Goal: Task Accomplishment & Management: Use online tool/utility

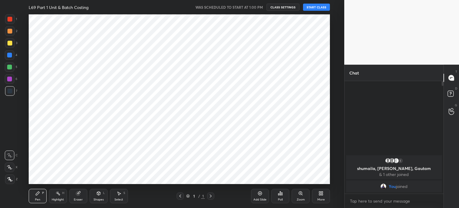
scroll to position [29689, 29538]
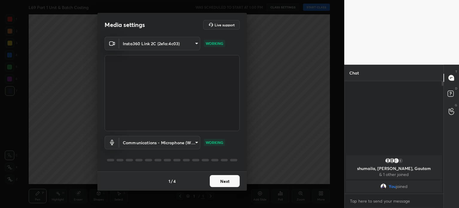
click at [222, 181] on button "Next" at bounding box center [225, 181] width 30 height 12
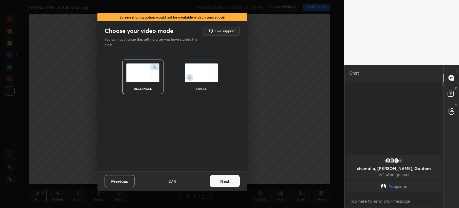
click at [223, 182] on button "Next" at bounding box center [225, 181] width 30 height 12
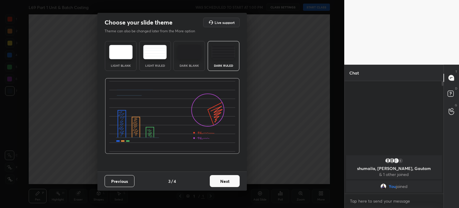
click at [225, 182] on button "Next" at bounding box center [225, 181] width 30 height 12
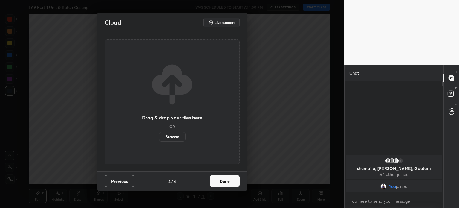
click at [223, 182] on button "Done" at bounding box center [225, 181] width 30 height 12
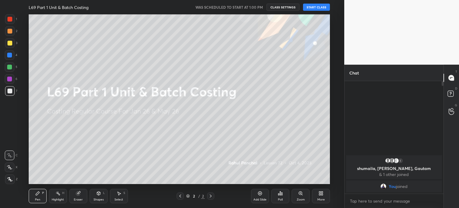
click at [321, 191] on icon at bounding box center [321, 191] width 1 height 1
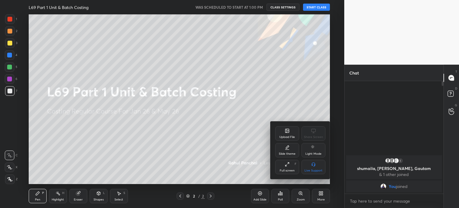
click at [286, 135] on div "Upload File" at bounding box center [287, 133] width 24 height 14
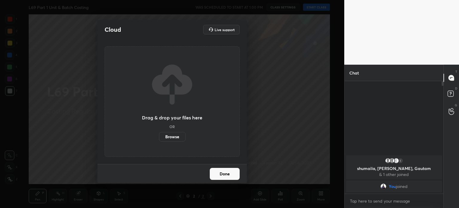
click at [172, 136] on label "Browse" at bounding box center [172, 137] width 27 height 10
click at [159, 136] on input "Browse" at bounding box center [159, 137] width 0 height 10
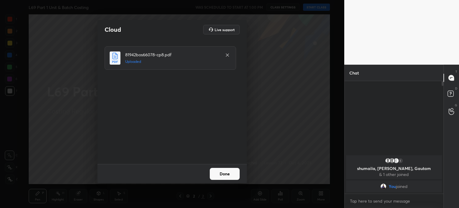
click at [221, 178] on button "Done" at bounding box center [225, 174] width 30 height 12
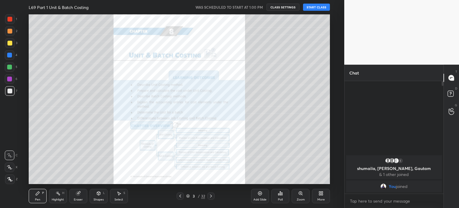
click at [312, 9] on button "START CLASS" at bounding box center [316, 7] width 27 height 7
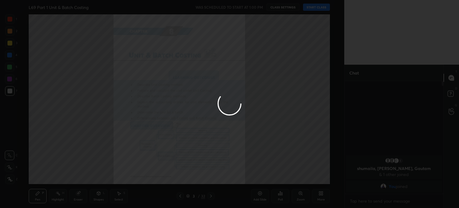
type textarea "x"
click at [73, 74] on div at bounding box center [229, 104] width 459 height 208
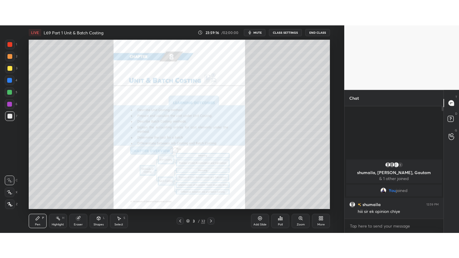
scroll to position [29689, 29538]
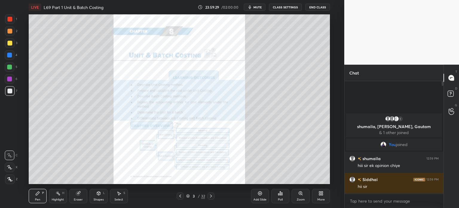
click at [325, 199] on div "More" at bounding box center [321, 195] width 18 height 14
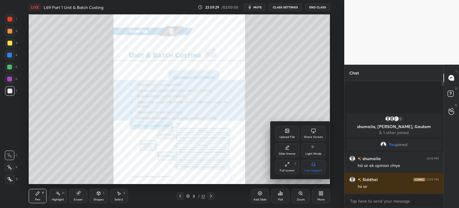
click at [293, 172] on div "Full screen" at bounding box center [286, 170] width 15 height 3
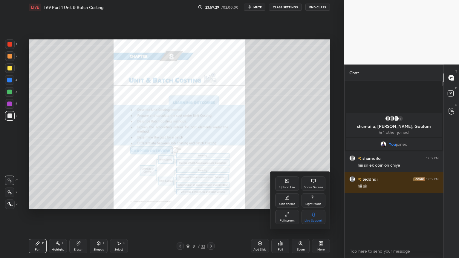
scroll to position [111, 97]
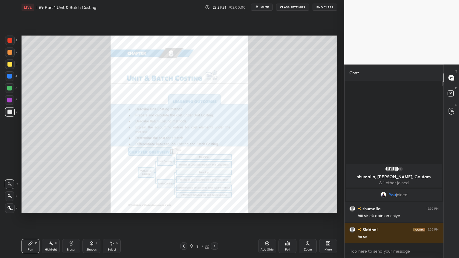
click at [70, 207] on div "Eraser" at bounding box center [71, 246] width 18 height 14
click at [9, 207] on span "Erase all" at bounding box center [9, 208] width 9 height 4
click at [328, 207] on div "More" at bounding box center [327, 249] width 7 height 3
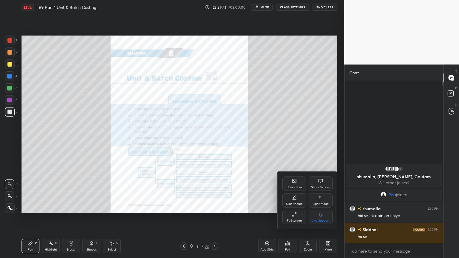
click at [294, 203] on div "Slide theme" at bounding box center [294, 203] width 17 height 3
click at [319, 207] on icon at bounding box center [320, 214] width 5 height 5
click at [286, 179] on div "Slide theme" at bounding box center [307, 180] width 50 height 6
click at [269, 191] on div at bounding box center [229, 129] width 459 height 258
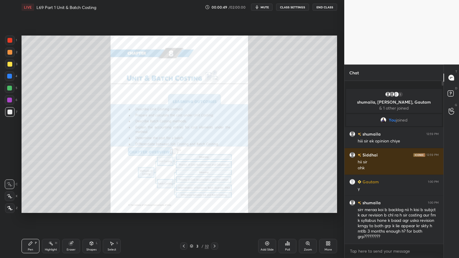
click at [183, 207] on icon at bounding box center [183, 246] width 5 height 5
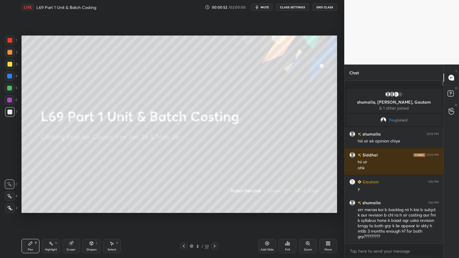
click at [183, 207] on icon at bounding box center [183, 246] width 5 height 5
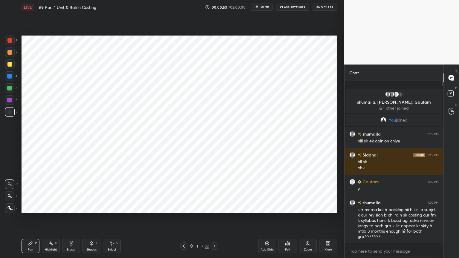
click at [266, 207] on div "Add Slide" at bounding box center [267, 246] width 18 height 14
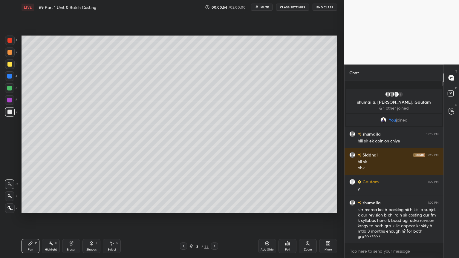
click at [11, 53] on div at bounding box center [9, 52] width 5 height 5
click at [184, 207] on icon at bounding box center [183, 246] width 5 height 5
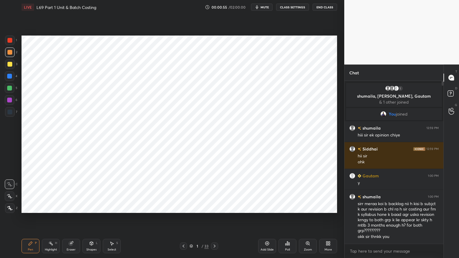
click at [13, 207] on div at bounding box center [10, 208] width 10 height 10
click at [13, 42] on div at bounding box center [10, 41] width 10 height 10
click at [215, 207] on icon at bounding box center [214, 246] width 5 height 5
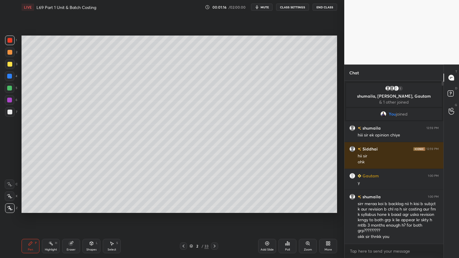
click at [214, 207] on icon at bounding box center [214, 246] width 5 height 5
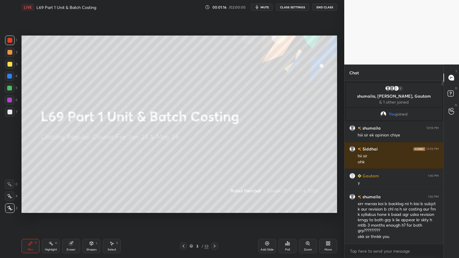
click at [213, 207] on icon at bounding box center [214, 246] width 2 height 3
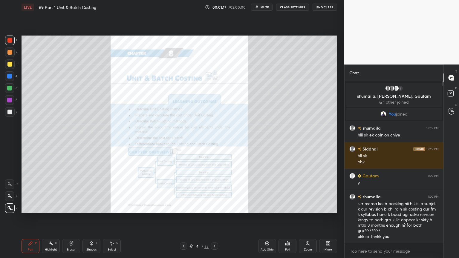
click at [184, 207] on icon at bounding box center [183, 246] width 2 height 3
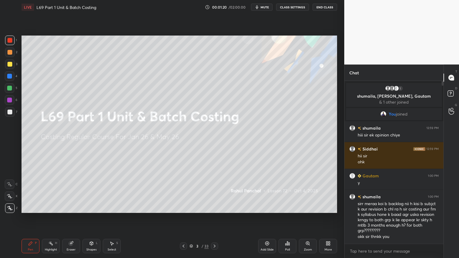
click at [211, 207] on div at bounding box center [214, 245] width 7 height 7
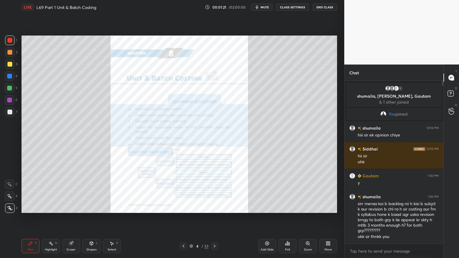
click at [211, 207] on div at bounding box center [214, 245] width 7 height 7
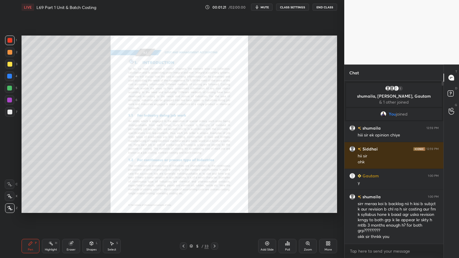
click at [210, 207] on div "5 / 33" at bounding box center [199, 245] width 38 height 7
click at [216, 207] on icon at bounding box center [214, 246] width 5 height 5
click at [217, 207] on div at bounding box center [214, 245] width 7 height 7
click at [215, 207] on icon at bounding box center [214, 246] width 5 height 5
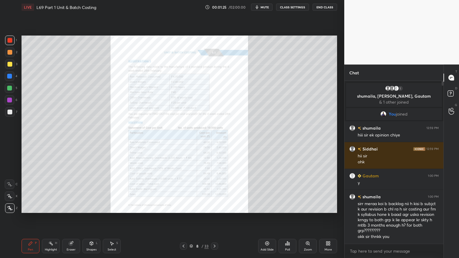
click at [215, 207] on div at bounding box center [214, 245] width 7 height 7
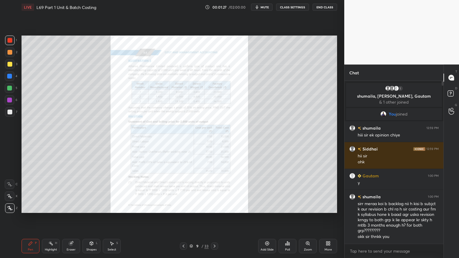
click at [184, 207] on icon at bounding box center [183, 246] width 5 height 5
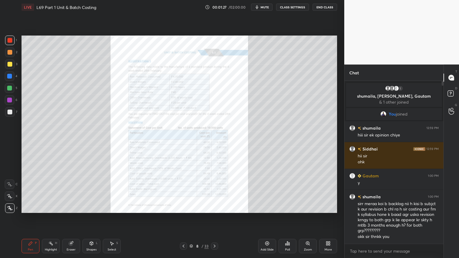
click at [185, 207] on icon at bounding box center [183, 246] width 5 height 5
click at [214, 207] on icon at bounding box center [214, 246] width 5 height 5
click at [183, 207] on icon at bounding box center [183, 246] width 2 height 3
click at [266, 207] on icon at bounding box center [267, 243] width 5 height 5
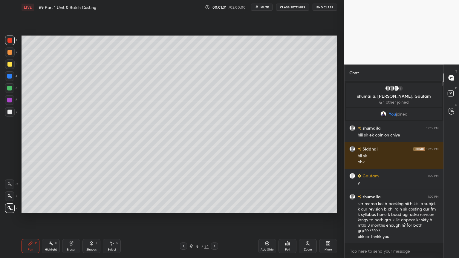
click at [6, 76] on div at bounding box center [10, 76] width 10 height 10
click at [88, 207] on div "Shapes L" at bounding box center [91, 246] width 18 height 14
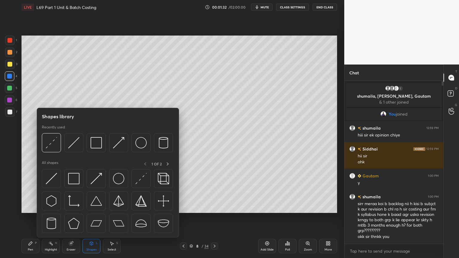
click at [93, 141] on img at bounding box center [95, 142] width 11 height 11
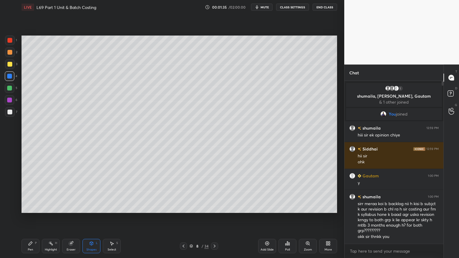
click at [36, 207] on div "P" at bounding box center [36, 243] width 2 height 3
click at [29, 207] on div "Pen P" at bounding box center [30, 246] width 18 height 14
click at [10, 116] on div at bounding box center [10, 112] width 10 height 10
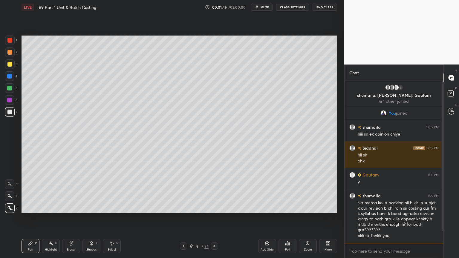
click at [10, 102] on div at bounding box center [10, 100] width 10 height 10
click at [13, 40] on div at bounding box center [10, 41] width 10 height 10
click at [9, 72] on div at bounding box center [10, 76] width 10 height 10
click at [4, 198] on div "1 2 3 4 5 6 7 C X Z C X Z E E Erase all H H" at bounding box center [9, 124] width 19 height 177
click at [11, 196] on icon at bounding box center [9, 196] width 5 height 4
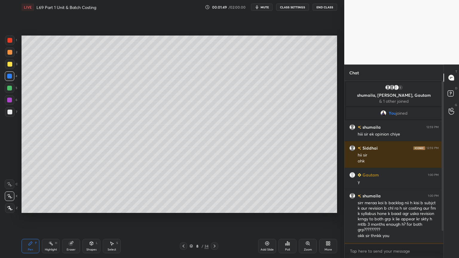
click at [11, 188] on div at bounding box center [10, 184] width 10 height 10
click at [7, 66] on div at bounding box center [10, 64] width 10 height 10
click at [34, 207] on div "Pen P" at bounding box center [30, 246] width 18 height 14
click at [12, 207] on icon at bounding box center [9, 208] width 5 height 4
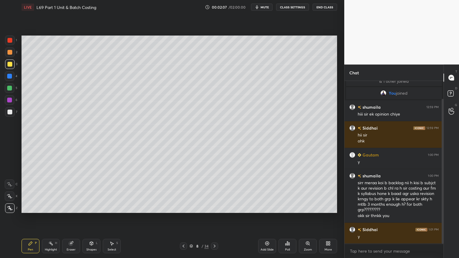
click at [109, 207] on div "Select S" at bounding box center [112, 246] width 18 height 14
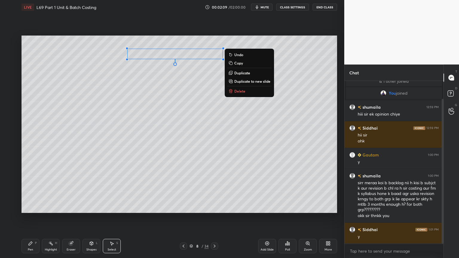
click at [152, 107] on div "0 ° Undo Copy Duplicate Duplicate to new slide Delete" at bounding box center [178, 124] width 315 height 177
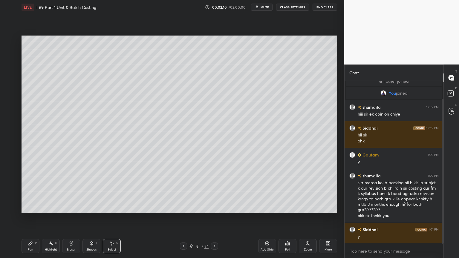
click at [32, 207] on div "Pen" at bounding box center [30, 249] width 5 height 3
click at [12, 79] on div at bounding box center [10, 76] width 10 height 10
click at [96, 207] on div "L" at bounding box center [97, 243] width 2 height 3
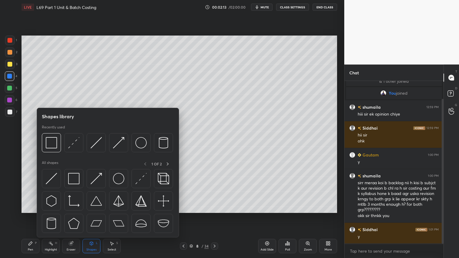
click at [100, 141] on img at bounding box center [95, 142] width 11 height 11
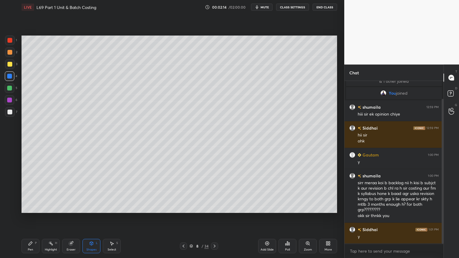
click at [13, 67] on div at bounding box center [10, 64] width 10 height 10
click at [35, 207] on div "Pen P" at bounding box center [30, 246] width 18 height 14
click at [10, 186] on icon at bounding box center [9, 184] width 5 height 4
click at [91, 207] on icon at bounding box center [91, 244] width 0 height 2
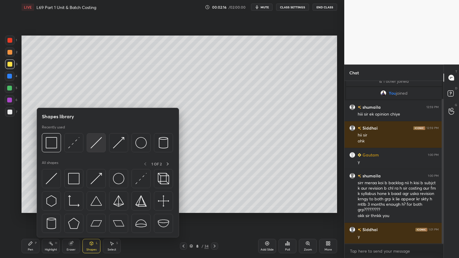
click at [97, 143] on img at bounding box center [95, 142] width 11 height 11
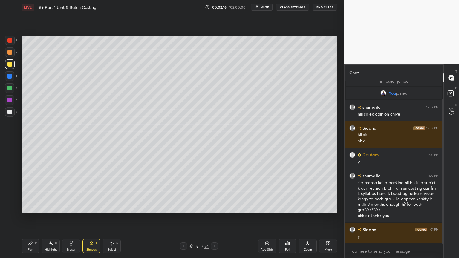
click at [13, 79] on div at bounding box center [10, 76] width 10 height 10
click at [93, 207] on div "Shapes L" at bounding box center [91, 246] width 18 height 14
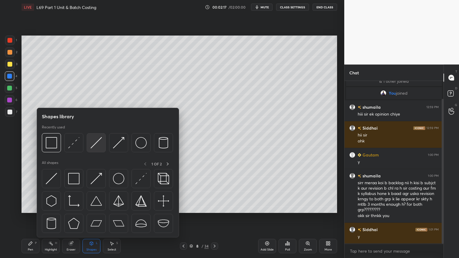
click at [98, 143] on img at bounding box center [95, 142] width 11 height 11
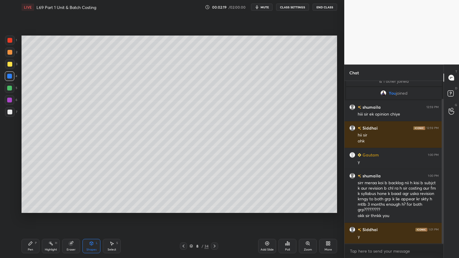
scroll to position [34, 0]
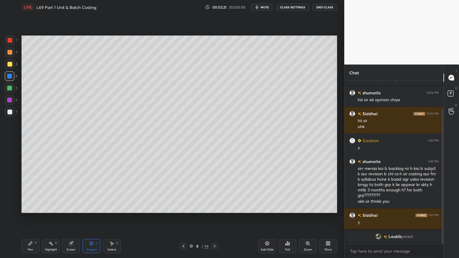
click at [30, 207] on icon at bounding box center [31, 244] width 4 height 4
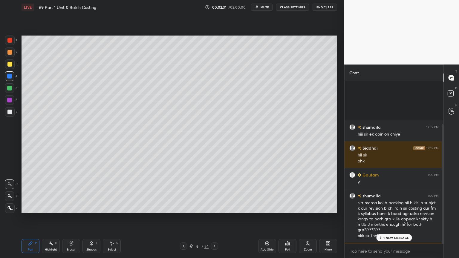
scroll to position [76, 0]
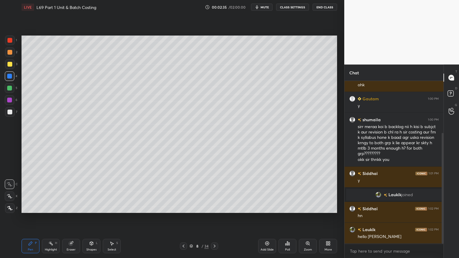
click at [30, 207] on div "Pen P" at bounding box center [30, 246] width 18 height 14
click at [10, 64] on div at bounding box center [9, 64] width 5 height 5
click at [93, 207] on div "Shapes" at bounding box center [91, 249] width 10 height 3
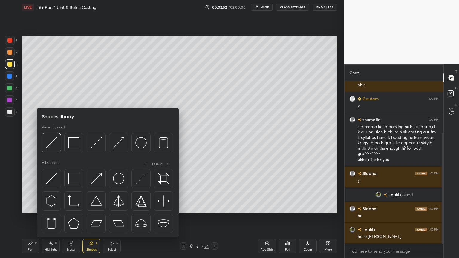
click at [55, 152] on div at bounding box center [51, 142] width 19 height 19
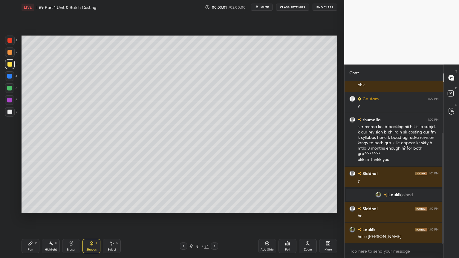
click at [35, 207] on div "Pen P" at bounding box center [30, 246] width 18 height 14
click at [10, 115] on div at bounding box center [10, 112] width 10 height 10
click at [13, 78] on div at bounding box center [10, 76] width 10 height 10
click at [91, 207] on icon at bounding box center [91, 243] width 5 height 5
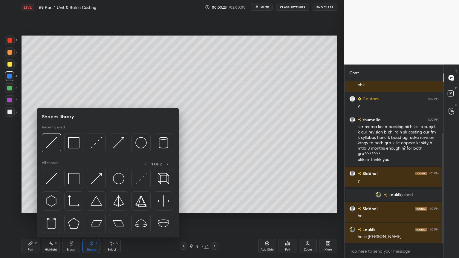
click at [122, 143] on img at bounding box center [118, 142] width 11 height 11
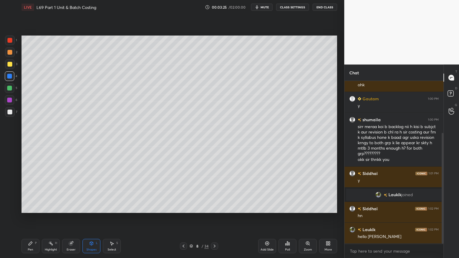
click at [35, 207] on div "P" at bounding box center [36, 243] width 2 height 3
click at [11, 111] on div at bounding box center [9, 112] width 5 height 5
click at [11, 66] on div at bounding box center [9, 64] width 5 height 5
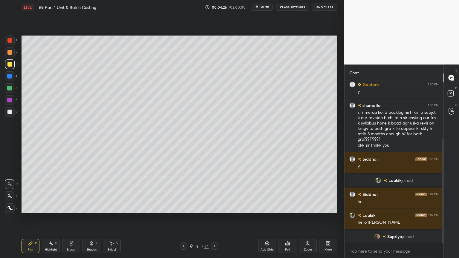
scroll to position [98, 0]
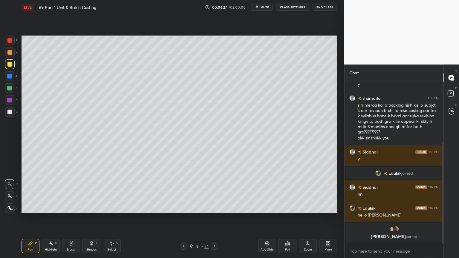
click at [12, 114] on div at bounding box center [9, 112] width 5 height 5
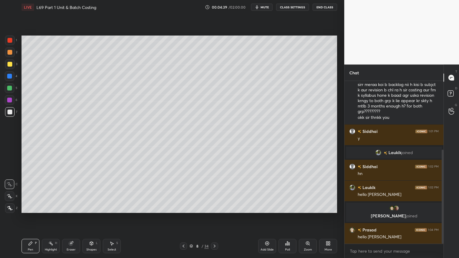
click at [13, 55] on div at bounding box center [10, 52] width 10 height 10
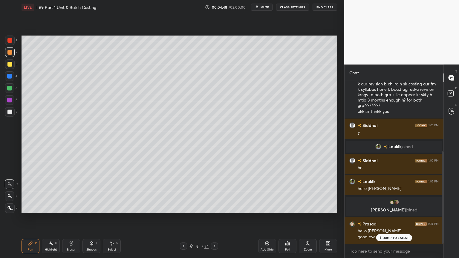
click at [91, 207] on icon at bounding box center [91, 242] width 3 height 1
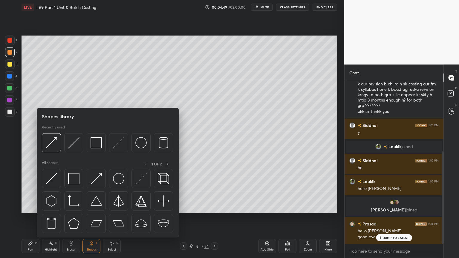
click at [74, 145] on img at bounding box center [73, 142] width 11 height 11
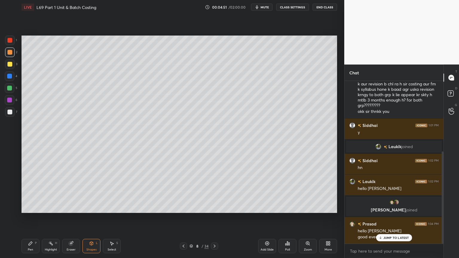
click at [93, 207] on icon at bounding box center [91, 244] width 3 height 4
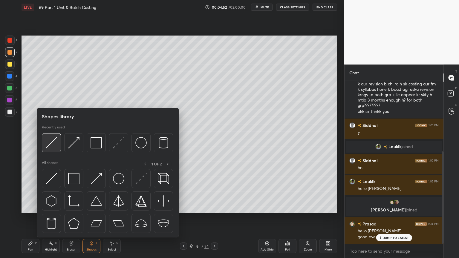
click at [56, 143] on img at bounding box center [51, 142] width 11 height 11
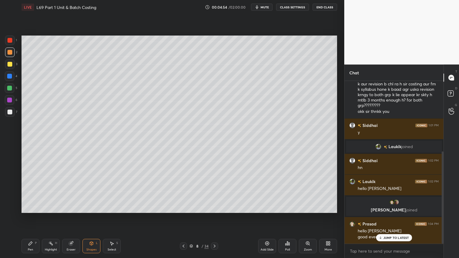
click at [29, 207] on div "Pen P" at bounding box center [30, 246] width 18 height 14
click at [11, 113] on div at bounding box center [9, 112] width 5 height 5
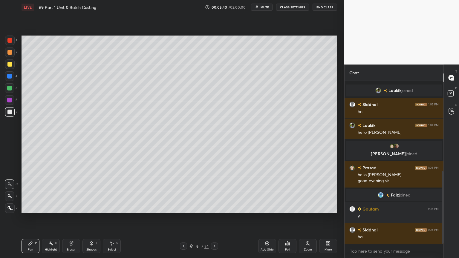
scroll to position [202, 0]
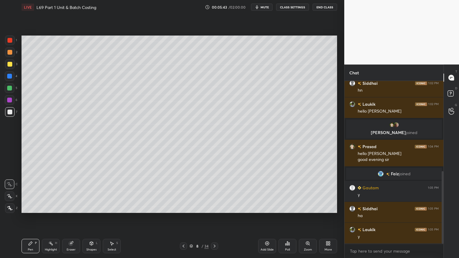
click at [7, 89] on div at bounding box center [9, 88] width 5 height 5
click at [50, 207] on div "Highlight" at bounding box center [51, 249] width 12 height 3
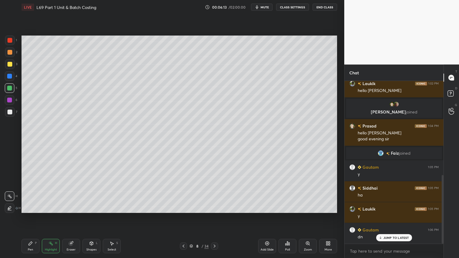
click at [34, 207] on div "Pen P" at bounding box center [30, 246] width 18 height 14
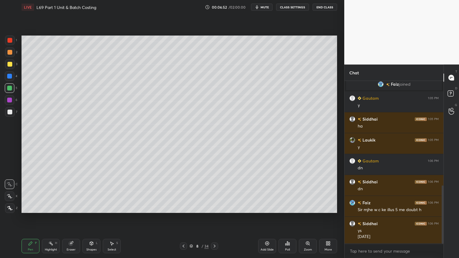
scroll to position [312, 0]
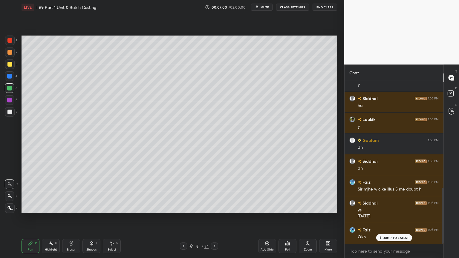
click at [216, 207] on icon at bounding box center [214, 246] width 5 height 5
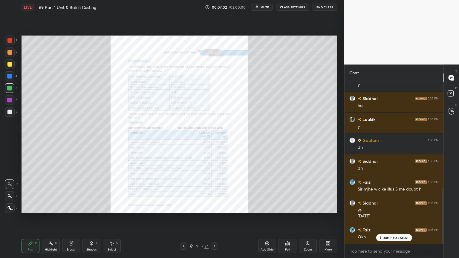
click at [312, 207] on div "Zoom" at bounding box center [308, 246] width 18 height 14
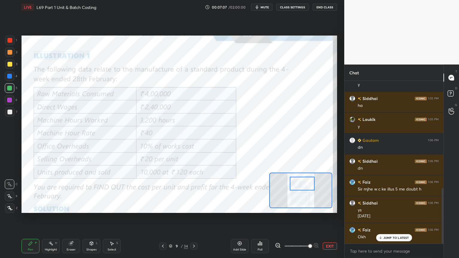
click at [276, 207] on icon at bounding box center [278, 245] width 4 height 4
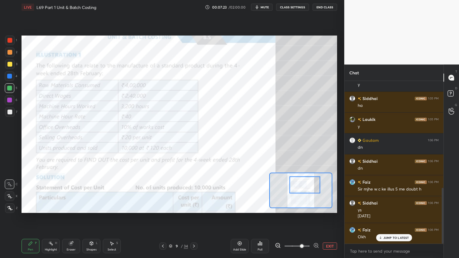
click at [236, 207] on div "Add Slide" at bounding box center [240, 246] width 18 height 14
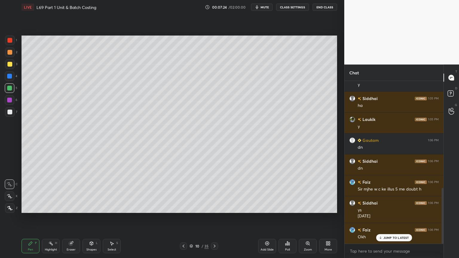
click at [11, 78] on div at bounding box center [9, 76] width 5 height 5
click at [88, 207] on div "Pen P Highlight H Eraser Shapes L Select S 10 / 35 Add Slide Poll Zoom More" at bounding box center [178, 246] width 315 height 24
click at [89, 207] on icon at bounding box center [91, 243] width 5 height 5
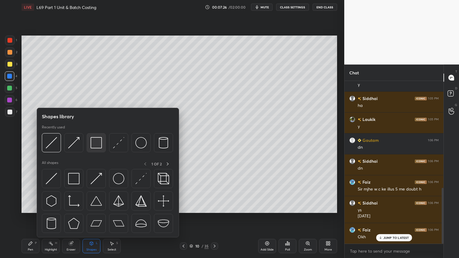
click at [96, 146] on img at bounding box center [95, 142] width 11 height 11
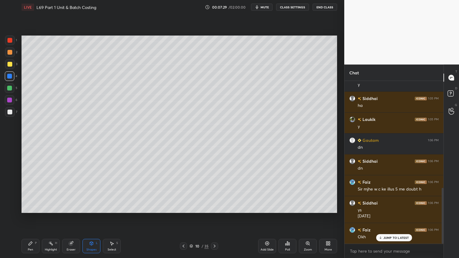
click at [36, 207] on div "Pen P" at bounding box center [30, 246] width 18 height 14
click at [12, 198] on div at bounding box center [10, 196] width 10 height 10
click at [10, 65] on div at bounding box center [9, 64] width 5 height 5
click at [9, 201] on div at bounding box center [10, 196] width 10 height 10
click at [11, 201] on div at bounding box center [10, 196] width 10 height 10
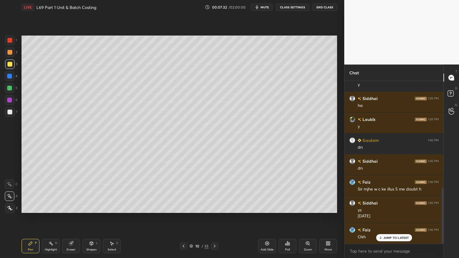
click at [12, 207] on icon at bounding box center [9, 208] width 5 height 4
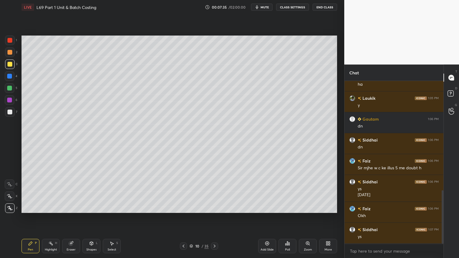
click at [15, 40] on div "1" at bounding box center [11, 41] width 12 height 10
click at [91, 207] on div "Shapes L" at bounding box center [91, 246] width 18 height 14
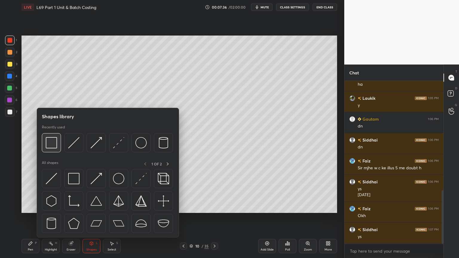
click at [56, 143] on img at bounding box center [51, 142] width 11 height 11
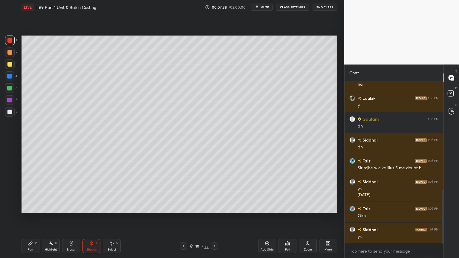
click at [32, 207] on icon at bounding box center [30, 243] width 5 height 5
click at [17, 112] on div "7" at bounding box center [11, 112] width 12 height 10
click at [183, 207] on icon at bounding box center [183, 246] width 5 height 5
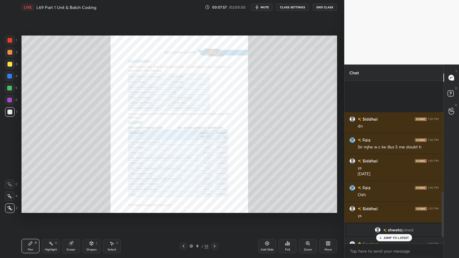
scroll to position [420, 0]
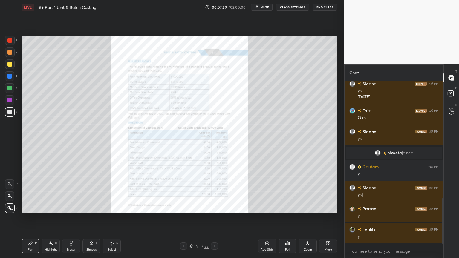
click at [184, 207] on icon at bounding box center [183, 246] width 5 height 5
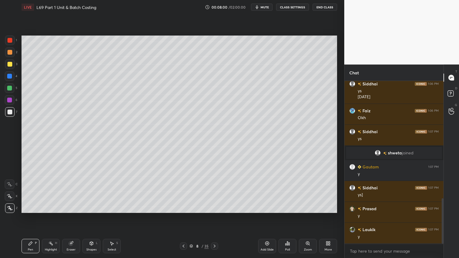
click at [213, 207] on icon at bounding box center [214, 246] width 5 height 5
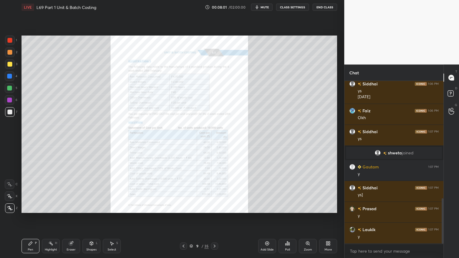
click at [312, 207] on div "Zoom" at bounding box center [308, 246] width 18 height 14
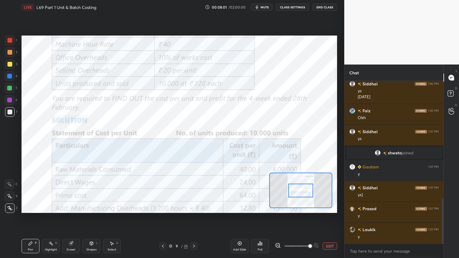
click at [311, 207] on span at bounding box center [310, 246] width 4 height 4
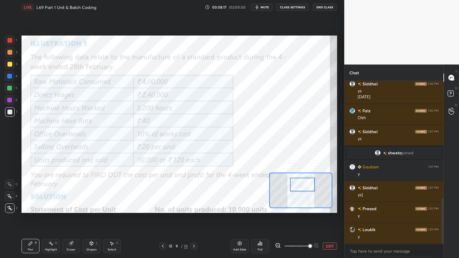
click at [90, 207] on icon at bounding box center [91, 244] width 3 height 4
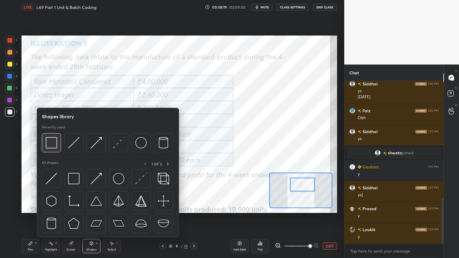
click at [46, 138] on img at bounding box center [51, 142] width 11 height 11
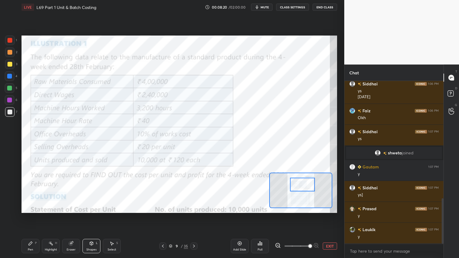
click at [89, 207] on div "Shapes" at bounding box center [91, 249] width 10 height 3
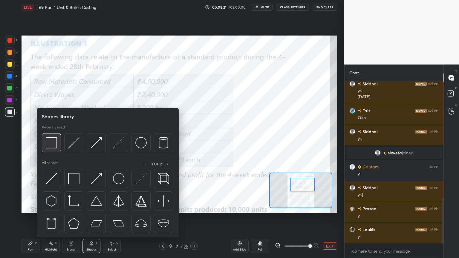
click at [53, 142] on img at bounding box center [51, 142] width 11 height 11
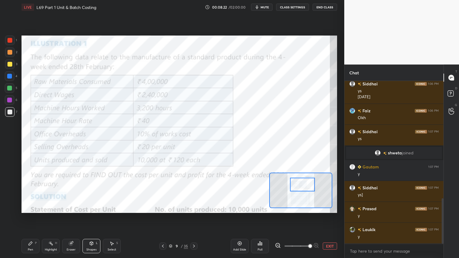
click at [8, 36] on div at bounding box center [10, 41] width 10 height 10
click at [89, 207] on icon at bounding box center [91, 243] width 5 height 5
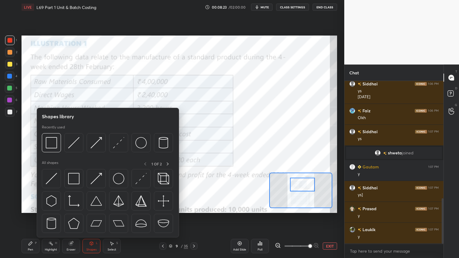
click at [49, 134] on div at bounding box center [51, 142] width 19 height 19
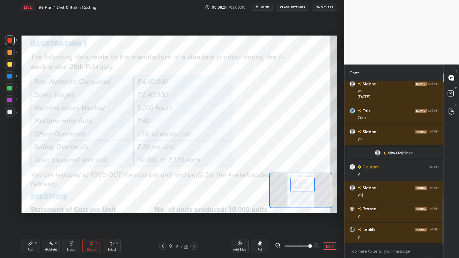
click at [13, 43] on div at bounding box center [10, 41] width 10 height 10
click at [90, 207] on icon at bounding box center [91, 243] width 5 height 5
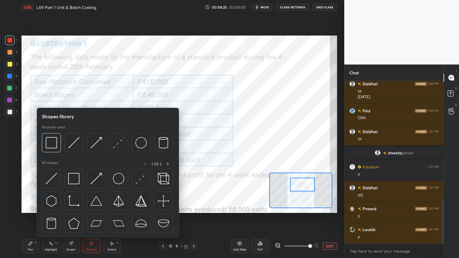
click at [50, 139] on img at bounding box center [51, 142] width 11 height 11
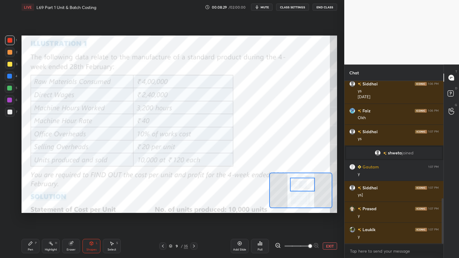
click at [71, 207] on icon at bounding box center [71, 244] width 4 height 4
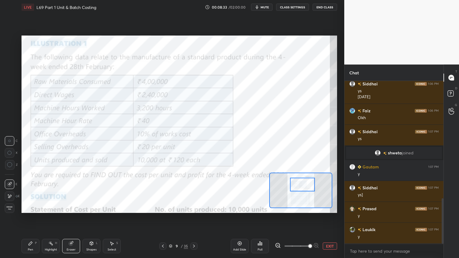
click at [193, 207] on icon at bounding box center [193, 246] width 5 height 5
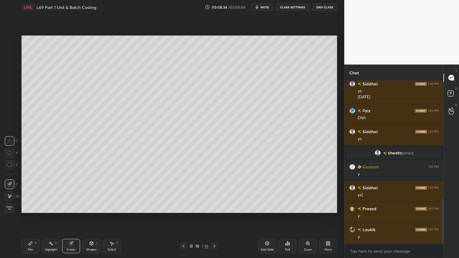
click at [33, 207] on div "Pen P" at bounding box center [30, 246] width 18 height 14
click at [10, 67] on div at bounding box center [10, 64] width 10 height 10
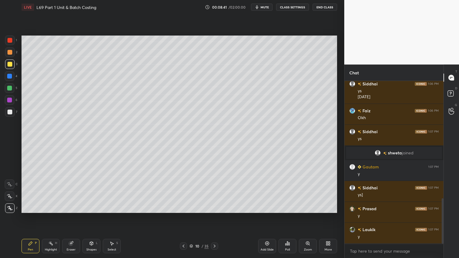
click at [25, 207] on div "Pen P" at bounding box center [30, 246] width 18 height 14
click at [11, 185] on icon at bounding box center [9, 184] width 5 height 4
click at [89, 207] on div "Shapes" at bounding box center [91, 249] width 10 height 3
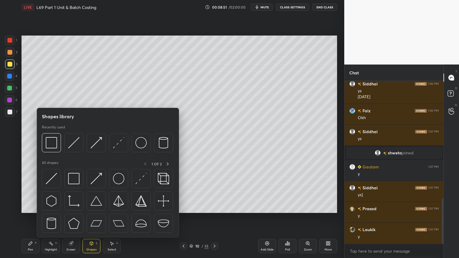
click at [76, 146] on img at bounding box center [73, 142] width 11 height 11
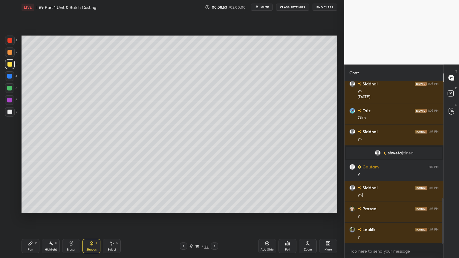
click at [11, 54] on div at bounding box center [9, 52] width 5 height 5
click at [39, 207] on div "Pen P Highlight H Eraser Shapes L Select S 10 / 35 Add Slide Poll Zoom More" at bounding box center [178, 246] width 315 height 24
click at [30, 207] on icon at bounding box center [31, 244] width 4 height 4
click at [92, 207] on div "Shapes L" at bounding box center [91, 246] width 18 height 14
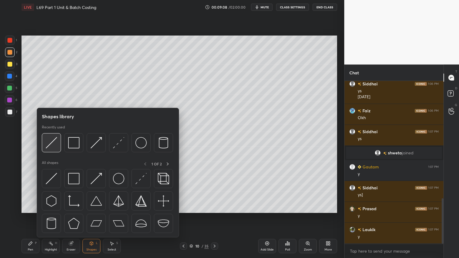
click at [51, 147] on img at bounding box center [51, 142] width 11 height 11
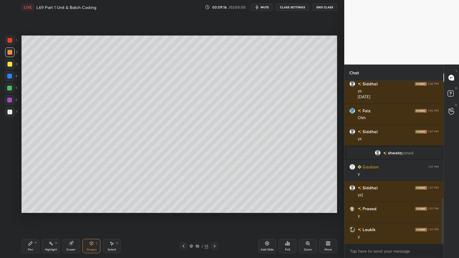
click at [5, 112] on div at bounding box center [10, 112] width 10 height 10
click at [27, 207] on div "Pen P" at bounding box center [30, 246] width 18 height 14
click at [182, 207] on icon at bounding box center [183, 246] width 5 height 5
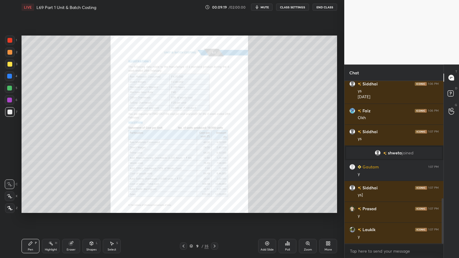
click at [308, 207] on div "Zoom" at bounding box center [308, 246] width 18 height 14
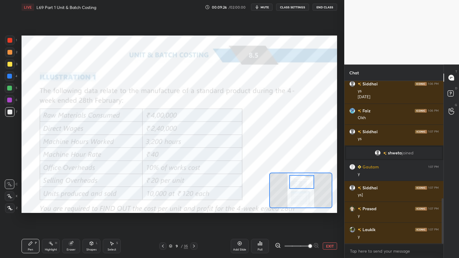
click at [195, 207] on icon at bounding box center [193, 246] width 5 height 5
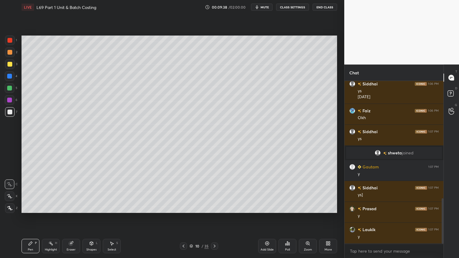
click at [182, 207] on icon at bounding box center [183, 246] width 5 height 5
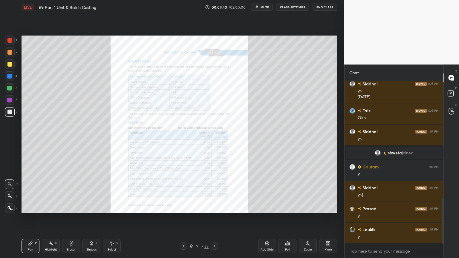
click at [213, 207] on icon at bounding box center [214, 246] width 5 height 5
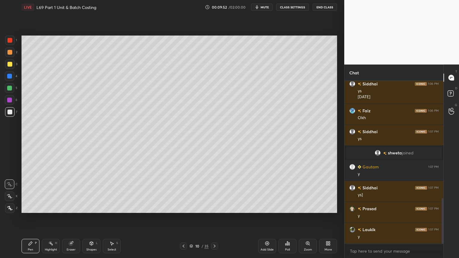
click at [12, 78] on div at bounding box center [10, 76] width 10 height 10
click at [105, 207] on div "Select S" at bounding box center [112, 246] width 18 height 14
click at [93, 207] on icon at bounding box center [91, 243] width 5 height 5
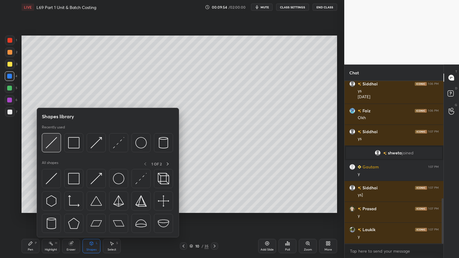
click at [56, 148] on div at bounding box center [51, 142] width 19 height 19
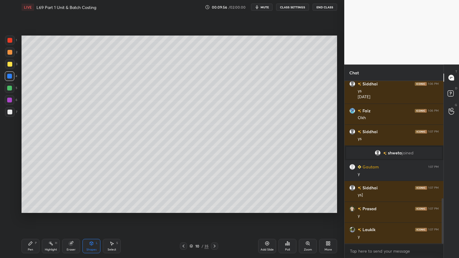
click at [11, 114] on div at bounding box center [9, 112] width 5 height 5
click at [34, 207] on div "Pen P" at bounding box center [30, 246] width 18 height 14
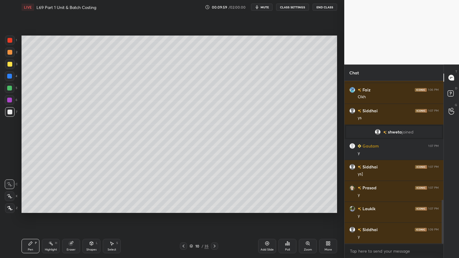
click at [185, 207] on icon at bounding box center [183, 246] width 5 height 5
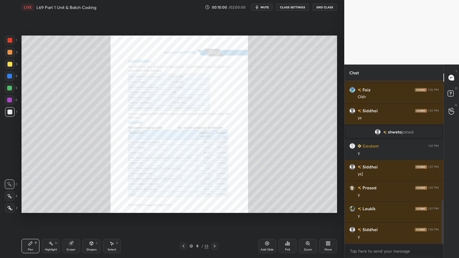
click at [309, 207] on icon at bounding box center [307, 243] width 5 height 5
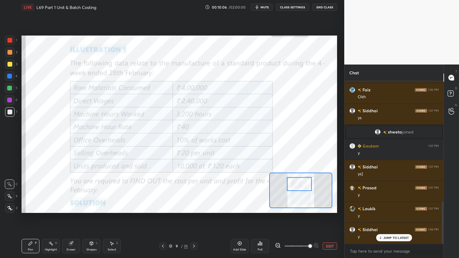
scroll to position [461, 0]
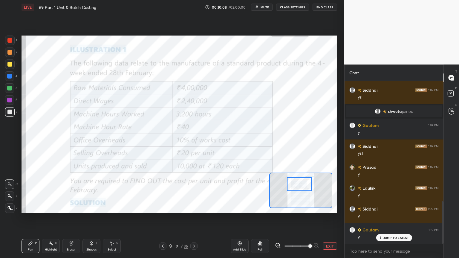
click at [194, 207] on icon at bounding box center [193, 246] width 5 height 5
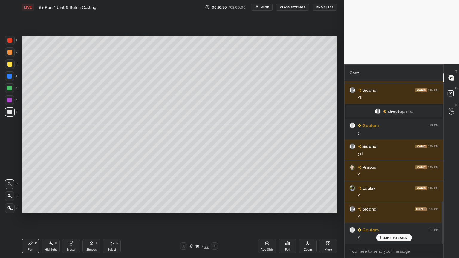
click at [186, 207] on div at bounding box center [183, 245] width 7 height 7
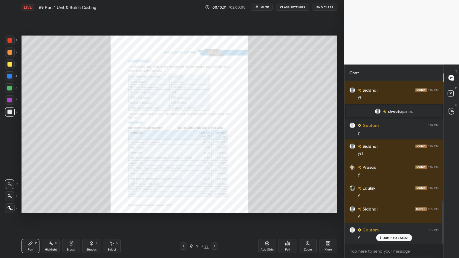
click at [307, 207] on div "Zoom" at bounding box center [308, 246] width 18 height 14
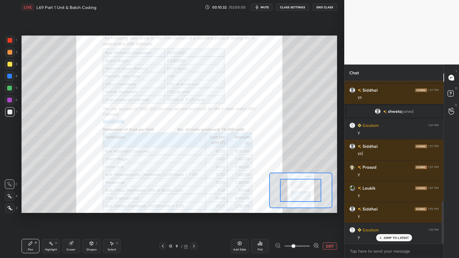
click at [12, 41] on div at bounding box center [10, 41] width 10 height 10
click at [316, 207] on icon at bounding box center [316, 245] width 6 height 6
click at [316, 207] on icon at bounding box center [316, 245] width 0 height 1
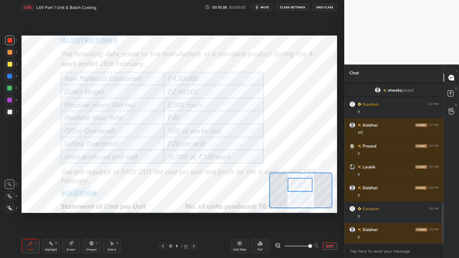
scroll to position [503, 0]
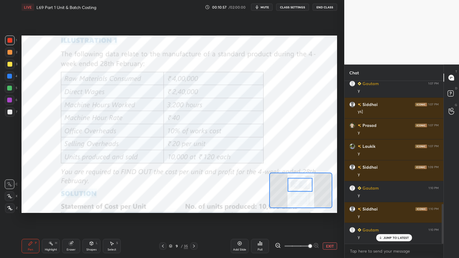
click at [193, 207] on icon at bounding box center [193, 246] width 5 height 5
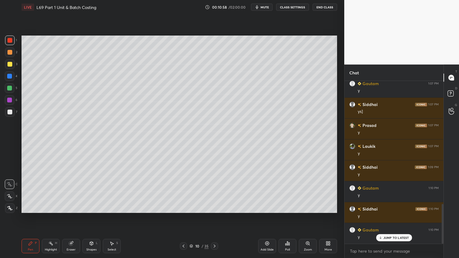
click at [17, 112] on div "7" at bounding box center [11, 112] width 12 height 10
click at [25, 207] on div "Pen P" at bounding box center [30, 246] width 18 height 14
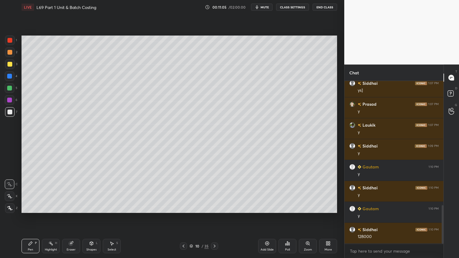
click at [9, 89] on div at bounding box center [9, 88] width 5 height 5
click at [182, 207] on icon at bounding box center [183, 246] width 5 height 5
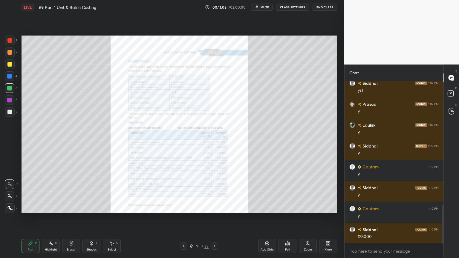
click at [215, 207] on icon at bounding box center [214, 246] width 5 height 5
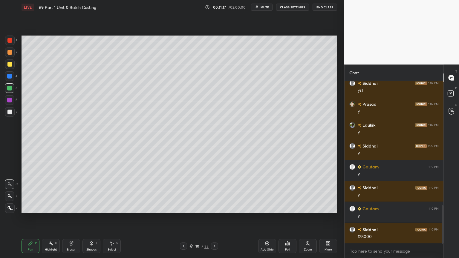
click at [6, 115] on div at bounding box center [10, 112] width 10 height 10
click at [4, 73] on div "1 2 3 4 5 6 7 C X Z C X Z E E Erase all H H" at bounding box center [9, 124] width 19 height 177
click at [91, 207] on div "Shapes" at bounding box center [91, 249] width 10 height 3
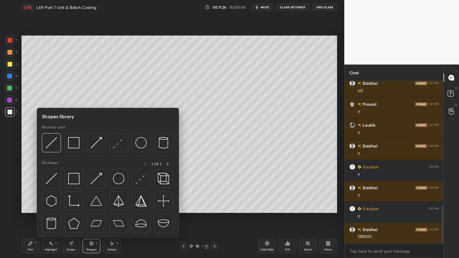
click at [54, 147] on img at bounding box center [51, 142] width 11 height 11
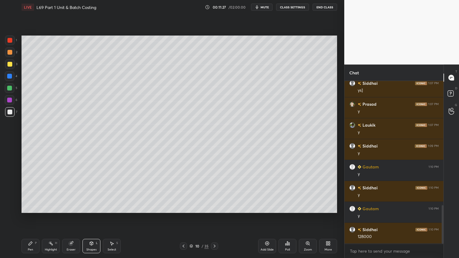
click at [12, 75] on div at bounding box center [9, 76] width 5 height 5
click at [8, 113] on div at bounding box center [9, 112] width 5 height 5
click at [30, 207] on icon at bounding box center [30, 243] width 5 height 5
click at [27, 207] on div "Pen P" at bounding box center [30, 246] width 18 height 14
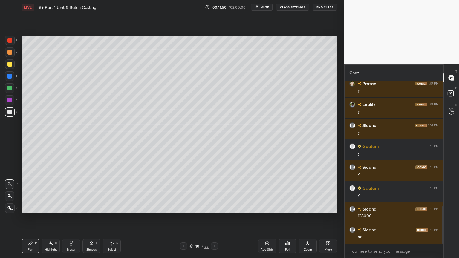
click at [185, 207] on icon at bounding box center [183, 246] width 5 height 5
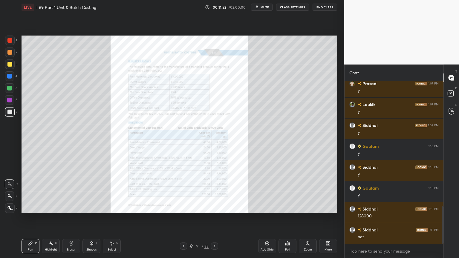
click at [215, 207] on icon at bounding box center [214, 246] width 5 height 5
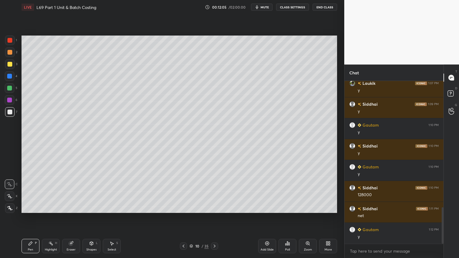
scroll to position [586, 0]
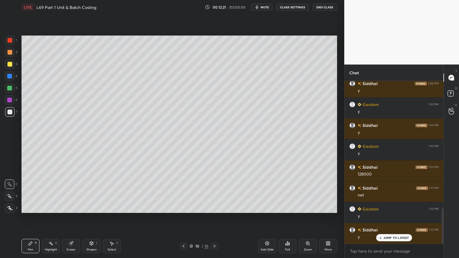
click at [183, 207] on icon at bounding box center [183, 246] width 5 height 5
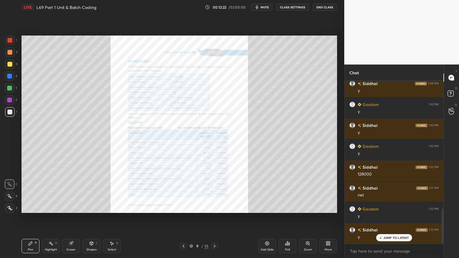
click at [308, 207] on icon at bounding box center [307, 243] width 3 height 3
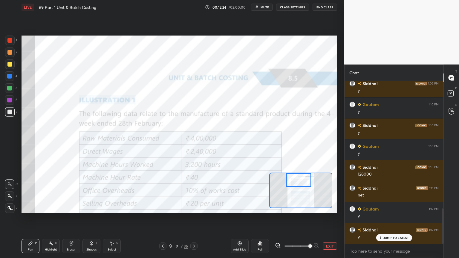
click at [14, 41] on div at bounding box center [10, 41] width 10 height 10
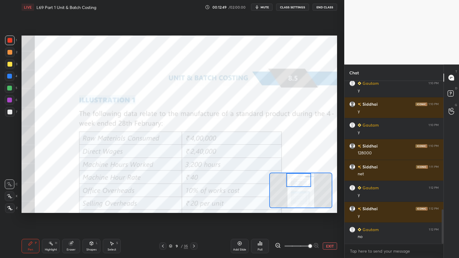
click at [194, 207] on icon at bounding box center [193, 246] width 5 height 5
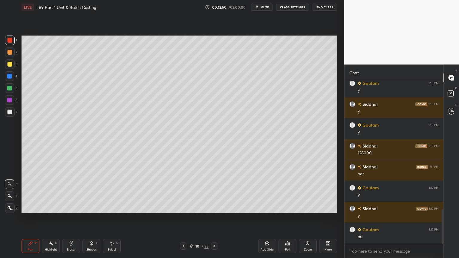
click at [11, 112] on div at bounding box center [9, 112] width 5 height 5
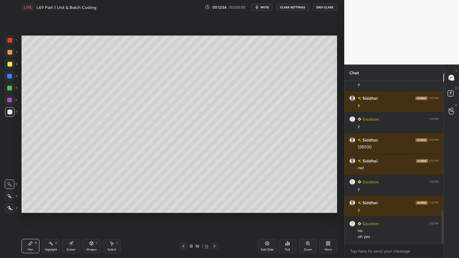
scroll to position [620, 0]
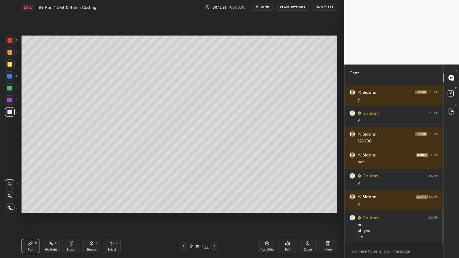
click at [73, 207] on icon at bounding box center [71, 243] width 5 height 5
click at [29, 207] on div "Pen P" at bounding box center [30, 246] width 18 height 14
click at [183, 207] on icon at bounding box center [183, 246] width 2 height 3
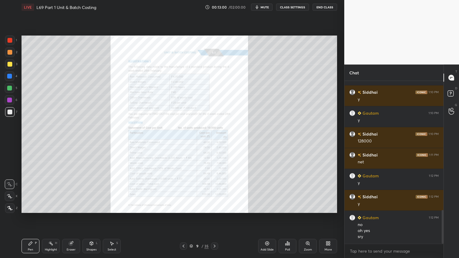
click at [214, 207] on icon at bounding box center [214, 246] width 2 height 3
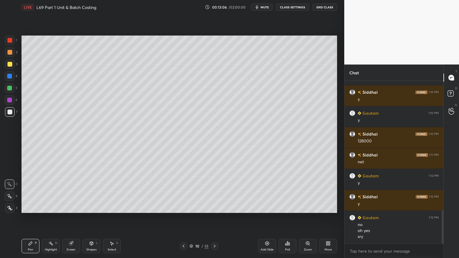
click at [10, 91] on div at bounding box center [10, 88] width 10 height 10
click at [11, 102] on div at bounding box center [10, 100] width 10 height 10
click at [10, 54] on div at bounding box center [9, 52] width 5 height 5
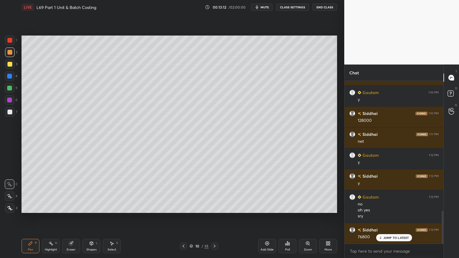
click at [12, 112] on div at bounding box center [9, 112] width 5 height 5
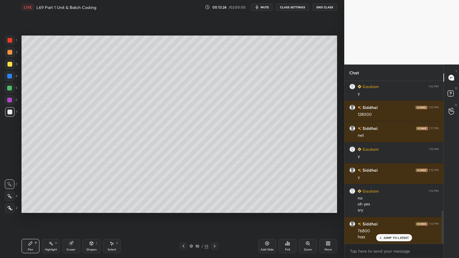
click at [184, 207] on icon at bounding box center [183, 246] width 5 height 5
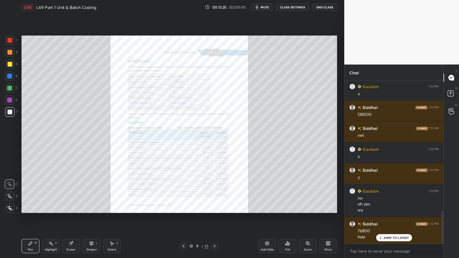
click at [213, 207] on icon at bounding box center [214, 246] width 5 height 5
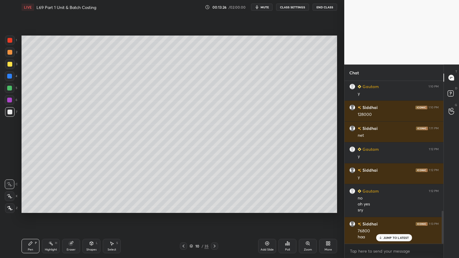
click at [8, 91] on div at bounding box center [10, 88] width 10 height 10
click at [13, 114] on div at bounding box center [10, 112] width 10 height 10
click at [10, 76] on div at bounding box center [9, 76] width 5 height 5
click at [92, 207] on icon at bounding box center [91, 243] width 5 height 5
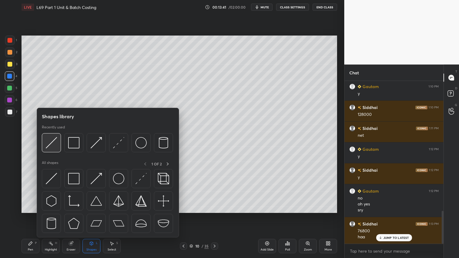
click at [55, 152] on div at bounding box center [51, 142] width 19 height 19
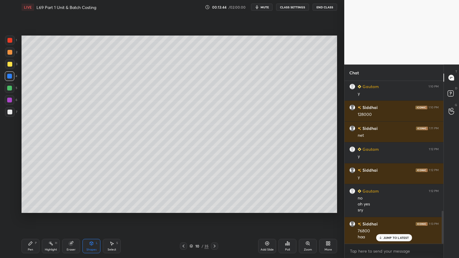
click at [10, 115] on div at bounding box center [10, 112] width 10 height 10
click at [27, 207] on div "Pen P" at bounding box center [30, 246] width 18 height 14
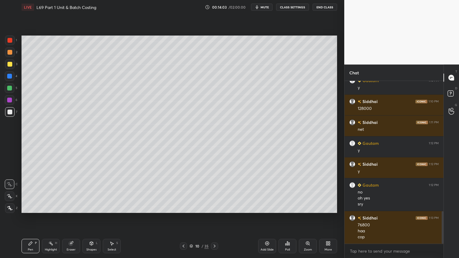
click at [184, 207] on icon at bounding box center [183, 246] width 5 height 5
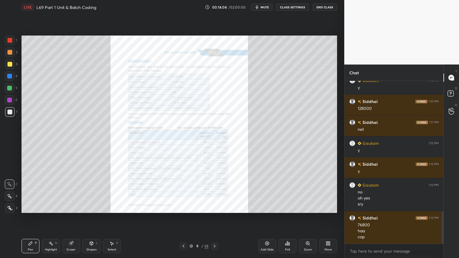
click at [307, 207] on icon at bounding box center [307, 243] width 1 height 0
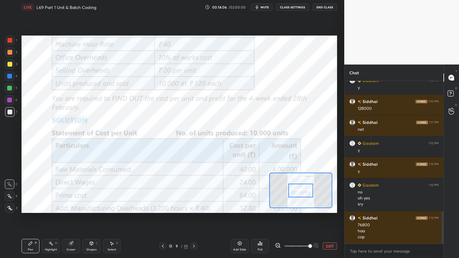
click at [12, 38] on div at bounding box center [10, 41] width 10 height 10
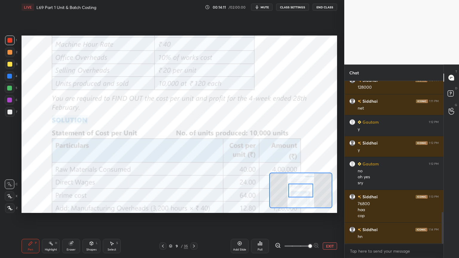
click at [196, 207] on div at bounding box center [193, 245] width 7 height 7
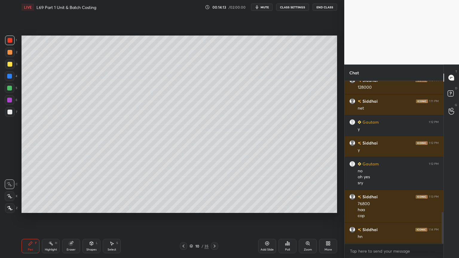
click at [13, 55] on div at bounding box center [10, 52] width 10 height 10
click at [12, 67] on div at bounding box center [10, 64] width 10 height 10
click at [9, 114] on div at bounding box center [9, 112] width 5 height 5
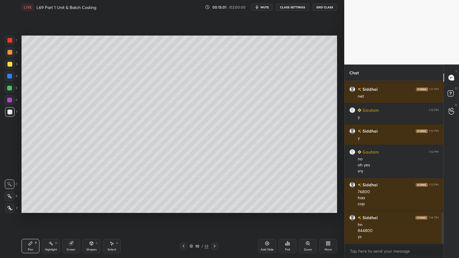
scroll to position [706, 0]
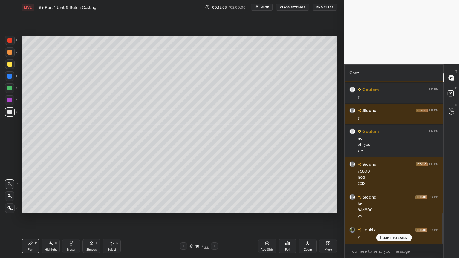
click at [183, 207] on icon at bounding box center [183, 246] width 2 height 3
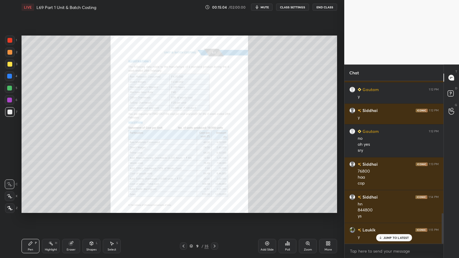
click at [308, 207] on icon at bounding box center [307, 243] width 3 height 3
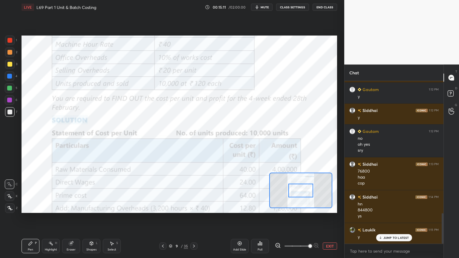
click at [195, 207] on icon at bounding box center [193, 246] width 5 height 5
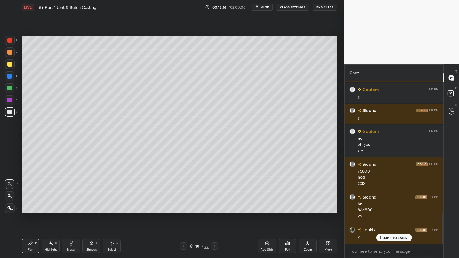
click at [9, 92] on div at bounding box center [10, 88] width 10 height 10
click at [12, 115] on div at bounding box center [10, 112] width 10 height 10
click at [13, 77] on div at bounding box center [10, 76] width 10 height 10
click at [87, 207] on div "Shapes L" at bounding box center [91, 246] width 18 height 14
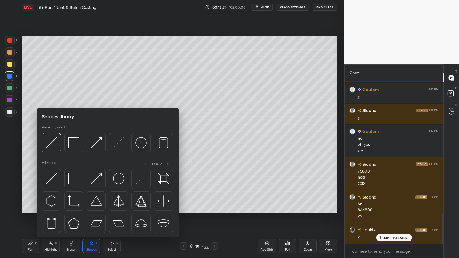
click at [52, 146] on img at bounding box center [51, 142] width 11 height 11
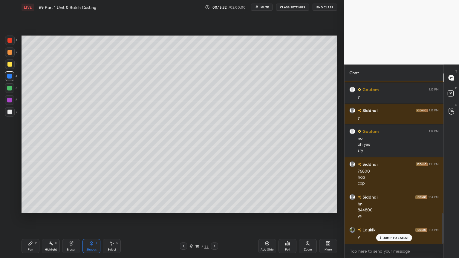
click at [10, 114] on div at bounding box center [10, 112] width 10 height 10
click at [30, 207] on icon at bounding box center [30, 243] width 5 height 5
click at [12, 78] on div at bounding box center [10, 76] width 10 height 10
click at [91, 207] on icon at bounding box center [91, 244] width 3 height 4
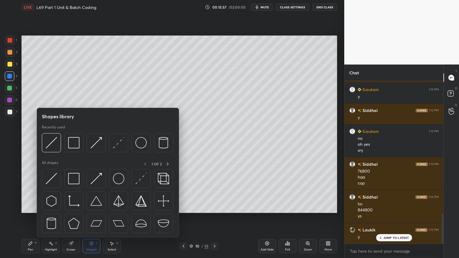
click at [55, 147] on img at bounding box center [51, 142] width 11 height 11
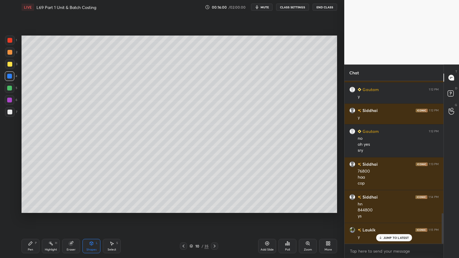
click at [13, 112] on div at bounding box center [10, 112] width 10 height 10
click at [31, 207] on icon at bounding box center [31, 244] width 4 height 4
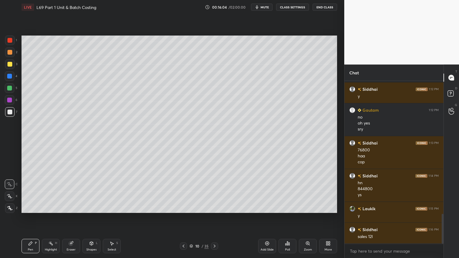
click at [10, 91] on div at bounding box center [10, 88] width 10 height 10
click at [183, 207] on icon at bounding box center [183, 246] width 5 height 5
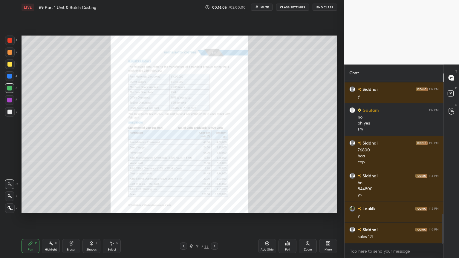
click at [71, 207] on div "Eraser" at bounding box center [71, 246] width 18 height 14
click at [13, 207] on span "Erase all" at bounding box center [9, 208] width 9 height 4
click at [307, 207] on div "Zoom" at bounding box center [308, 249] width 8 height 3
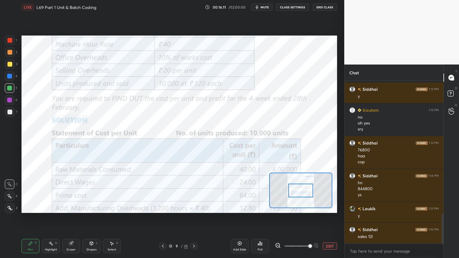
click at [195, 207] on icon at bounding box center [193, 246] width 5 height 5
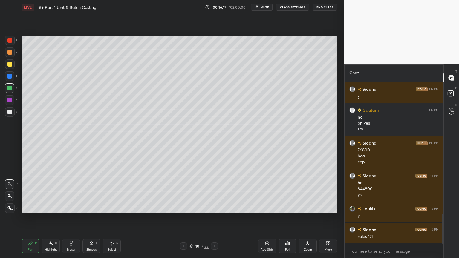
click at [13, 114] on div at bounding box center [10, 112] width 10 height 10
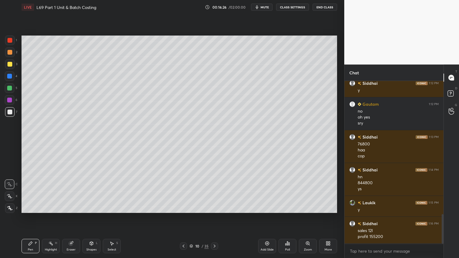
click at [10, 42] on div at bounding box center [9, 40] width 5 height 5
click at [90, 207] on icon at bounding box center [91, 243] width 5 height 5
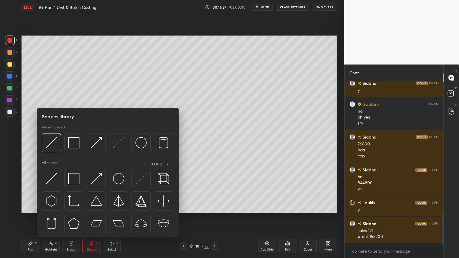
scroll to position [754, 0]
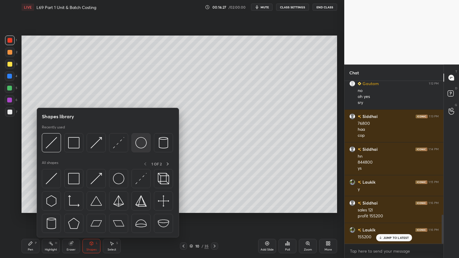
click at [142, 142] on img at bounding box center [140, 142] width 11 height 11
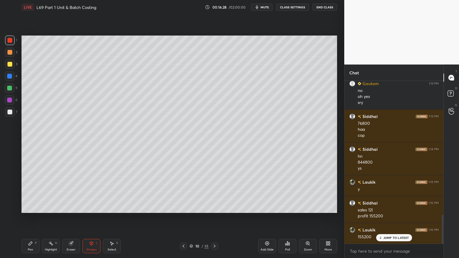
scroll to position [775, 0]
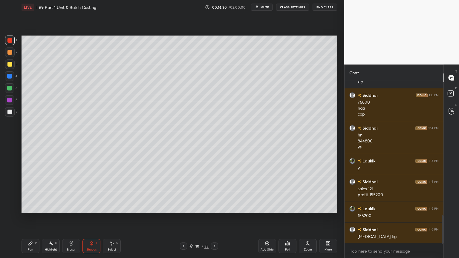
click at [10, 116] on div at bounding box center [10, 112] width 10 height 10
click at [33, 207] on div "Pen P" at bounding box center [30, 246] width 18 height 14
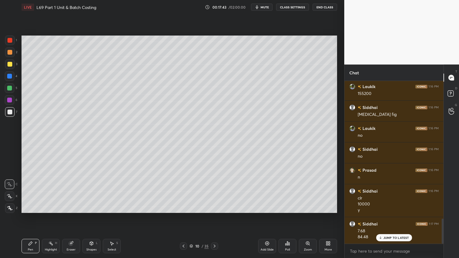
scroll to position [903, 0]
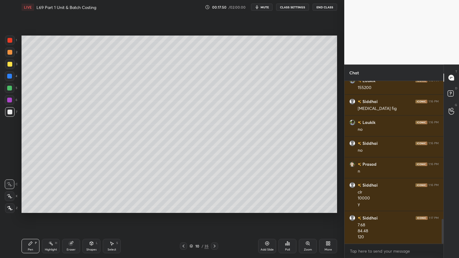
click at [112, 207] on div "Select" at bounding box center [111, 249] width 9 height 3
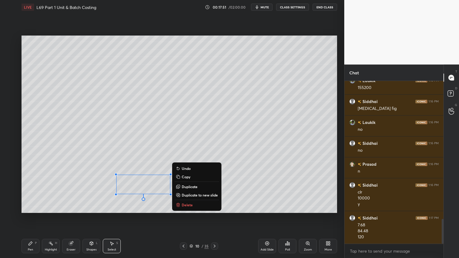
click at [186, 207] on p "Delete" at bounding box center [187, 204] width 11 height 5
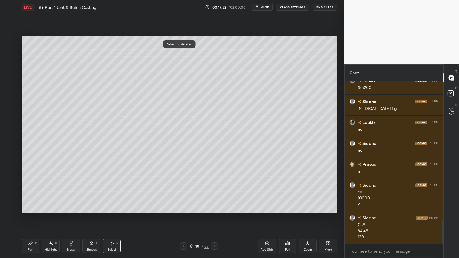
click at [31, 207] on div "Pen P" at bounding box center [30, 246] width 18 height 14
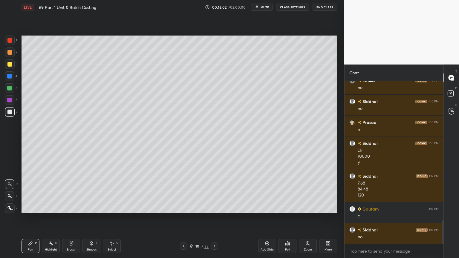
scroll to position [966, 0]
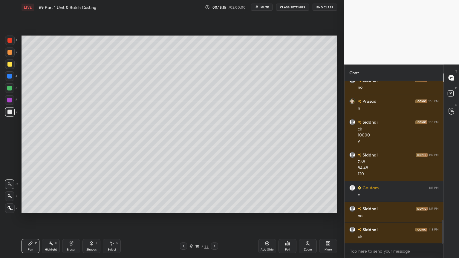
click at [185, 207] on icon at bounding box center [183, 246] width 5 height 5
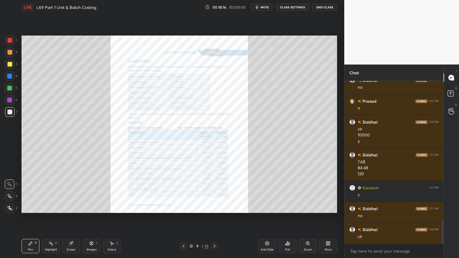
scroll to position [987, 0]
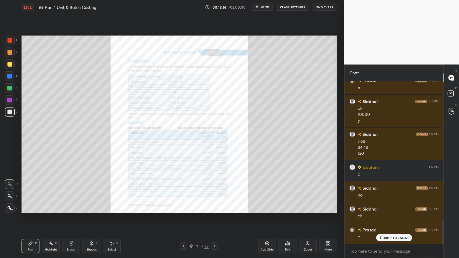
click at [312, 207] on div "Zoom" at bounding box center [308, 246] width 18 height 14
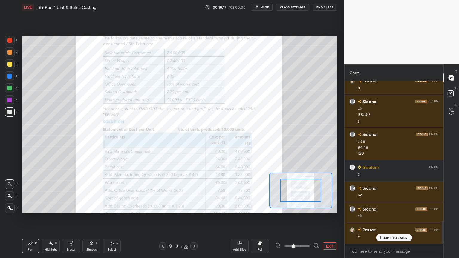
click at [295, 207] on span at bounding box center [293, 246] width 4 height 4
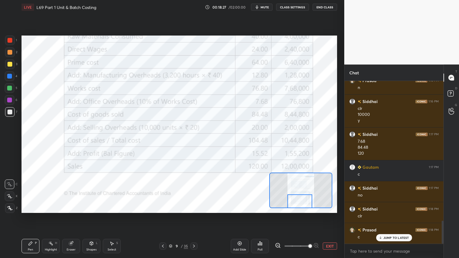
click at [194, 207] on icon at bounding box center [193, 246] width 5 height 5
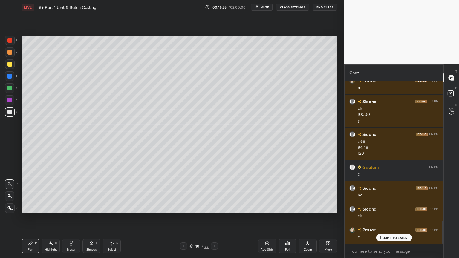
click at [188, 207] on div "10 / 35" at bounding box center [199, 245] width 38 height 7
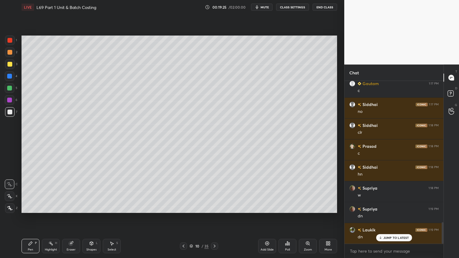
scroll to position [1091, 0]
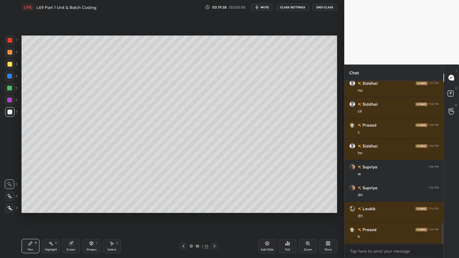
click at [216, 207] on icon at bounding box center [214, 246] width 5 height 5
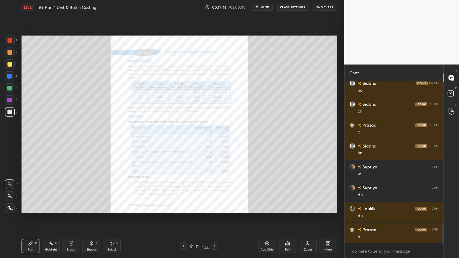
scroll to position [1112, 0]
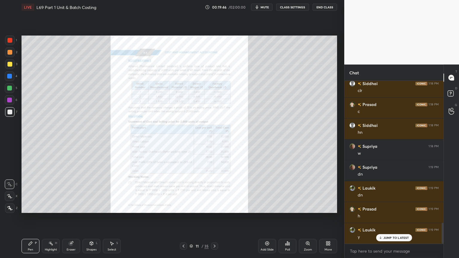
click at [309, 207] on div "Zoom" at bounding box center [308, 246] width 18 height 14
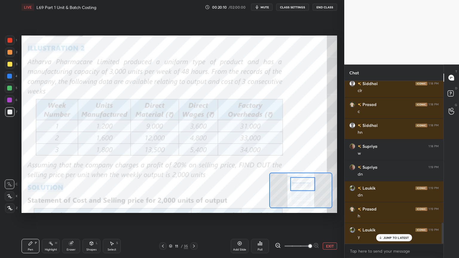
click at [37, 207] on div "Pen P" at bounding box center [30, 246] width 18 height 14
click at [7, 41] on div at bounding box center [10, 41] width 10 height 10
click at [90, 207] on icon at bounding box center [91, 244] width 3 height 4
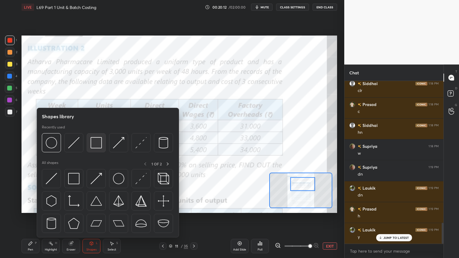
click at [96, 142] on img at bounding box center [95, 142] width 11 height 11
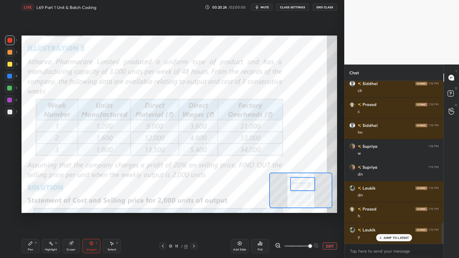
click at [92, 207] on div "Shapes L" at bounding box center [91, 246] width 18 height 14
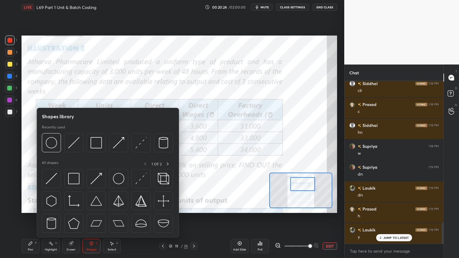
click at [100, 147] on img at bounding box center [95, 142] width 11 height 11
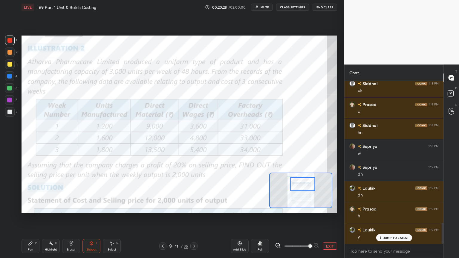
click at [72, 207] on icon at bounding box center [71, 244] width 4 height 4
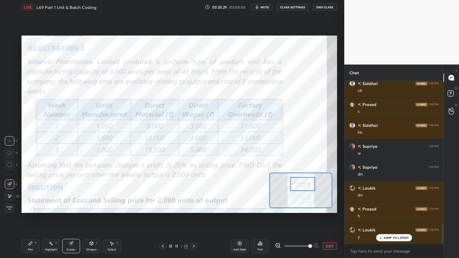
click at [11, 207] on span "Erase all" at bounding box center [9, 208] width 9 height 4
click at [19, 207] on div "1 2 3 4 5 6 7 C X Z C X Z E E Erase all H H LIVE L69 Part 1 Unit & Batch Costin…" at bounding box center [169, 129] width 339 height 258
click at [87, 207] on div "Shapes L" at bounding box center [91, 246] width 18 height 14
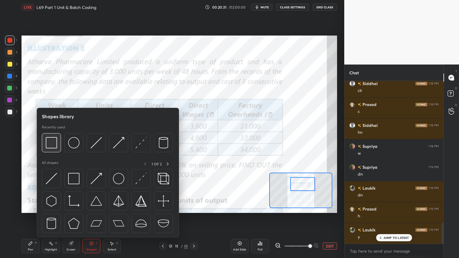
click at [48, 142] on img at bounding box center [51, 142] width 11 height 11
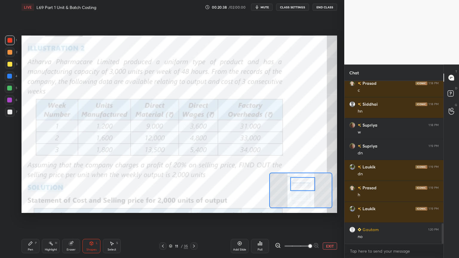
scroll to position [1154, 0]
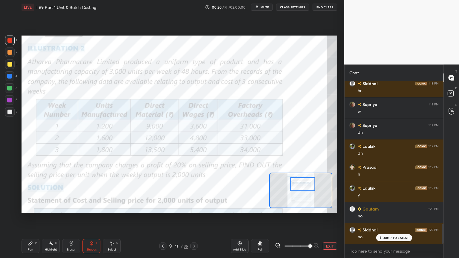
click at [70, 207] on icon at bounding box center [71, 244] width 4 height 4
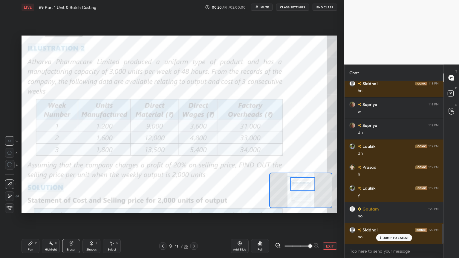
click at [9, 207] on span "Erase all" at bounding box center [9, 208] width 9 height 4
click at [27, 207] on div "Setting up your live class Poll for secs No correct answer Start poll" at bounding box center [179, 124] width 320 height 220
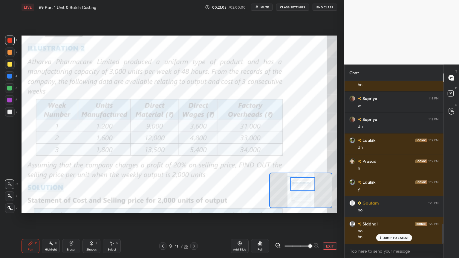
click at [34, 207] on div "Pen P Highlight H Eraser Shapes L Select S 11 / 35 Add Slide Poll EXIT" at bounding box center [178, 246] width 315 height 24
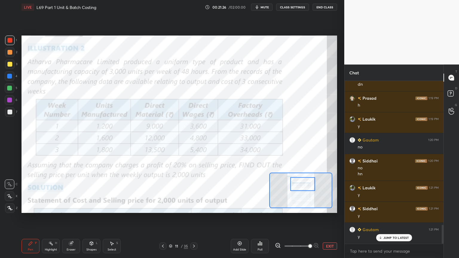
scroll to position [1243, 0]
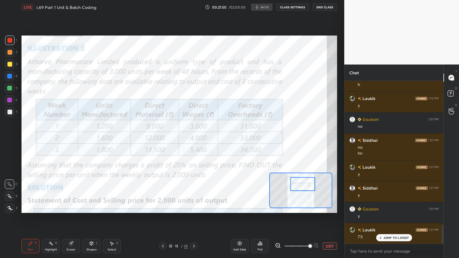
click at [329, 207] on button "EXIT" at bounding box center [329, 245] width 14 height 7
click at [324, 207] on button "EXIT" at bounding box center [329, 245] width 14 height 7
click at [325, 207] on button "EXIT" at bounding box center [329, 245] width 14 height 7
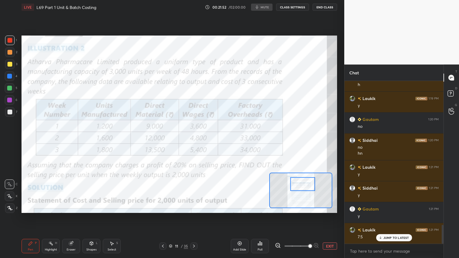
click at [325, 207] on button "EXIT" at bounding box center [329, 245] width 14 height 7
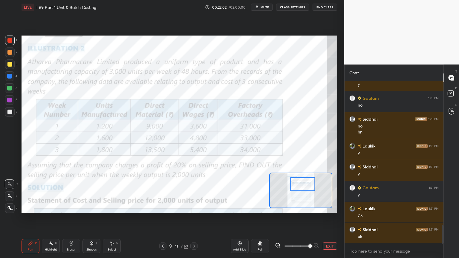
scroll to position [1285, 0]
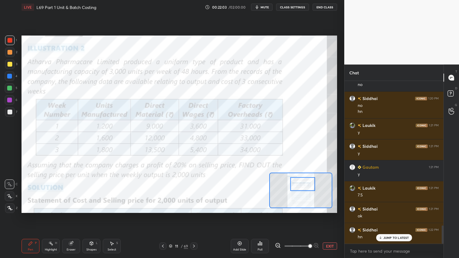
click at [30, 207] on div "Pen" at bounding box center [30, 249] width 5 height 3
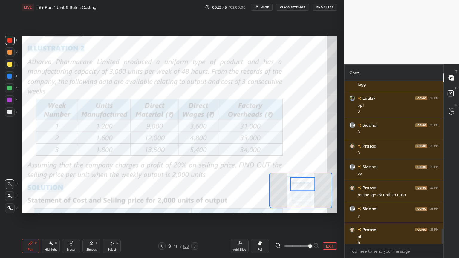
scroll to position [1593, 0]
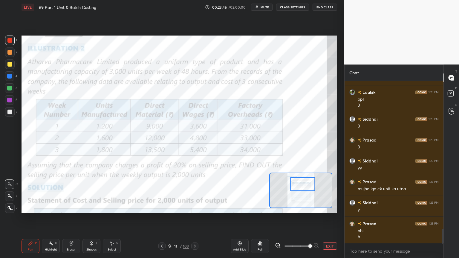
click at [70, 207] on icon at bounding box center [71, 244] width 4 height 4
click at [29, 207] on icon at bounding box center [30, 243] width 5 height 5
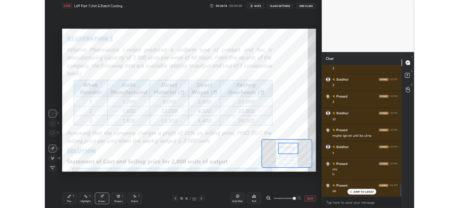
scroll to position [1635, 0]
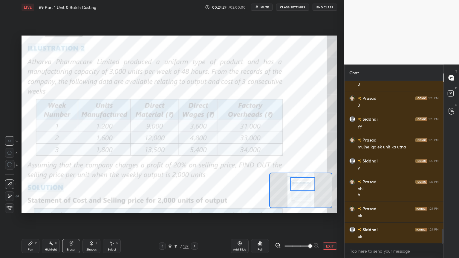
click at [31, 207] on icon at bounding box center [31, 244] width 4 height 4
click at [325, 207] on button "EXIT" at bounding box center [329, 245] width 14 height 7
click at [328, 207] on button "EXIT" at bounding box center [329, 245] width 14 height 7
click at [326, 207] on button "EXIT" at bounding box center [329, 245] width 14 height 7
click at [322, 207] on div "Add Slide Poll EXIT" at bounding box center [284, 245] width 106 height 33
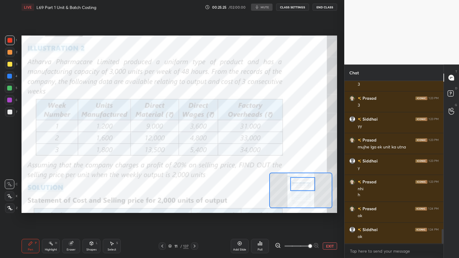
click at [327, 207] on button "EXIT" at bounding box center [329, 245] width 14 height 7
click at [329, 207] on button "EXIT" at bounding box center [329, 245] width 14 height 7
click at [328, 207] on button "EXIT" at bounding box center [329, 245] width 14 height 7
click at [330, 207] on button "EXIT" at bounding box center [329, 245] width 14 height 7
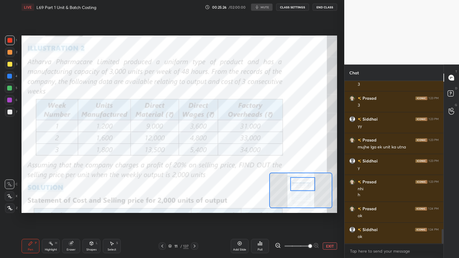
click at [330, 207] on button "EXIT" at bounding box center [329, 245] width 14 height 7
click at [331, 207] on button "EXIT" at bounding box center [329, 245] width 14 height 7
click at [330, 207] on button "EXIT" at bounding box center [329, 245] width 14 height 7
click at [329, 207] on button "EXIT" at bounding box center [329, 245] width 14 height 7
click at [328, 207] on button "EXIT" at bounding box center [329, 245] width 14 height 7
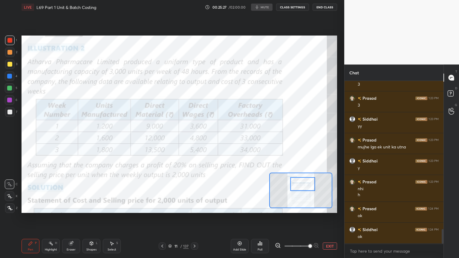
click at [325, 207] on button "EXIT" at bounding box center [329, 245] width 14 height 7
click at [324, 207] on button "EXIT" at bounding box center [329, 245] width 14 height 7
click at [327, 207] on button "EXIT" at bounding box center [329, 245] width 14 height 7
click at [325, 207] on button "EXIT" at bounding box center [329, 245] width 14 height 7
click at [324, 207] on button "EXIT" at bounding box center [329, 245] width 14 height 7
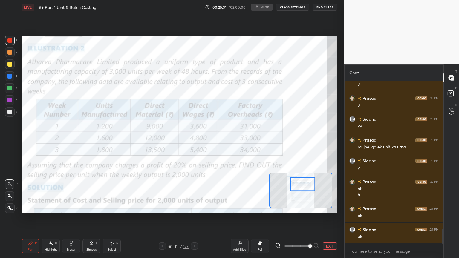
click at [278, 207] on div "Add Slide Poll EXIT" at bounding box center [284, 245] width 106 height 33
click at [276, 207] on icon at bounding box center [278, 245] width 4 height 4
click at [279, 207] on icon at bounding box center [278, 245] width 6 height 6
click at [279, 207] on icon at bounding box center [278, 245] width 4 height 4
click at [279, 207] on icon at bounding box center [278, 245] width 6 height 6
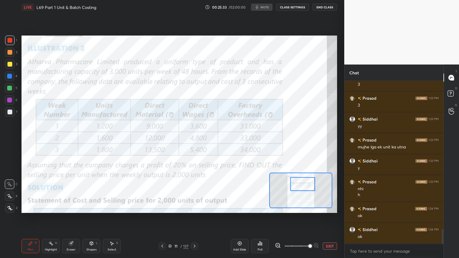
click at [279, 207] on icon at bounding box center [278, 245] width 4 height 4
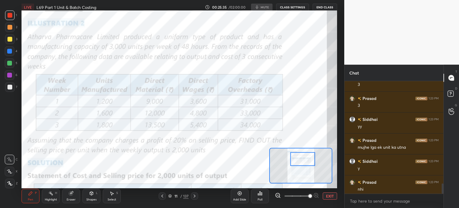
scroll to position [1, 2]
type textarea "x"
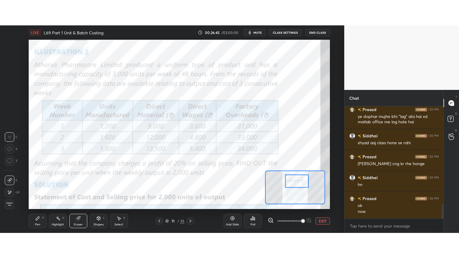
scroll to position [762, 0]
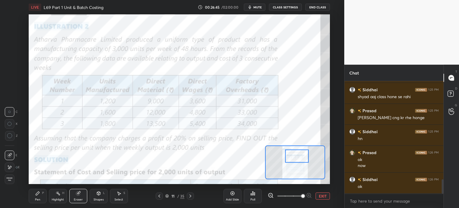
click at [315, 195] on button "EXIT" at bounding box center [322, 195] width 14 height 7
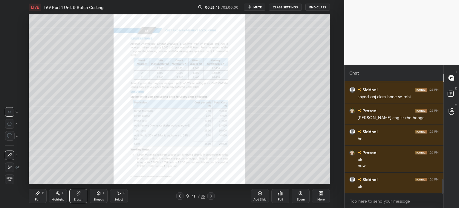
click at [314, 195] on div "More" at bounding box center [321, 195] width 18 height 14
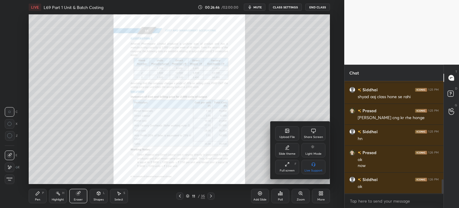
click at [283, 169] on div "Full screen" at bounding box center [286, 170] width 15 height 3
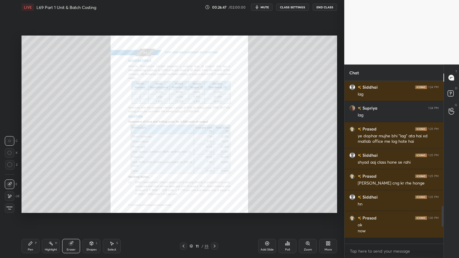
scroll to position [712, 0]
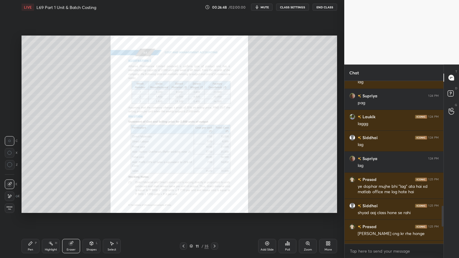
click at [215, 207] on icon at bounding box center [214, 246] width 5 height 5
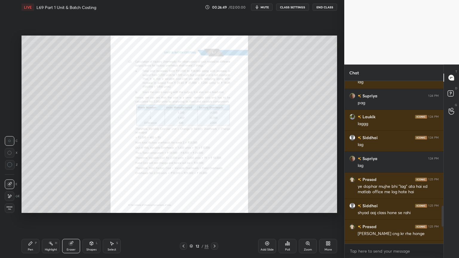
click at [185, 207] on icon at bounding box center [183, 246] width 5 height 5
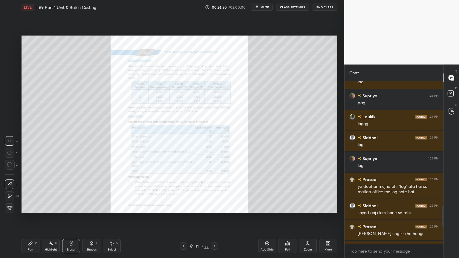
click at [306, 207] on icon at bounding box center [307, 243] width 5 height 5
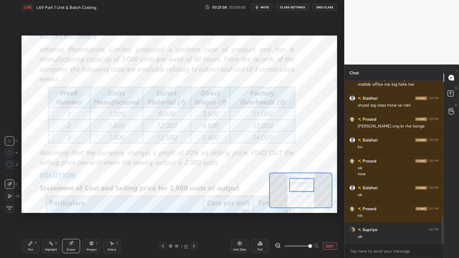
scroll to position [840, 0]
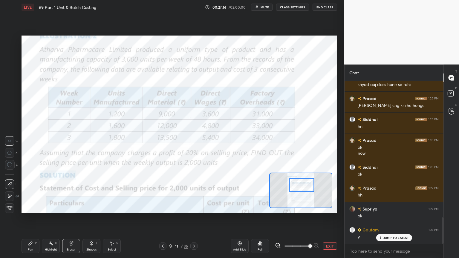
click at [35, 207] on div "Pen P" at bounding box center [30, 246] width 18 height 14
click at [70, 207] on icon at bounding box center [71, 244] width 4 height 4
click at [31, 207] on div "Pen" at bounding box center [30, 249] width 5 height 3
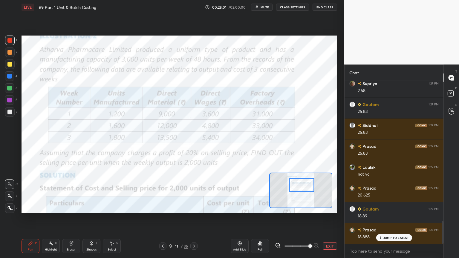
scroll to position [1028, 0]
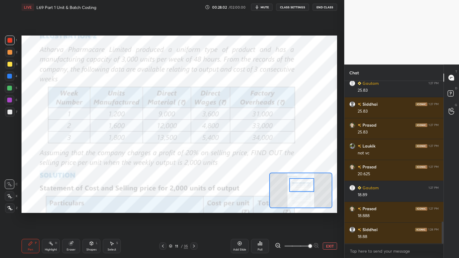
click at [195, 207] on icon at bounding box center [193, 246] width 5 height 5
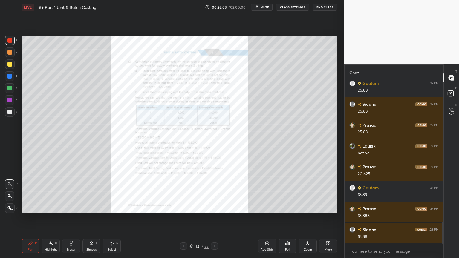
scroll to position [1049, 0]
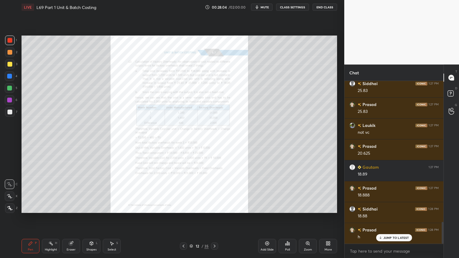
click at [182, 207] on icon at bounding box center [183, 246] width 5 height 5
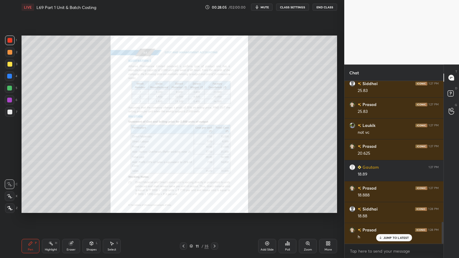
click at [265, 207] on icon at bounding box center [267, 243] width 5 height 5
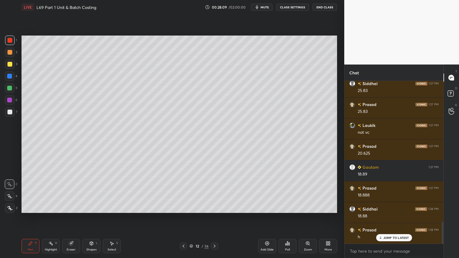
click at [9, 81] on div "4" at bounding box center [11, 77] width 13 height 12
click at [89, 207] on icon at bounding box center [91, 243] width 5 height 5
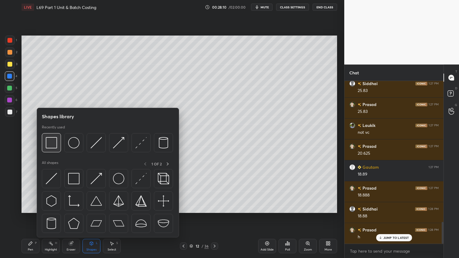
click at [51, 150] on div at bounding box center [51, 142] width 19 height 19
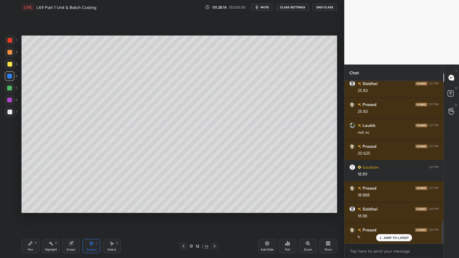
click at [29, 207] on icon at bounding box center [30, 243] width 5 height 5
click at [11, 64] on div at bounding box center [9, 64] width 5 height 5
click at [11, 199] on div at bounding box center [10, 196] width 10 height 10
click at [12, 207] on icon at bounding box center [9, 208] width 5 height 4
click at [16, 42] on div "1" at bounding box center [11, 41] width 12 height 10
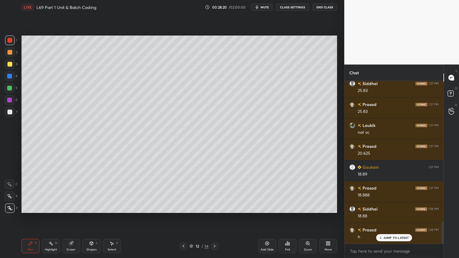
click at [87, 207] on div "Shapes L" at bounding box center [91, 246] width 18 height 14
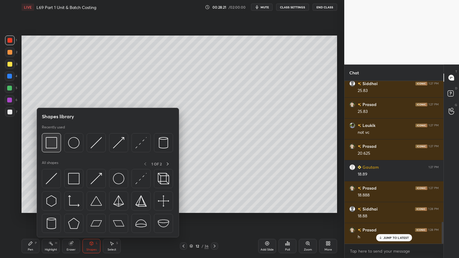
click at [53, 149] on div at bounding box center [51, 142] width 19 height 19
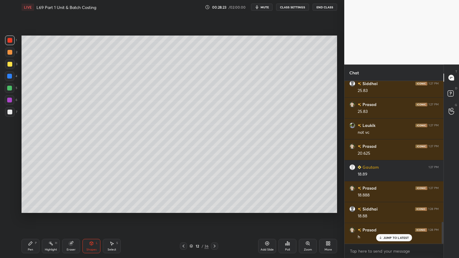
click at [32, 207] on div "Pen" at bounding box center [30, 249] width 5 height 3
click at [10, 67] on div at bounding box center [10, 64] width 10 height 10
click at [17, 185] on div "C" at bounding box center [11, 184] width 13 height 10
click at [94, 207] on div "Shapes L" at bounding box center [91, 246] width 18 height 14
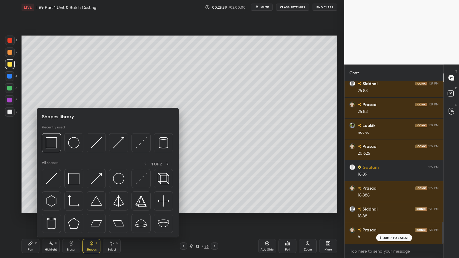
click at [98, 143] on img at bounding box center [95, 142] width 11 height 11
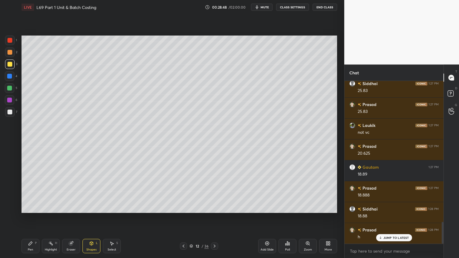
click at [32, 207] on icon at bounding box center [30, 243] width 5 height 5
click at [8, 53] on div at bounding box center [9, 52] width 5 height 5
click at [28, 207] on div "Pen" at bounding box center [30, 249] width 5 height 3
click at [36, 207] on div "P" at bounding box center [36, 243] width 2 height 3
click at [108, 207] on div "Select S" at bounding box center [112, 246] width 18 height 14
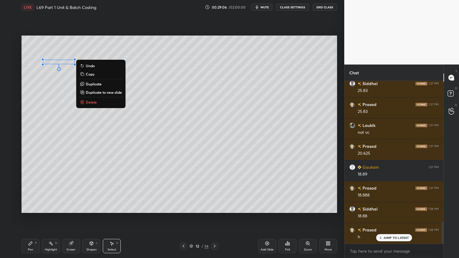
scroll to position [1070, 0]
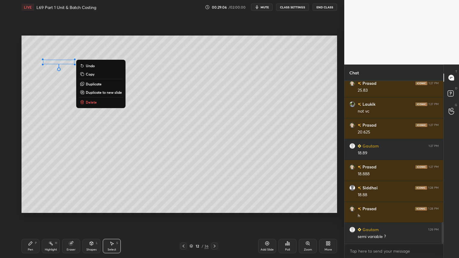
click at [92, 104] on p "Delete" at bounding box center [91, 102] width 11 height 5
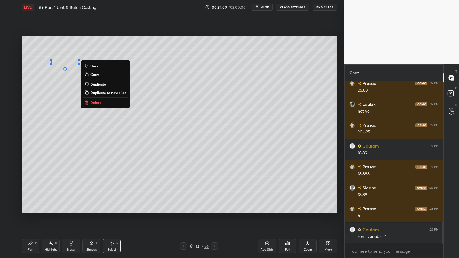
click at [91, 104] on p "Delete" at bounding box center [95, 102] width 11 height 5
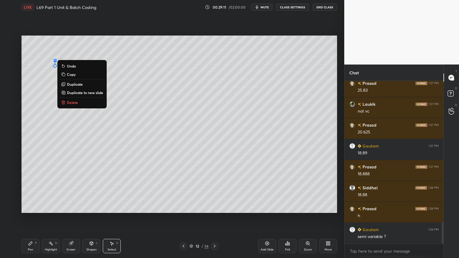
click at [69, 104] on p "Delete" at bounding box center [72, 102] width 11 height 5
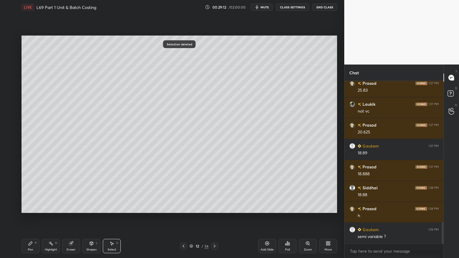
click at [33, 207] on div "Pen P" at bounding box center [30, 246] width 18 height 14
click at [10, 74] on div at bounding box center [9, 76] width 5 height 5
click at [93, 207] on icon at bounding box center [91, 243] width 5 height 5
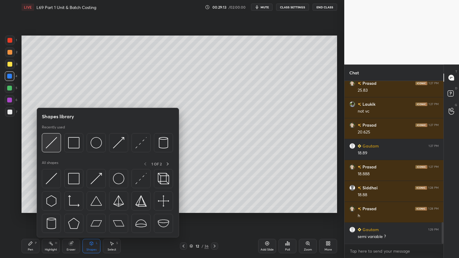
click at [57, 146] on img at bounding box center [51, 142] width 11 height 11
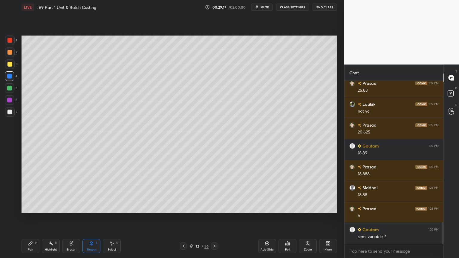
click at [29, 207] on div "Pen P" at bounding box center [30, 246] width 18 height 14
click at [9, 56] on div at bounding box center [10, 52] width 10 height 10
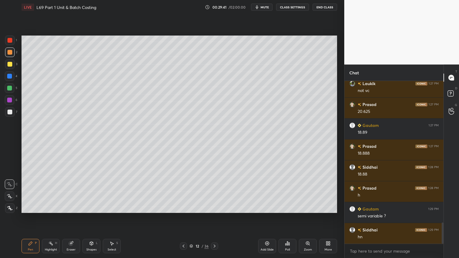
scroll to position [1112, 0]
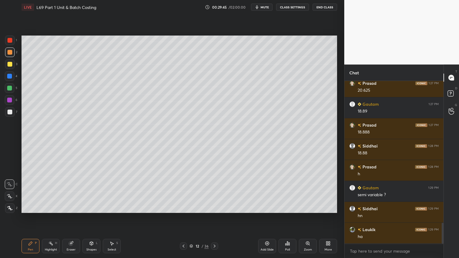
click at [91, 207] on icon at bounding box center [91, 244] width 3 height 4
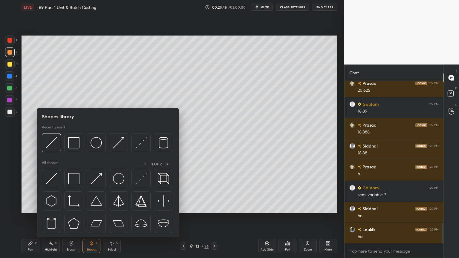
click at [56, 147] on img at bounding box center [51, 142] width 11 height 11
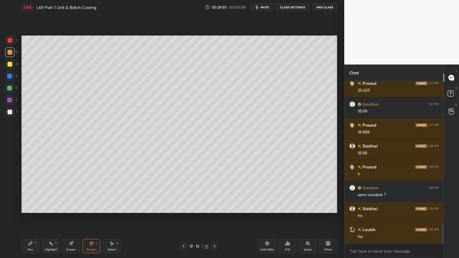
click at [7, 114] on div at bounding box center [9, 112] width 5 height 5
click at [32, 207] on div "Pen P" at bounding box center [30, 246] width 18 height 14
click at [10, 92] on div at bounding box center [10, 88] width 10 height 10
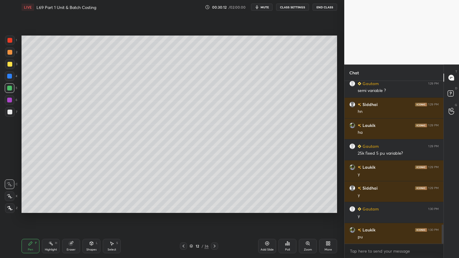
scroll to position [1237, 0]
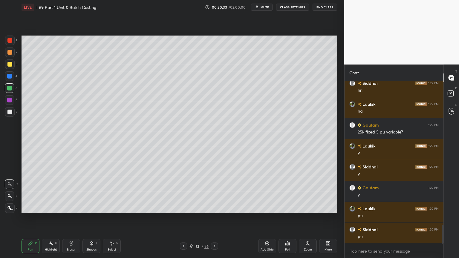
click at [16, 111] on div "7" at bounding box center [11, 112] width 12 height 10
click at [34, 207] on div "Pen P Highlight H Eraser Shapes L Select S 12 / 36 Add Slide Poll Zoom More" at bounding box center [178, 246] width 315 height 24
click at [182, 207] on icon at bounding box center [183, 246] width 5 height 5
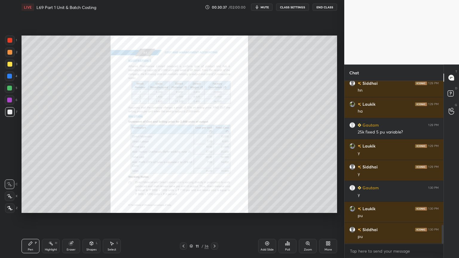
click at [309, 207] on div "Zoom" at bounding box center [308, 249] width 8 height 3
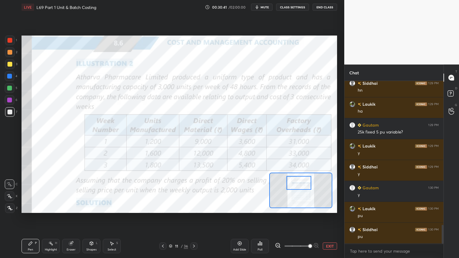
scroll to position [1258, 0]
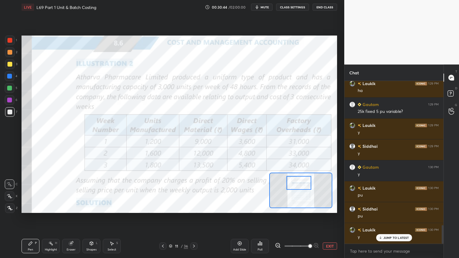
click at [195, 207] on icon at bounding box center [193, 246] width 5 height 5
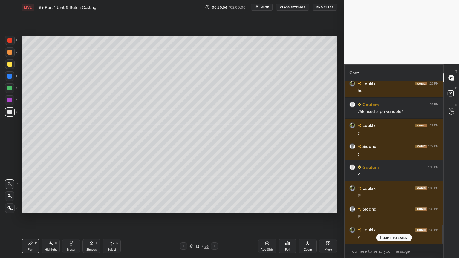
scroll to position [1269, 0]
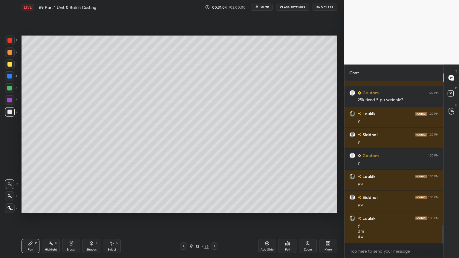
click at [7, 113] on div at bounding box center [10, 112] width 10 height 10
click at [185, 207] on icon at bounding box center [183, 246] width 5 height 5
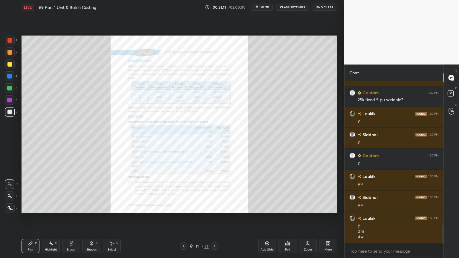
click at [215, 207] on icon at bounding box center [214, 246] width 5 height 5
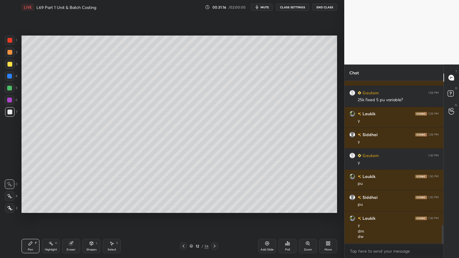
click at [182, 207] on icon at bounding box center [183, 246] width 5 height 5
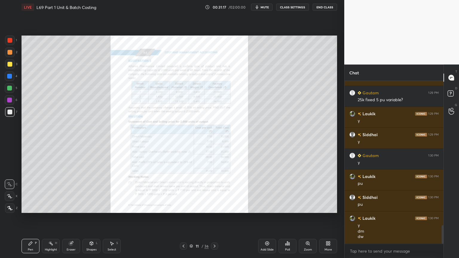
click at [217, 207] on div at bounding box center [214, 245] width 7 height 7
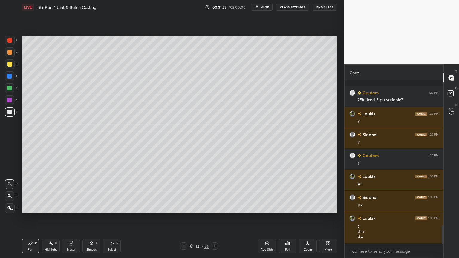
scroll to position [1296, 0]
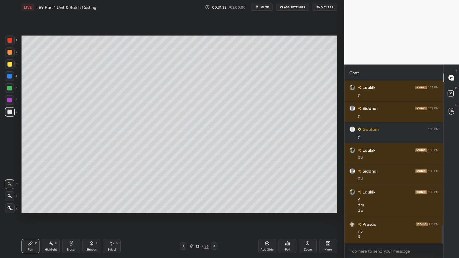
click at [184, 207] on icon at bounding box center [183, 246] width 5 height 5
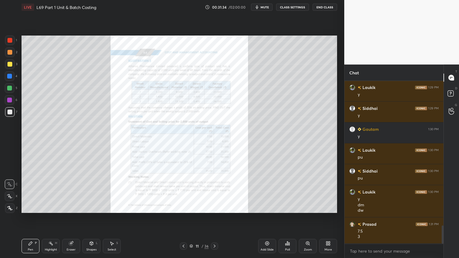
click at [309, 207] on icon at bounding box center [307, 243] width 5 height 5
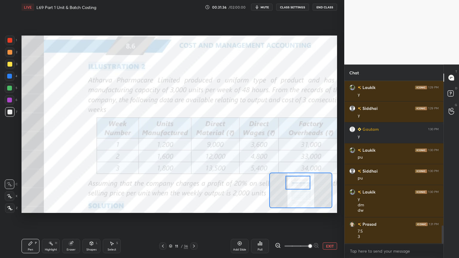
scroll to position [1316, 0]
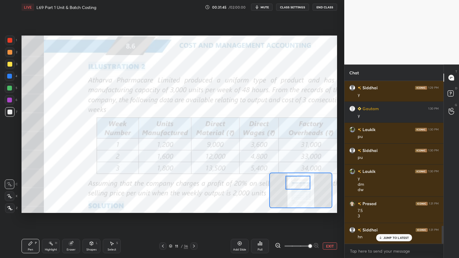
click at [193, 207] on icon at bounding box center [193, 246] width 5 height 5
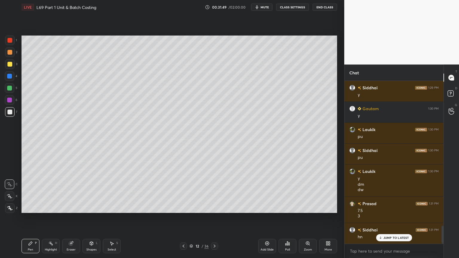
click at [183, 207] on icon at bounding box center [183, 246] width 5 height 5
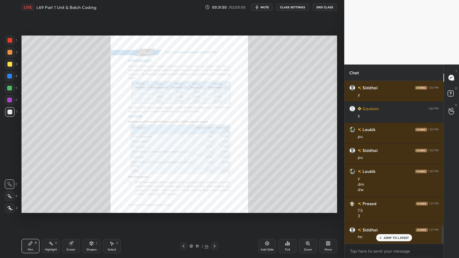
click at [306, 207] on icon at bounding box center [307, 243] width 5 height 5
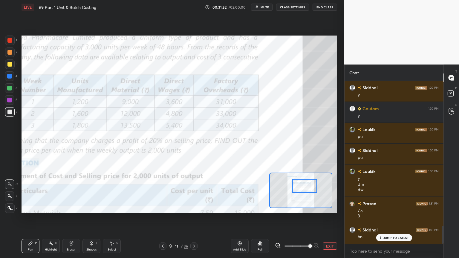
click at [51, 207] on div "Highlight" at bounding box center [51, 249] width 12 height 3
click at [10, 42] on div at bounding box center [9, 40] width 5 height 5
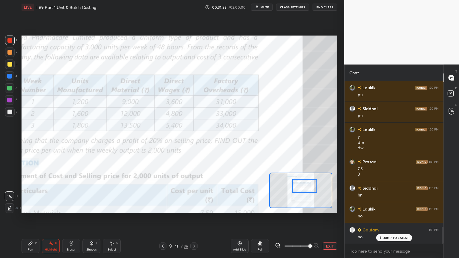
scroll to position [1400, 0]
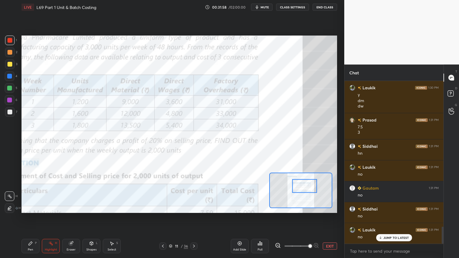
click at [193, 207] on icon at bounding box center [194, 246] width 2 height 3
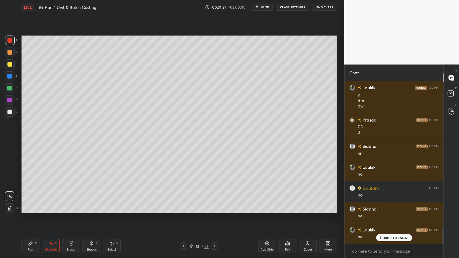
scroll to position [1442, 0]
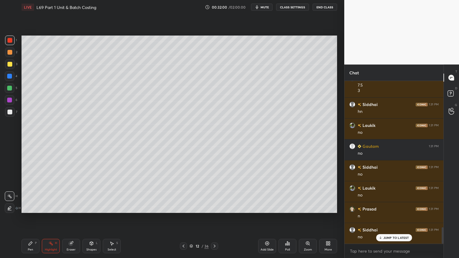
click at [10, 90] on div at bounding box center [9, 88] width 5 height 5
click at [11, 115] on div at bounding box center [10, 112] width 10 height 10
click at [9, 81] on div "4" at bounding box center [11, 77] width 13 height 12
click at [89, 207] on icon at bounding box center [91, 243] width 5 height 5
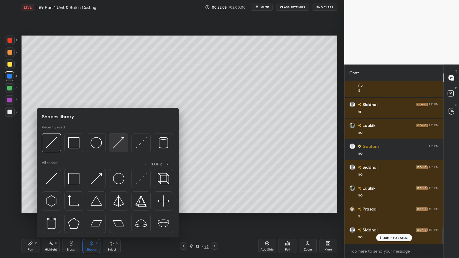
click at [119, 143] on img at bounding box center [118, 142] width 11 height 11
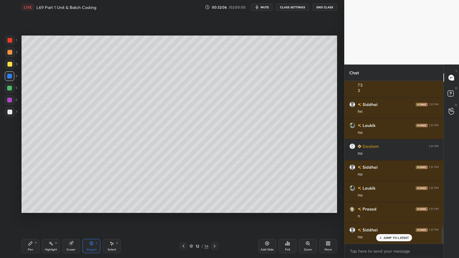
scroll to position [1463, 0]
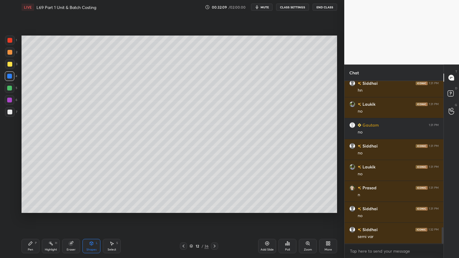
click at [30, 207] on icon at bounding box center [31, 244] width 4 height 4
click at [11, 65] on div at bounding box center [9, 64] width 5 height 5
click at [183, 207] on icon at bounding box center [183, 246] width 2 height 3
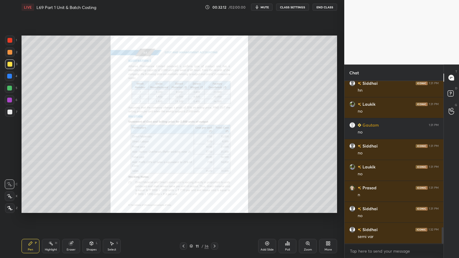
click at [214, 207] on icon at bounding box center [214, 246] width 2 height 3
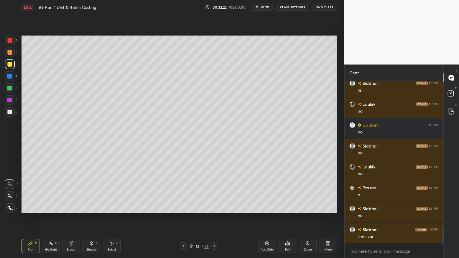
click at [89, 207] on div "Shapes" at bounding box center [91, 249] width 10 height 3
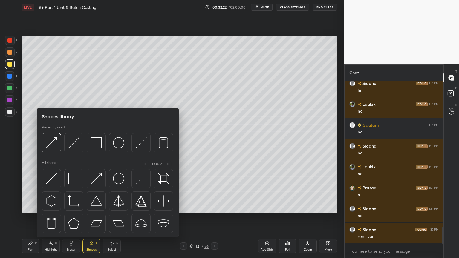
click at [72, 147] on img at bounding box center [73, 142] width 11 height 11
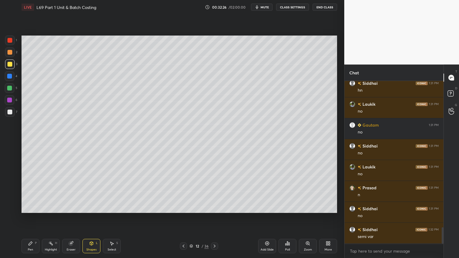
click at [30, 207] on icon at bounding box center [31, 244] width 4 height 4
click at [9, 54] on div at bounding box center [9, 52] width 5 height 5
click at [91, 207] on icon at bounding box center [91, 243] width 5 height 5
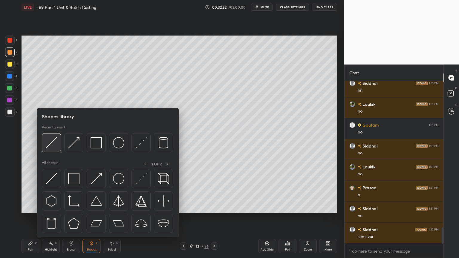
click at [59, 148] on div at bounding box center [51, 142] width 19 height 19
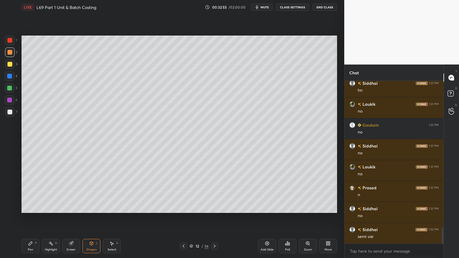
click at [27, 207] on div "Pen P" at bounding box center [30, 246] width 18 height 14
click at [5, 114] on div at bounding box center [10, 112] width 10 height 10
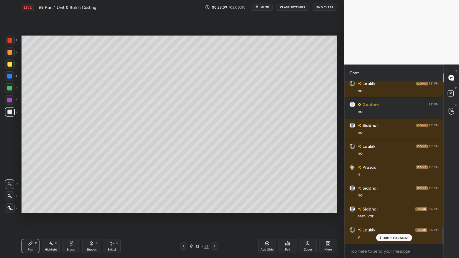
click at [11, 79] on div at bounding box center [10, 76] width 10 height 10
click at [91, 207] on div "Shapes" at bounding box center [91, 249] width 10 height 3
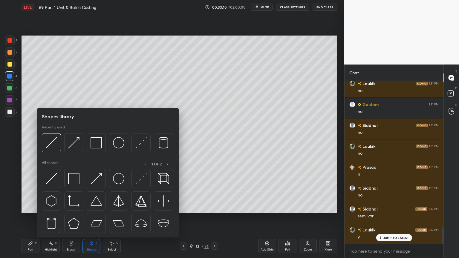
click at [49, 146] on img at bounding box center [51, 142] width 11 height 11
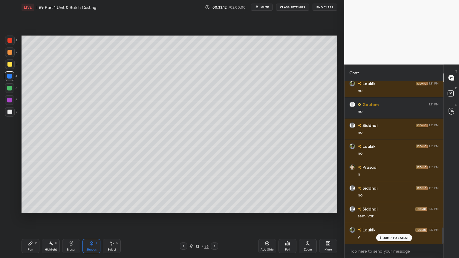
click at [24, 207] on div "Pen P" at bounding box center [30, 246] width 18 height 14
click at [12, 117] on div "7" at bounding box center [11, 113] width 12 height 12
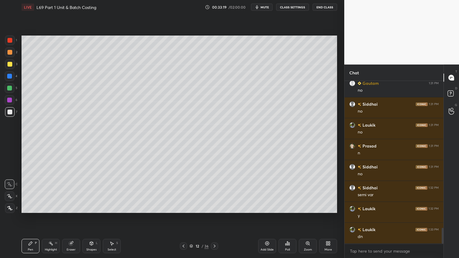
click at [182, 207] on icon at bounding box center [183, 246] width 5 height 5
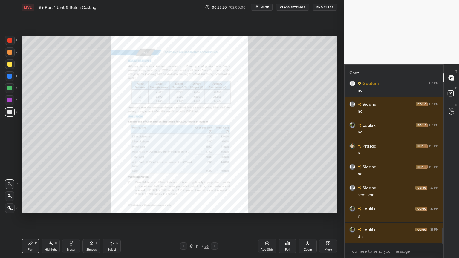
click at [307, 207] on icon at bounding box center [307, 243] width 3 height 3
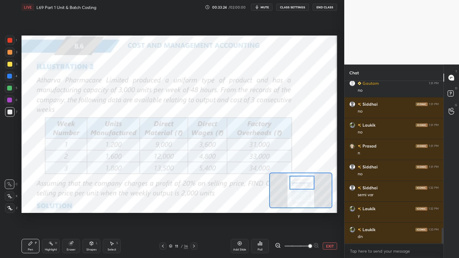
click at [195, 207] on icon at bounding box center [193, 246] width 5 height 5
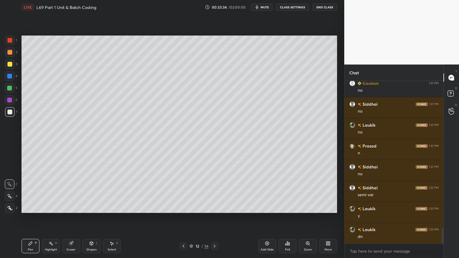
click at [12, 53] on div at bounding box center [9, 52] width 5 height 5
click at [9, 114] on div at bounding box center [9, 112] width 5 height 5
click at [9, 57] on div at bounding box center [10, 52] width 10 height 10
click at [93, 207] on icon at bounding box center [91, 244] width 3 height 4
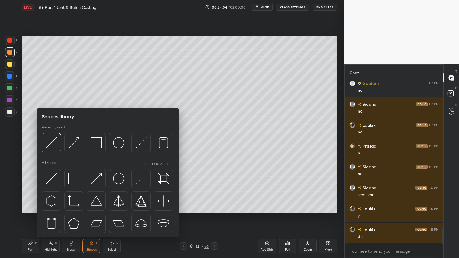
click at [56, 147] on img at bounding box center [51, 142] width 11 height 11
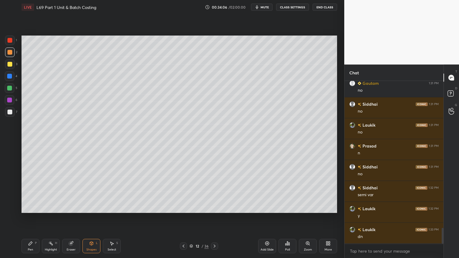
click at [8, 115] on div at bounding box center [10, 112] width 10 height 10
click at [31, 207] on div "Pen P" at bounding box center [30, 246] width 18 height 14
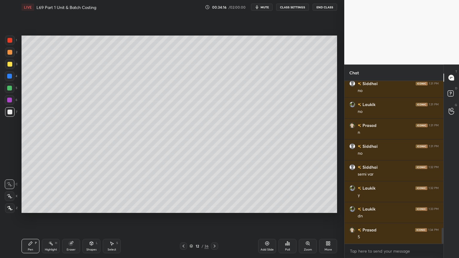
click at [71, 207] on div "Eraser" at bounding box center [71, 246] width 18 height 14
click at [31, 207] on div "Pen P" at bounding box center [30, 246] width 18 height 14
click at [92, 207] on icon at bounding box center [91, 244] width 3 height 4
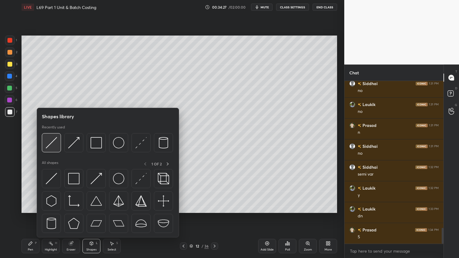
click at [55, 147] on img at bounding box center [51, 142] width 11 height 11
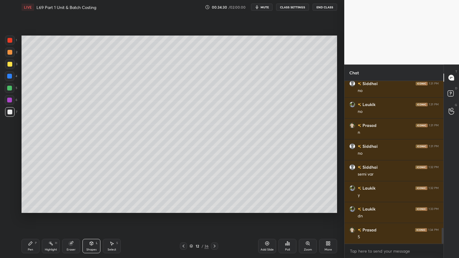
click at [34, 207] on div "Pen P" at bounding box center [30, 246] width 18 height 14
click at [73, 207] on icon at bounding box center [71, 243] width 5 height 5
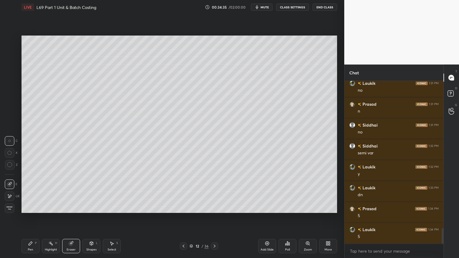
click at [30, 207] on icon at bounding box center [31, 244] width 4 height 4
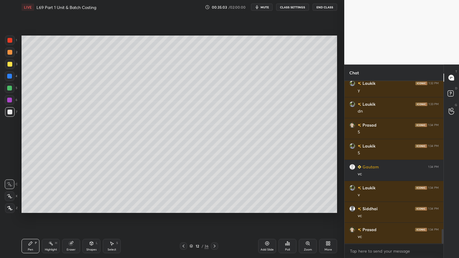
scroll to position [1651, 0]
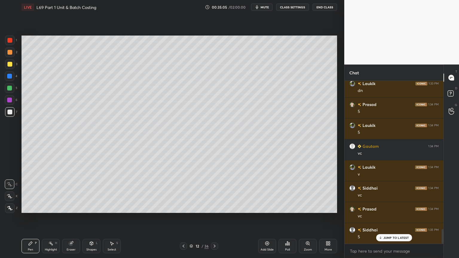
click at [10, 42] on div at bounding box center [9, 40] width 5 height 5
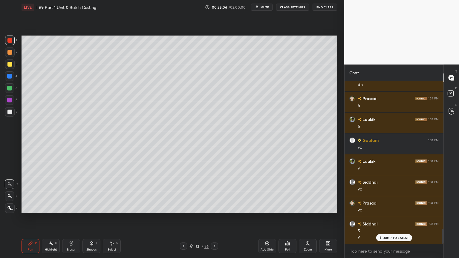
click at [95, 207] on div "Shapes L" at bounding box center [91, 246] width 18 height 14
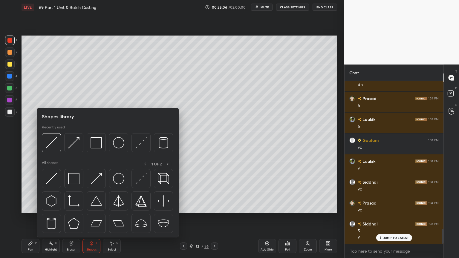
click at [95, 146] on img at bounding box center [95, 142] width 11 height 11
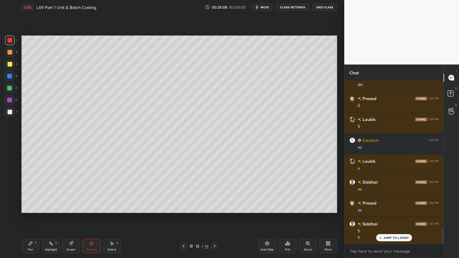
scroll to position [1678, 0]
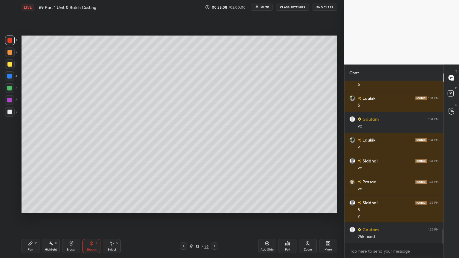
click at [31, 207] on icon at bounding box center [30, 243] width 5 height 5
click at [8, 111] on div at bounding box center [9, 112] width 5 height 5
click at [10, 43] on div at bounding box center [10, 41] width 10 height 10
click at [90, 207] on icon at bounding box center [91, 244] width 3 height 4
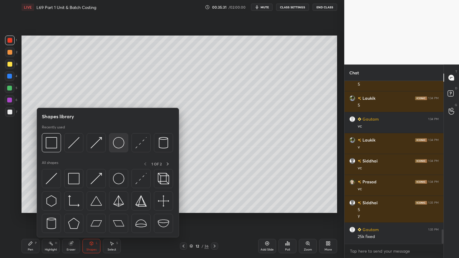
click at [116, 143] on img at bounding box center [118, 142] width 11 height 11
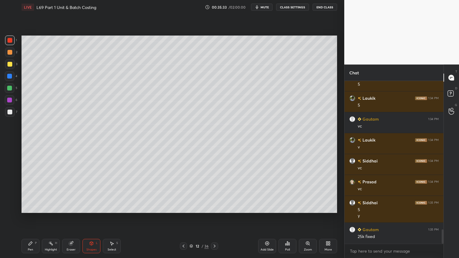
click at [10, 112] on div at bounding box center [9, 112] width 5 height 5
click at [30, 207] on div "Pen P" at bounding box center [30, 246] width 18 height 14
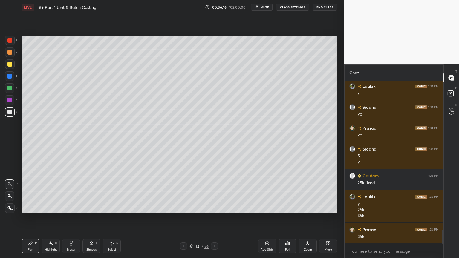
scroll to position [1737, 0]
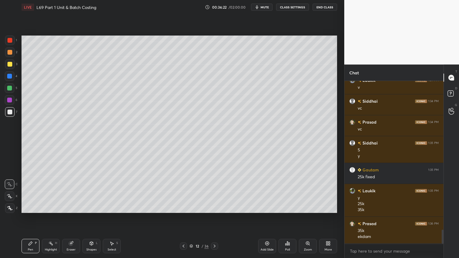
click at [180, 207] on div at bounding box center [183, 245] width 7 height 7
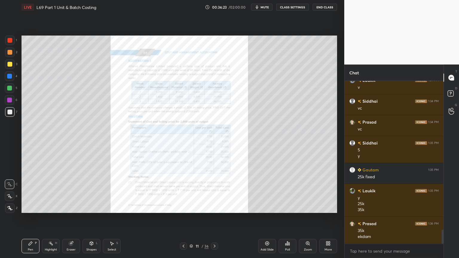
click at [70, 207] on div "Eraser" at bounding box center [71, 246] width 18 height 14
click at [13, 207] on span "Erase all" at bounding box center [9, 208] width 9 height 4
click at [310, 207] on div "Zoom" at bounding box center [308, 249] width 8 height 3
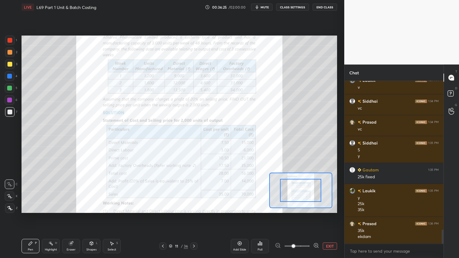
click at [295, 207] on span at bounding box center [293, 246] width 4 height 4
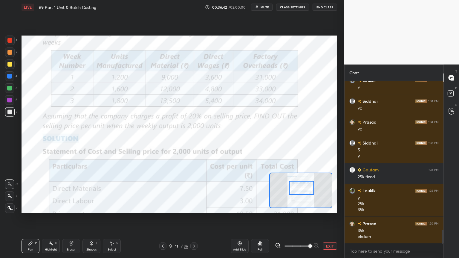
click at [196, 207] on div at bounding box center [193, 245] width 7 height 7
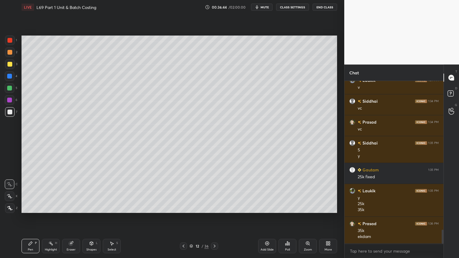
click at [185, 207] on icon at bounding box center [183, 246] width 5 height 5
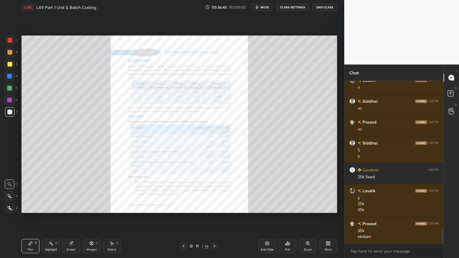
click at [8, 44] on div at bounding box center [10, 41] width 10 height 10
click at [307, 207] on div "Zoom" at bounding box center [308, 246] width 18 height 14
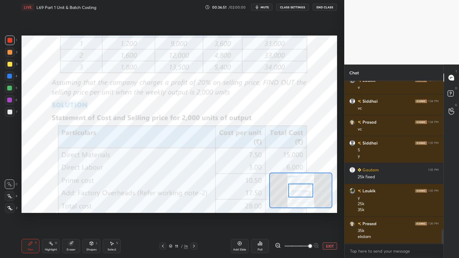
click at [196, 207] on div at bounding box center [193, 245] width 7 height 7
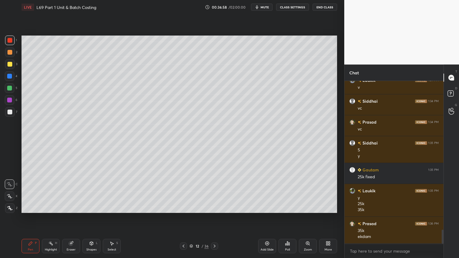
click at [3, 64] on div "1 2 3 4 5 6 7 C X Z C X Z E E Erase all H H" at bounding box center [9, 124] width 19 height 177
click at [30, 207] on icon at bounding box center [31, 244] width 4 height 4
click at [10, 78] on div at bounding box center [9, 76] width 5 height 5
click at [91, 207] on icon at bounding box center [91, 242] width 3 height 1
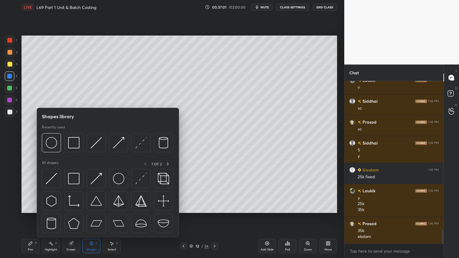
click at [97, 145] on img at bounding box center [95, 142] width 11 height 11
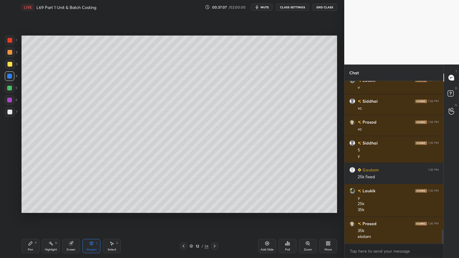
click at [30, 207] on icon at bounding box center [30, 243] width 5 height 5
click at [25, 207] on div "Pen P" at bounding box center [30, 246] width 18 height 14
click at [6, 64] on div at bounding box center [10, 64] width 10 height 10
click at [85, 207] on div "Shapes L" at bounding box center [91, 246] width 18 height 14
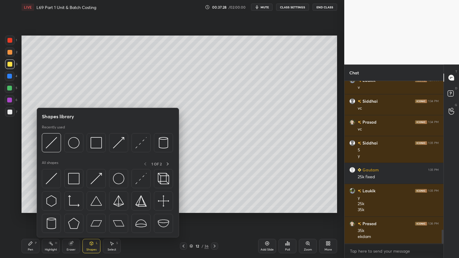
click at [53, 148] on img at bounding box center [51, 142] width 11 height 11
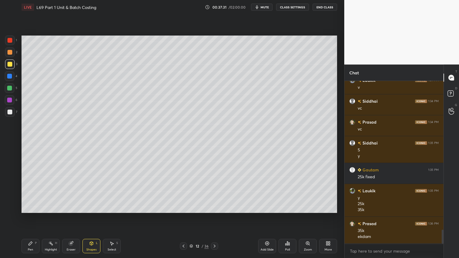
click at [28, 207] on icon at bounding box center [30, 243] width 5 height 5
click at [11, 87] on div at bounding box center [9, 88] width 5 height 5
click at [6, 56] on div at bounding box center [10, 52] width 10 height 10
click at [92, 207] on icon at bounding box center [91, 243] width 5 height 5
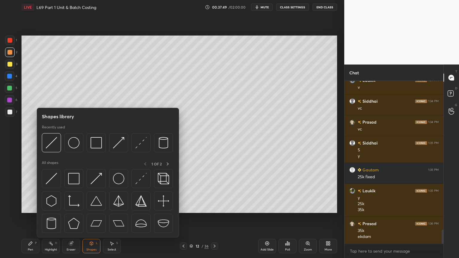
click at [54, 147] on img at bounding box center [51, 142] width 11 height 11
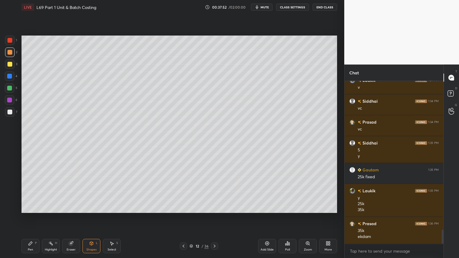
click at [10, 113] on div at bounding box center [9, 112] width 5 height 5
click at [19, 207] on div "1 2 3 4 5 6 7 C X Z C X Z E E Erase all H H LIVE L69 Part 1 Unit & Batch Costin…" at bounding box center [169, 129] width 339 height 258
click at [41, 207] on div "Pen P Highlight H Eraser Shapes L Select S" at bounding box center [80, 246] width 118 height 14
click at [42, 207] on div "Pen P Highlight H Eraser Shapes L Select S" at bounding box center [80, 246] width 118 height 14
click at [33, 207] on div "Pen P" at bounding box center [30, 246] width 18 height 14
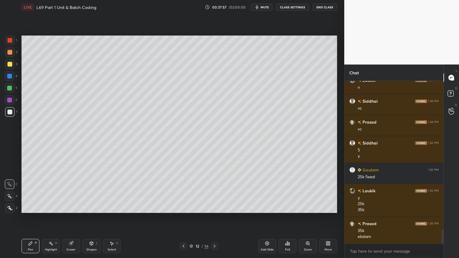
click at [183, 207] on icon at bounding box center [183, 246] width 5 height 5
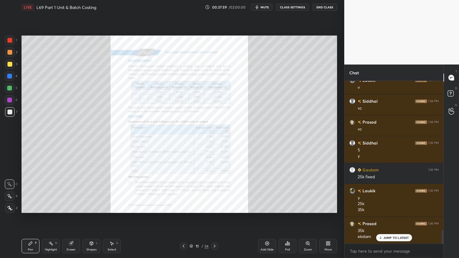
scroll to position [1758, 0]
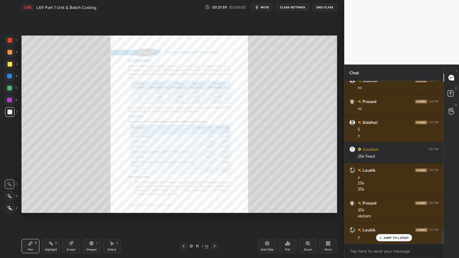
click at [213, 207] on icon at bounding box center [214, 246] width 5 height 5
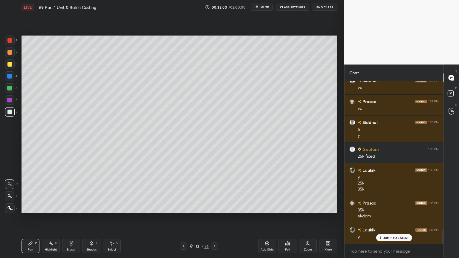
click at [185, 207] on icon at bounding box center [183, 246] width 5 height 5
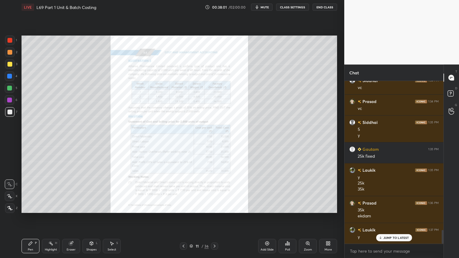
click at [40, 207] on div "Pen P Highlight H Eraser Shapes L Select S" at bounding box center [80, 246] width 118 height 14
click at [215, 207] on icon at bounding box center [214, 246] width 2 height 3
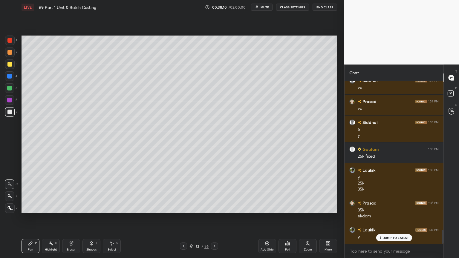
click at [10, 92] on div at bounding box center [10, 88] width 10 height 10
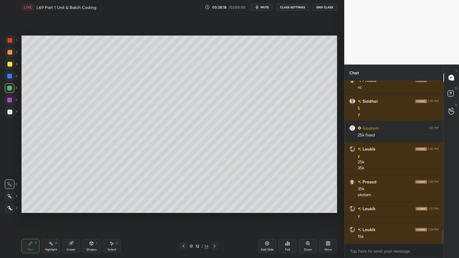
click at [10, 116] on div at bounding box center [10, 112] width 10 height 10
click at [9, 92] on div at bounding box center [10, 88] width 10 height 10
click at [6, 111] on div at bounding box center [10, 112] width 10 height 10
click at [10, 75] on div at bounding box center [9, 76] width 5 height 5
click at [77, 207] on div "Eraser" at bounding box center [71, 246] width 18 height 14
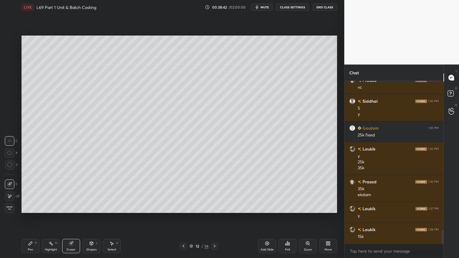
click at [92, 207] on div "Shapes L" at bounding box center [91, 246] width 18 height 14
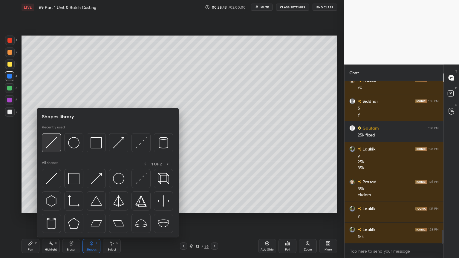
click at [54, 149] on div at bounding box center [51, 142] width 19 height 19
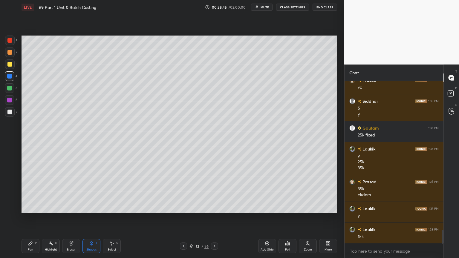
click at [11, 113] on div at bounding box center [9, 112] width 5 height 5
click at [23, 207] on div "Pen P" at bounding box center [30, 246] width 18 height 14
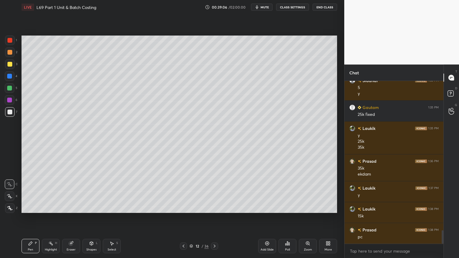
click at [55, 207] on div "Highlight" at bounding box center [51, 249] width 12 height 3
click at [31, 207] on div "Pen P" at bounding box center [30, 246] width 18 height 14
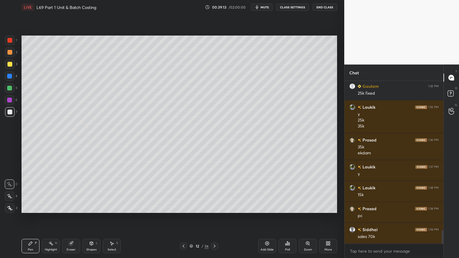
click at [10, 76] on div at bounding box center [9, 76] width 5 height 5
click at [87, 207] on div "Shapes L" at bounding box center [91, 246] width 18 height 14
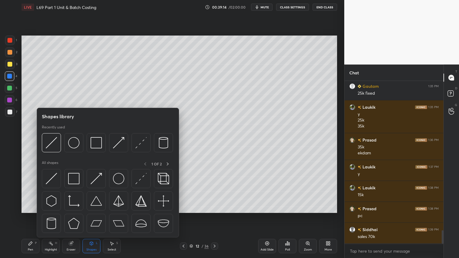
click at [52, 148] on img at bounding box center [51, 142] width 11 height 11
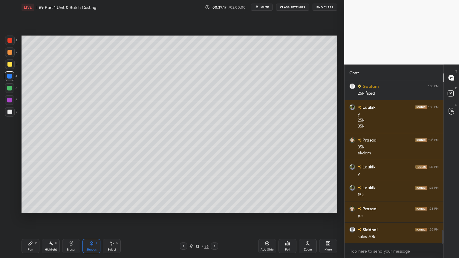
click at [11, 118] on div "7" at bounding box center [11, 113] width 12 height 12
click at [24, 207] on div "Pen P" at bounding box center [30, 246] width 18 height 14
click at [39, 207] on div "Pen P Highlight H Eraser Shapes L Select S 12 / 36 Add Slide Poll Zoom More" at bounding box center [178, 246] width 315 height 24
click at [182, 207] on icon at bounding box center [183, 246] width 5 height 5
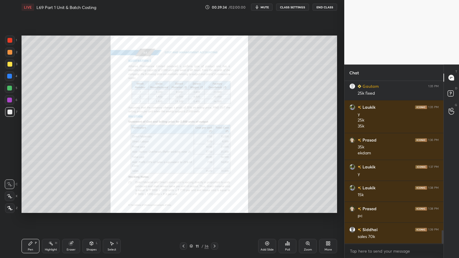
click at [311, 207] on div "Zoom" at bounding box center [308, 249] width 8 height 3
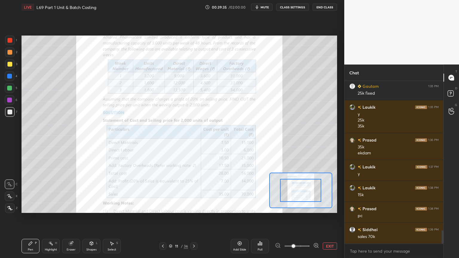
click at [295, 207] on span at bounding box center [293, 246] width 4 height 4
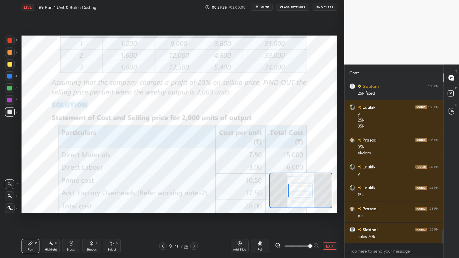
scroll to position [1827, 0]
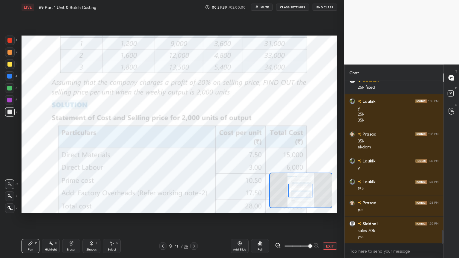
click at [194, 207] on icon at bounding box center [193, 246] width 5 height 5
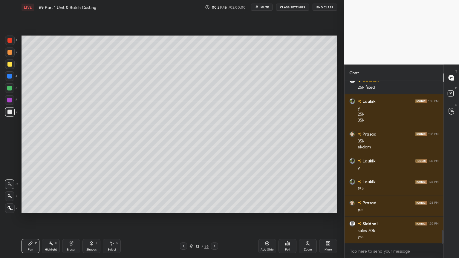
scroll to position [1848, 0]
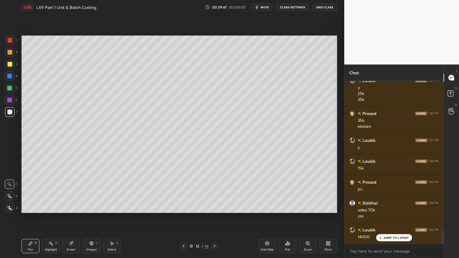
click at [11, 80] on div at bounding box center [10, 76] width 10 height 10
click at [90, 207] on icon at bounding box center [91, 244] width 3 height 4
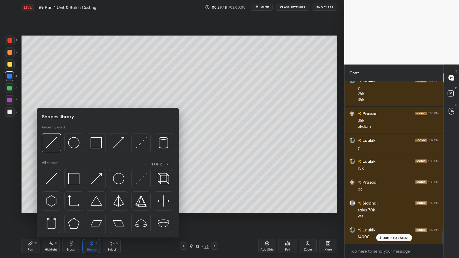
click at [51, 148] on img at bounding box center [51, 142] width 11 height 11
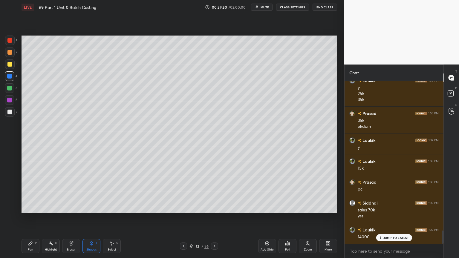
click at [9, 87] on div at bounding box center [9, 88] width 5 height 5
click at [30, 207] on icon at bounding box center [31, 244] width 4 height 4
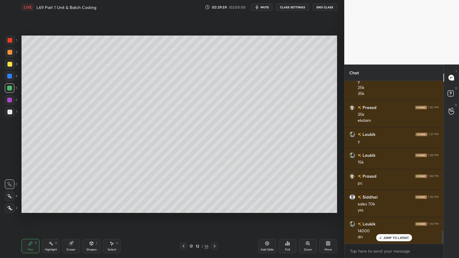
click at [10, 104] on div at bounding box center [10, 100] width 10 height 10
click at [11, 109] on div at bounding box center [10, 112] width 10 height 10
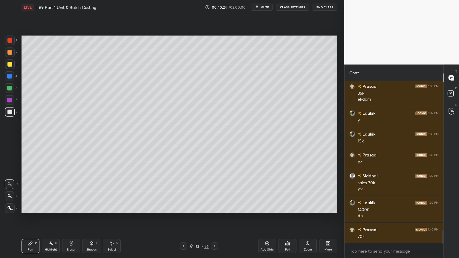
scroll to position [1881, 0]
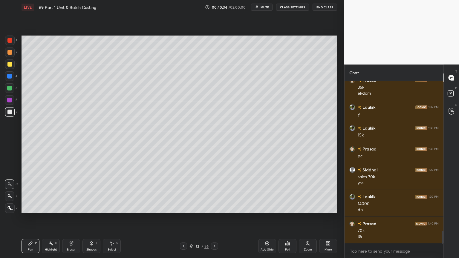
click at [9, 81] on div at bounding box center [10, 76] width 10 height 10
click at [92, 207] on div "Shapes L" at bounding box center [91, 246] width 18 height 14
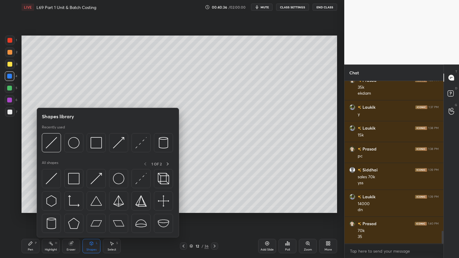
click at [49, 146] on img at bounding box center [51, 142] width 11 height 11
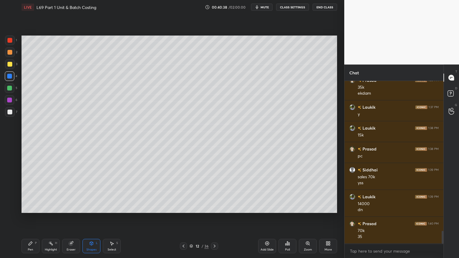
click at [12, 114] on div at bounding box center [10, 112] width 10 height 10
click at [29, 207] on div "Pen" at bounding box center [30, 249] width 5 height 3
click at [12, 44] on div at bounding box center [10, 41] width 10 height 10
click at [88, 207] on div "Shapes L" at bounding box center [91, 246] width 18 height 14
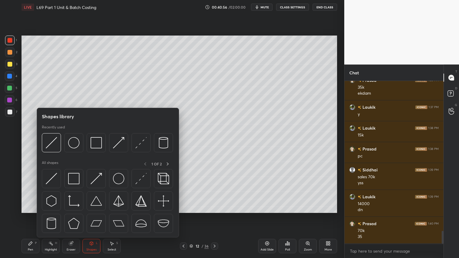
click at [98, 146] on img at bounding box center [95, 142] width 11 height 11
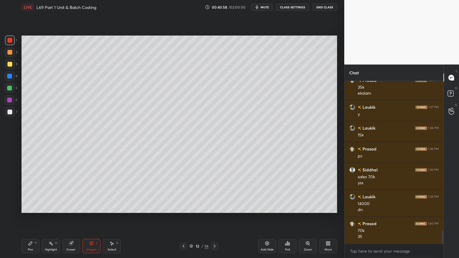
click at [10, 114] on div at bounding box center [9, 112] width 5 height 5
click at [31, 207] on div "Pen" at bounding box center [30, 249] width 5 height 3
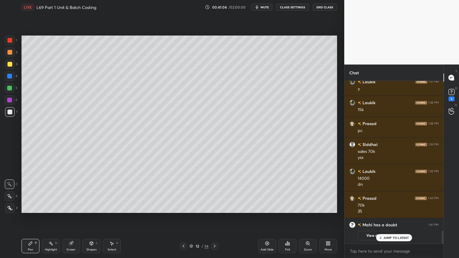
click at [451, 98] on div "1" at bounding box center [451, 98] width 6 height 5
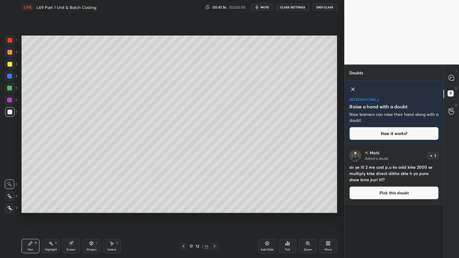
click at [450, 77] on icon at bounding box center [451, 77] width 2 height 0
type textarea "x"
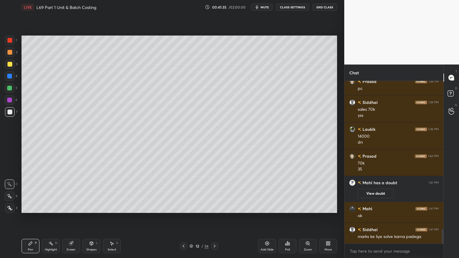
scroll to position [1642, 0]
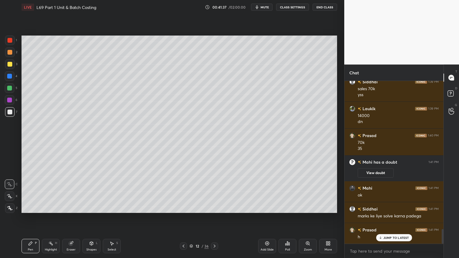
click at [185, 207] on icon at bounding box center [183, 246] width 5 height 5
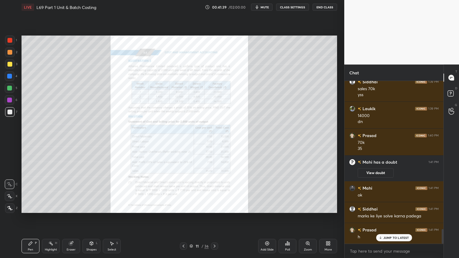
click at [308, 207] on div "Zoom" at bounding box center [308, 246] width 18 height 14
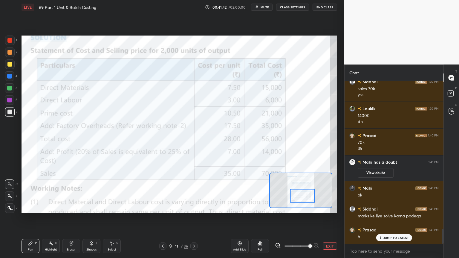
click at [15, 44] on div "1" at bounding box center [11, 41] width 12 height 10
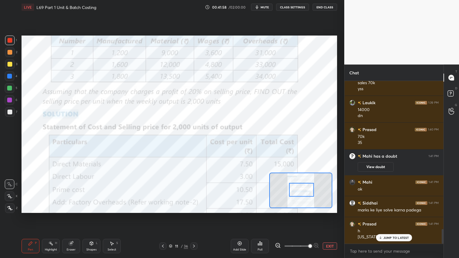
click at [192, 207] on icon at bounding box center [193, 246] width 5 height 5
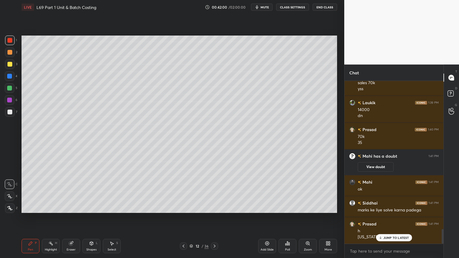
scroll to position [1669, 0]
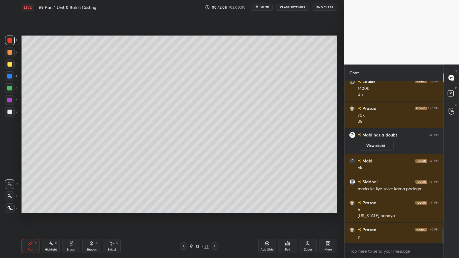
click at [191, 207] on icon at bounding box center [191, 247] width 3 height 1
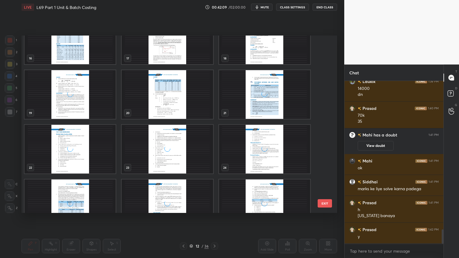
scroll to position [478, 0]
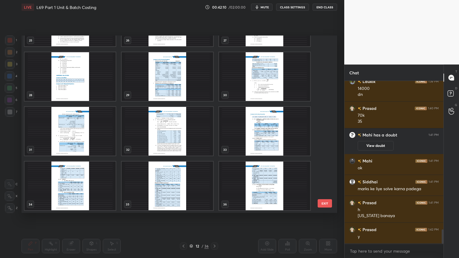
click at [179, 140] on img "grid" at bounding box center [167, 131] width 91 height 49
click at [179, 139] on img "grid" at bounding box center [167, 131] width 91 height 49
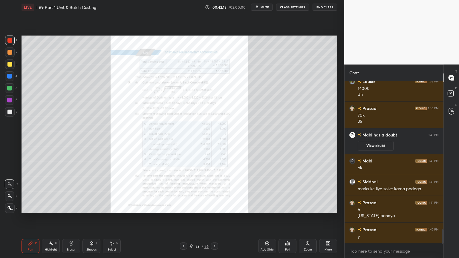
click at [183, 207] on icon at bounding box center [183, 246] width 5 height 5
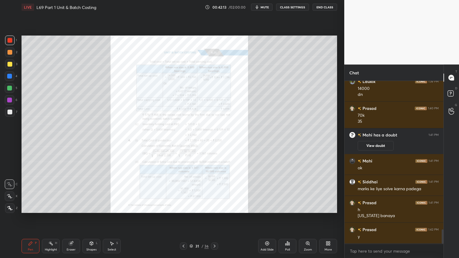
click at [184, 207] on icon at bounding box center [183, 246] width 5 height 5
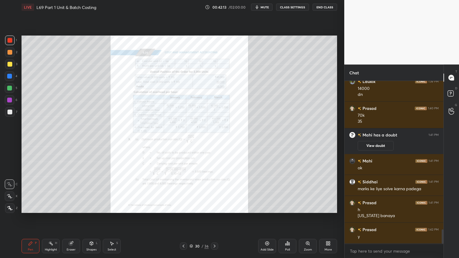
click at [184, 207] on div at bounding box center [183, 245] width 7 height 7
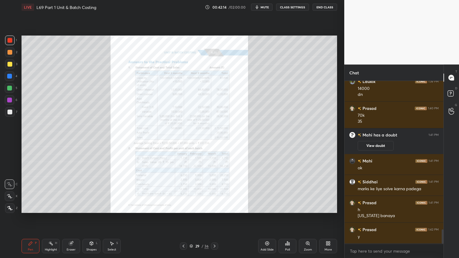
click at [185, 207] on icon at bounding box center [183, 246] width 5 height 5
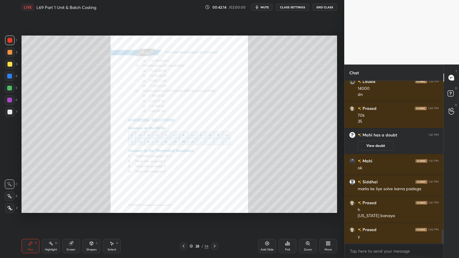
click at [184, 207] on icon at bounding box center [183, 246] width 5 height 5
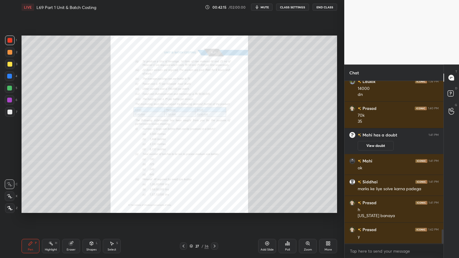
click at [183, 207] on icon at bounding box center [183, 246] width 5 height 5
click at [183, 207] on icon at bounding box center [183, 246] width 2 height 3
click at [182, 207] on icon at bounding box center [183, 246] width 5 height 5
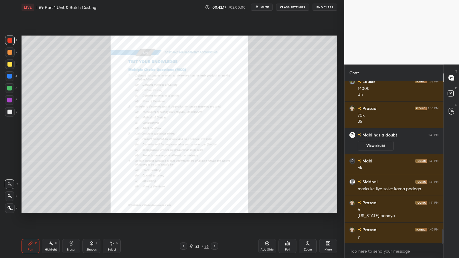
click at [216, 207] on icon at bounding box center [214, 246] width 5 height 5
click at [215, 207] on icon at bounding box center [214, 246] width 5 height 5
click at [307, 207] on div "Zoom" at bounding box center [308, 246] width 18 height 14
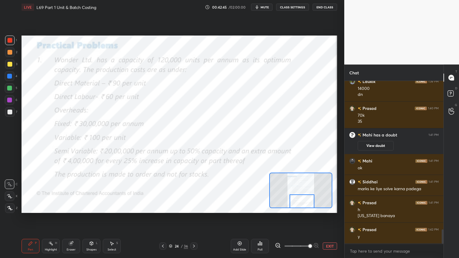
click at [193, 207] on icon at bounding box center [194, 246] width 2 height 3
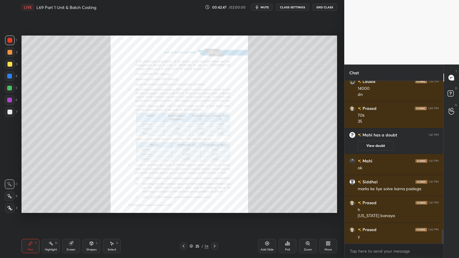
click at [308, 207] on icon at bounding box center [307, 243] width 5 height 5
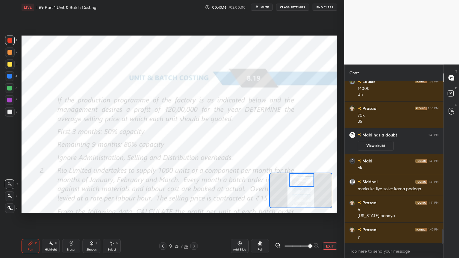
click at [326, 207] on button "EXIT" at bounding box center [329, 245] width 14 height 7
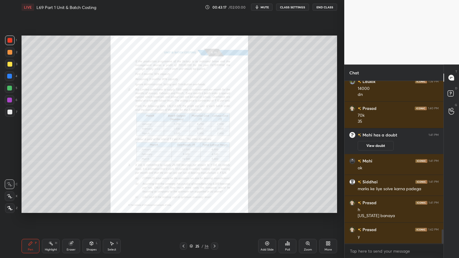
click at [265, 207] on icon at bounding box center [267, 243] width 5 height 5
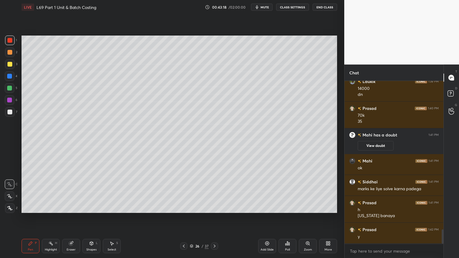
click at [10, 79] on div at bounding box center [10, 76] width 10 height 10
click at [91, 207] on div "Shapes L" at bounding box center [91, 246] width 18 height 14
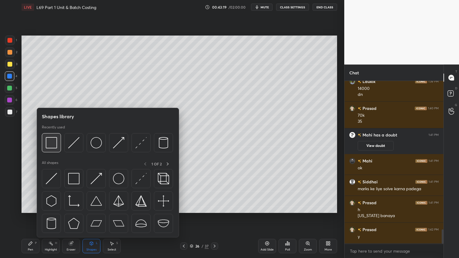
click at [54, 138] on img at bounding box center [51, 142] width 11 height 11
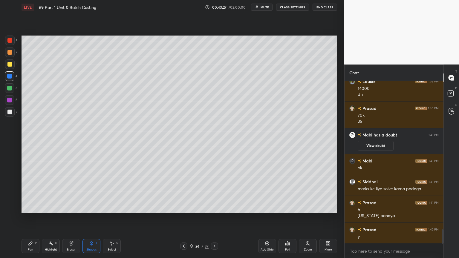
click at [182, 207] on icon at bounding box center [183, 246] width 5 height 5
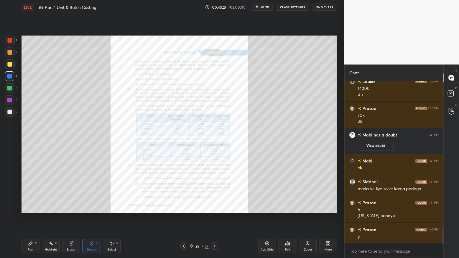
click at [183, 207] on div at bounding box center [183, 245] width 7 height 7
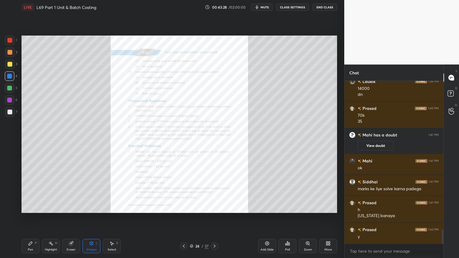
click at [306, 207] on div "Zoom" at bounding box center [308, 246] width 18 height 14
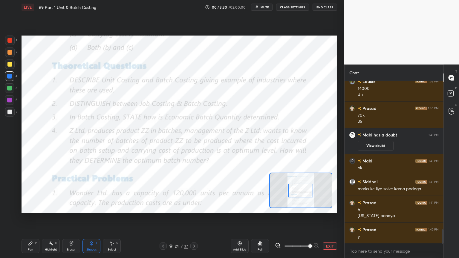
click at [327, 207] on button "EXIT" at bounding box center [329, 245] width 14 height 7
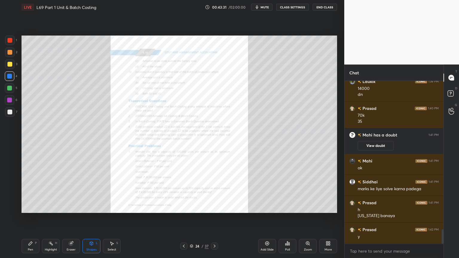
scroll to position [1690, 0]
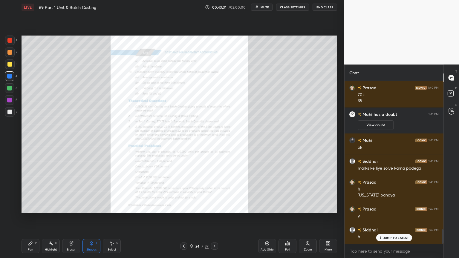
click at [215, 207] on icon at bounding box center [214, 246] width 5 height 5
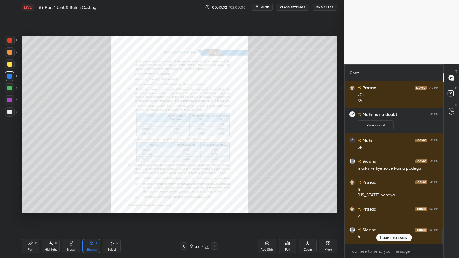
click at [215, 207] on icon at bounding box center [214, 246] width 5 height 5
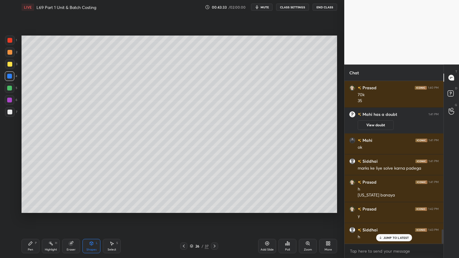
click at [31, 207] on icon at bounding box center [30, 243] width 5 height 5
click at [4, 70] on div "1 2 3 4 5 6 7 C X Z C X Z E E Erase all H H" at bounding box center [9, 124] width 19 height 177
click at [12, 64] on div at bounding box center [9, 64] width 5 height 5
click at [8, 207] on div "1 2 3 4 5 6 7 C X Z C X Z E E Erase all H H LIVE L69 Part 1 Unit & Batch Costin…" at bounding box center [169, 129] width 339 height 258
click at [4, 207] on div "1 2 3 4 5 6 7 C X Z C X Z E E Erase all H H" at bounding box center [9, 124] width 19 height 177
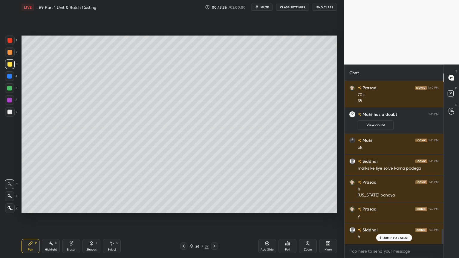
click at [14, 207] on div at bounding box center [10, 208] width 10 height 10
click at [12, 41] on div at bounding box center [9, 40] width 5 height 5
click at [90, 207] on icon at bounding box center [91, 243] width 5 height 5
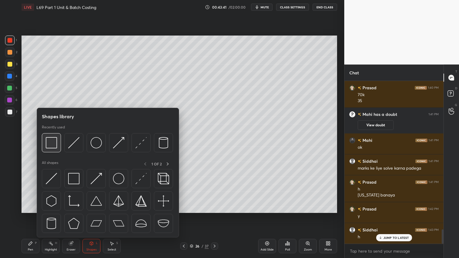
click at [53, 144] on img at bounding box center [51, 142] width 11 height 11
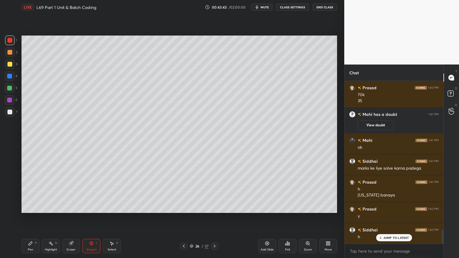
click at [30, 207] on icon at bounding box center [31, 244] width 4 height 4
click at [7, 109] on div at bounding box center [10, 112] width 10 height 10
click at [182, 207] on icon at bounding box center [183, 246] width 5 height 5
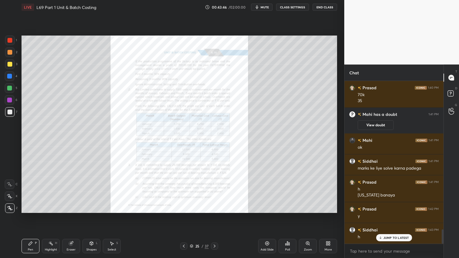
click at [182, 207] on icon at bounding box center [183, 246] width 5 height 5
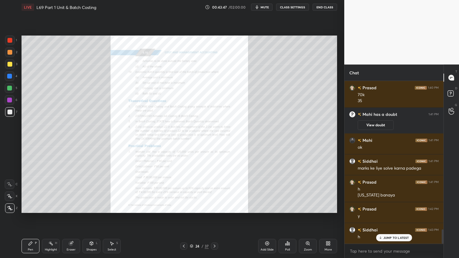
click at [308, 207] on div "Zoom" at bounding box center [308, 249] width 8 height 3
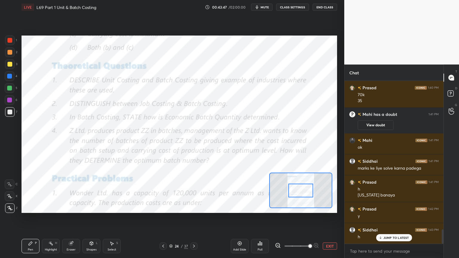
click at [310, 207] on span at bounding box center [310, 246] width 4 height 4
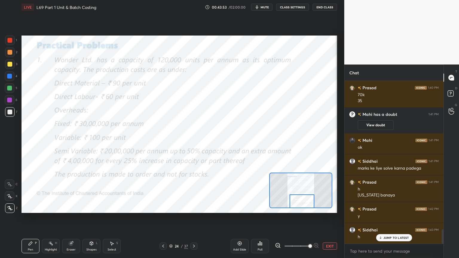
scroll to position [1696, 0]
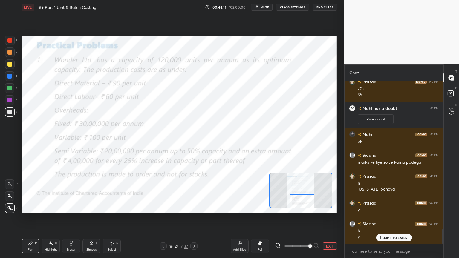
click at [90, 207] on div "Shapes L" at bounding box center [91, 246] width 18 height 14
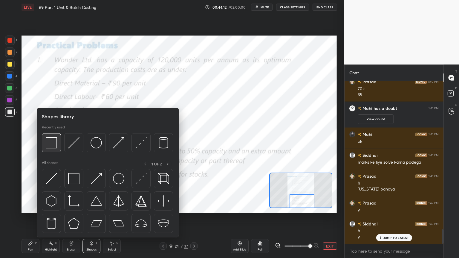
click at [53, 144] on img at bounding box center [51, 142] width 11 height 11
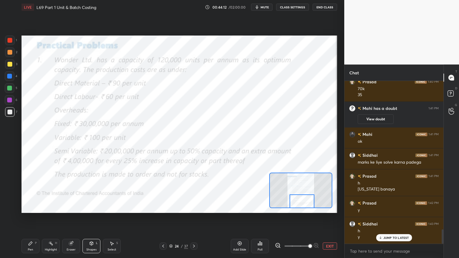
click at [10, 39] on div at bounding box center [9, 40] width 5 height 5
click at [91, 207] on div "Shapes" at bounding box center [91, 249] width 10 height 3
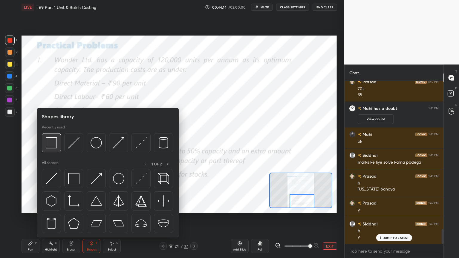
click at [50, 145] on img at bounding box center [51, 142] width 11 height 11
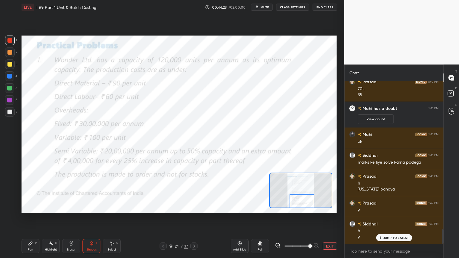
click at [192, 207] on icon at bounding box center [193, 246] width 5 height 5
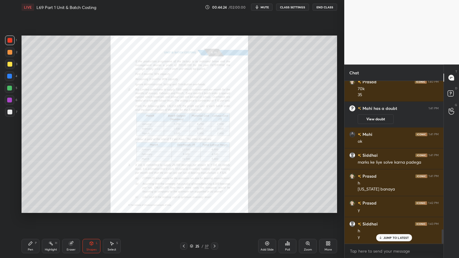
click at [306, 207] on div "Zoom" at bounding box center [308, 246] width 18 height 14
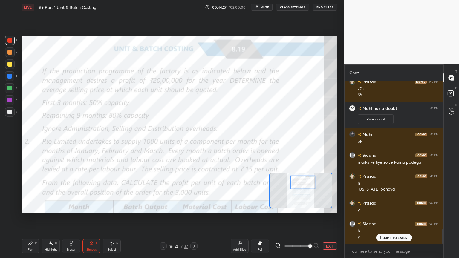
click at [95, 207] on div "Shapes L" at bounding box center [91, 246] width 18 height 14
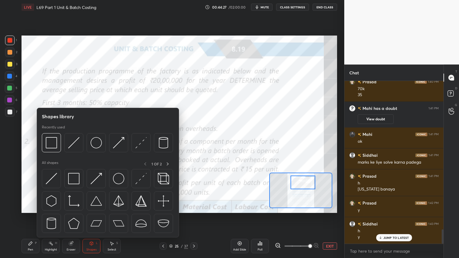
click at [51, 145] on img at bounding box center [51, 142] width 11 height 11
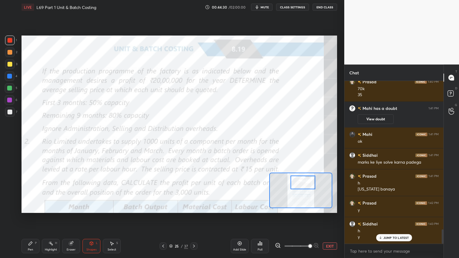
click at [14, 114] on div at bounding box center [10, 112] width 10 height 10
click at [30, 207] on icon at bounding box center [30, 243] width 5 height 5
click at [165, 207] on icon at bounding box center [163, 246] width 5 height 5
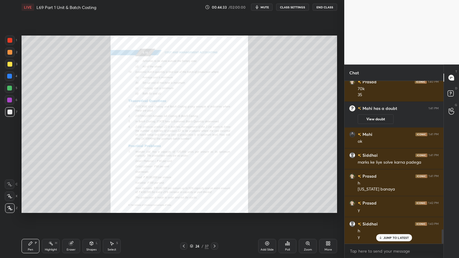
click at [310, 207] on div "Zoom" at bounding box center [308, 246] width 18 height 14
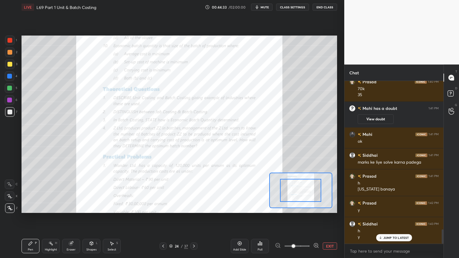
click at [295, 207] on span at bounding box center [293, 246] width 4 height 4
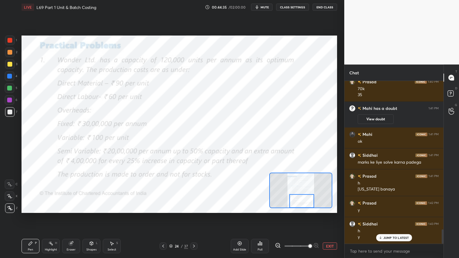
click at [7, 42] on div at bounding box center [10, 41] width 10 height 10
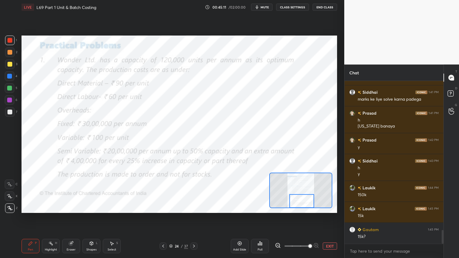
scroll to position [1780, 0]
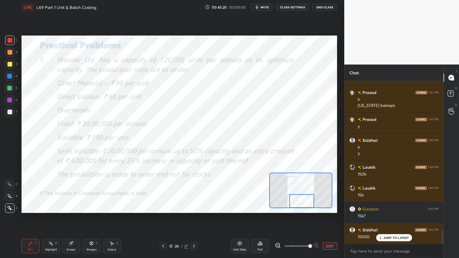
click at [194, 207] on icon at bounding box center [193, 246] width 5 height 5
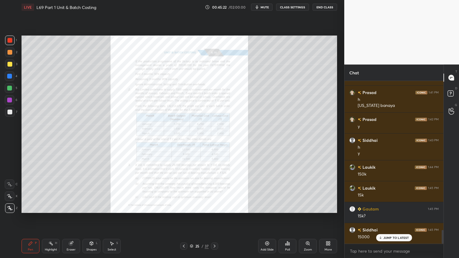
click at [213, 207] on icon at bounding box center [214, 246] width 5 height 5
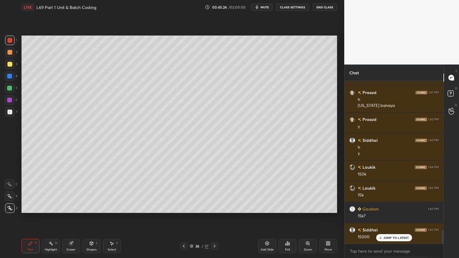
click at [28, 207] on div "Pen" at bounding box center [30, 249] width 5 height 3
click at [9, 64] on div at bounding box center [9, 64] width 5 height 5
click at [11, 186] on div at bounding box center [10, 184] width 10 height 10
click at [96, 207] on div "Shapes L" at bounding box center [91, 246] width 18 height 14
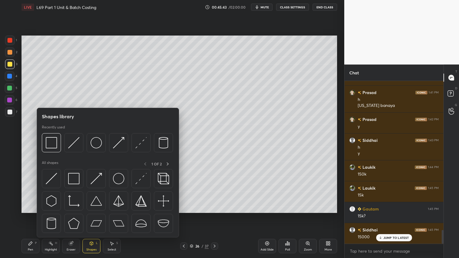
click at [74, 144] on img at bounding box center [73, 142] width 11 height 11
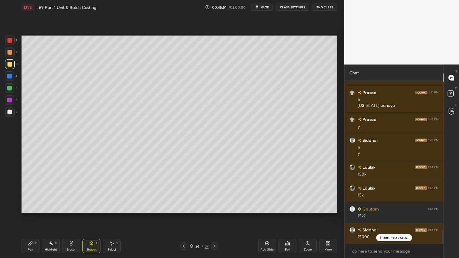
click at [35, 207] on div "Pen P" at bounding box center [30, 246] width 18 height 14
click at [10, 55] on div at bounding box center [10, 52] width 10 height 10
click at [93, 207] on icon at bounding box center [91, 243] width 5 height 5
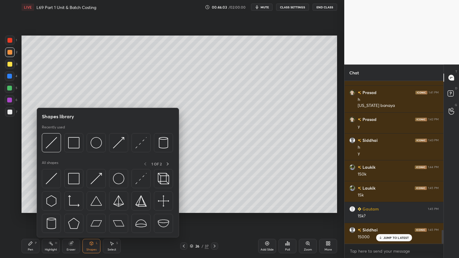
click at [55, 145] on img at bounding box center [51, 142] width 11 height 11
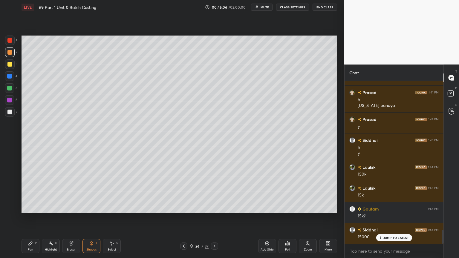
click at [33, 207] on div "Pen P" at bounding box center [30, 246] width 18 height 14
click at [10, 115] on div at bounding box center [10, 112] width 10 height 10
click at [183, 207] on icon at bounding box center [183, 246] width 5 height 5
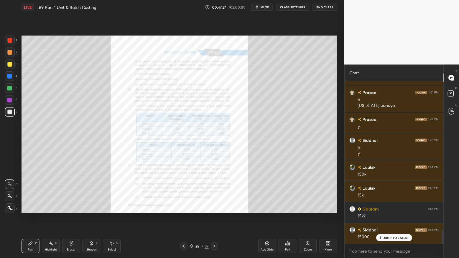
click at [308, 207] on div "Zoom" at bounding box center [308, 249] width 8 height 3
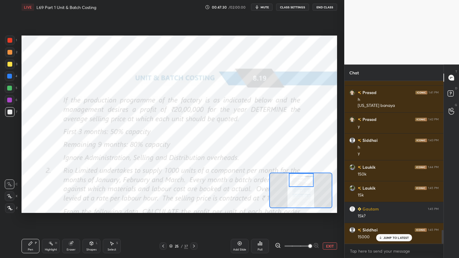
click at [192, 207] on icon at bounding box center [193, 246] width 5 height 5
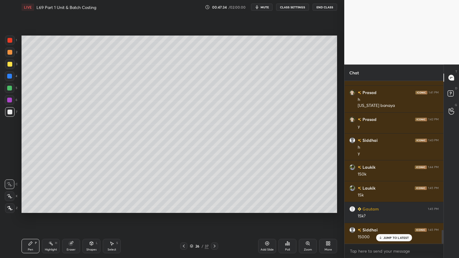
click at [4, 114] on div "1 2 3 4 5 6 7 C X Z C X Z E E Erase all H H" at bounding box center [9, 124] width 19 height 177
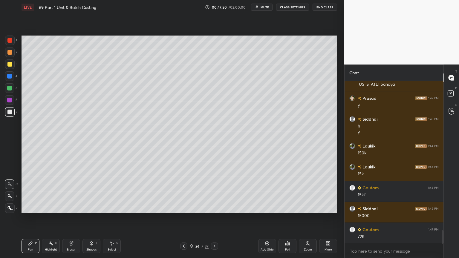
scroll to position [1821, 0]
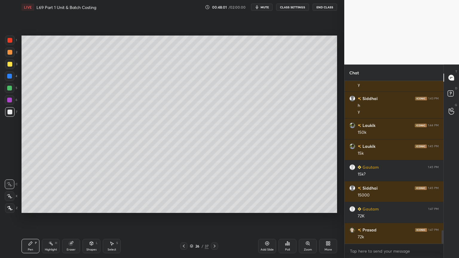
click at [87, 207] on div "Shapes L" at bounding box center [91, 246] width 18 height 14
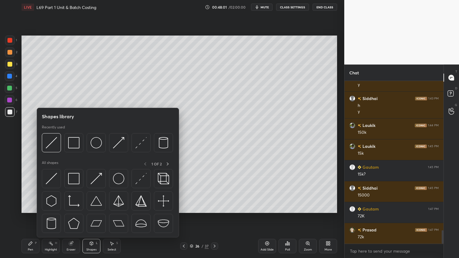
click at [58, 145] on div at bounding box center [51, 142] width 19 height 19
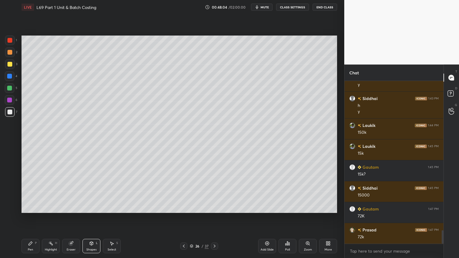
click at [29, 207] on div "Pen P" at bounding box center [30, 246] width 18 height 14
click at [8, 53] on div at bounding box center [9, 52] width 5 height 5
click at [91, 207] on div "Shapes L" at bounding box center [91, 246] width 18 height 14
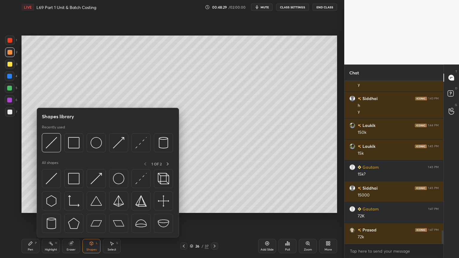
click at [51, 147] on img at bounding box center [51, 142] width 11 height 11
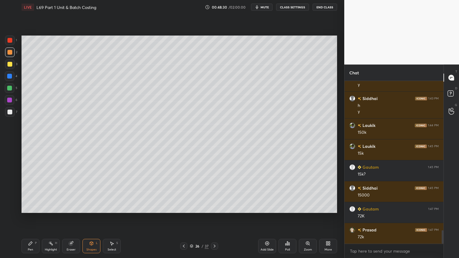
click at [12, 113] on div at bounding box center [9, 112] width 5 height 5
click at [30, 207] on div "Pen P" at bounding box center [30, 246] width 18 height 14
click at [93, 207] on icon at bounding box center [91, 243] width 5 height 5
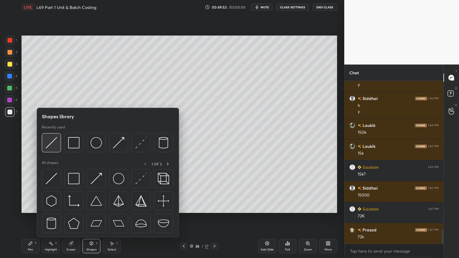
click at [56, 142] on img at bounding box center [51, 142] width 11 height 11
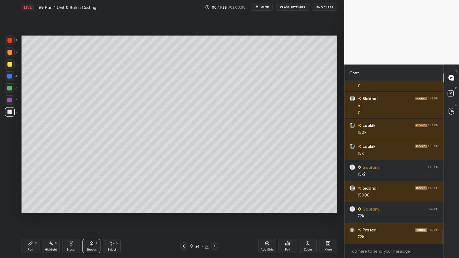
click at [27, 207] on div "Pen P" at bounding box center [30, 246] width 18 height 14
click at [182, 207] on icon at bounding box center [183, 246] width 5 height 5
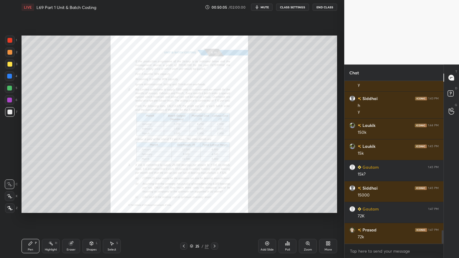
click at [184, 207] on icon at bounding box center [184, 246] width 2 height 3
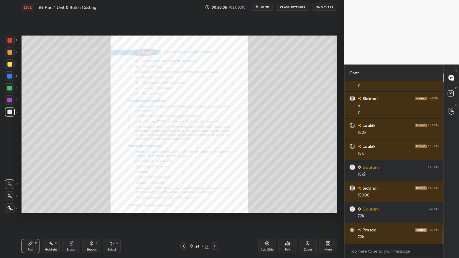
scroll to position [1843, 0]
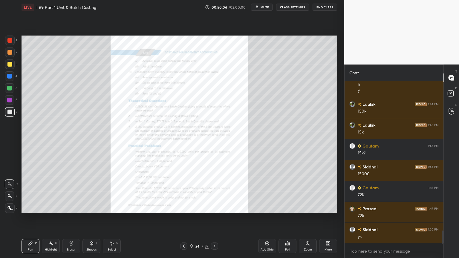
click at [213, 207] on icon at bounding box center [214, 246] width 5 height 5
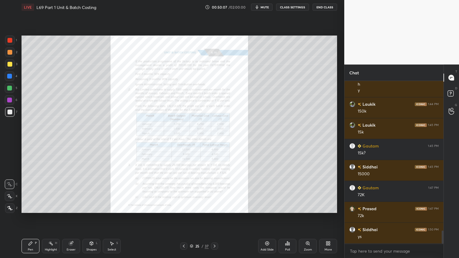
click at [306, 207] on div "Zoom" at bounding box center [308, 246] width 18 height 14
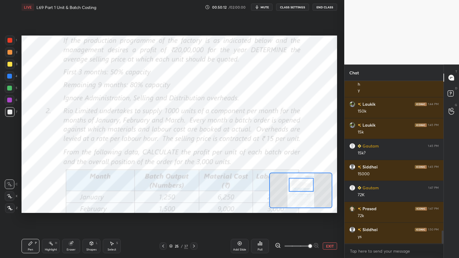
click at [69, 207] on icon at bounding box center [71, 244] width 4 height 4
click at [4, 206] on div "1 2 3 4 5 6 7 C X Z C X Z E E Erase all H H" at bounding box center [9, 124] width 19 height 177
click at [25, 207] on div "Setting up your live class Poll for secs No correct answer Start poll" at bounding box center [179, 124] width 320 height 220
click at [11, 205] on div "Erase all" at bounding box center [10, 208] width 10 height 10
click at [31, 207] on div "Pen P Highlight H Eraser Shapes L Select S 25 / 37 Add Slide Poll EXIT" at bounding box center [178, 246] width 315 height 24
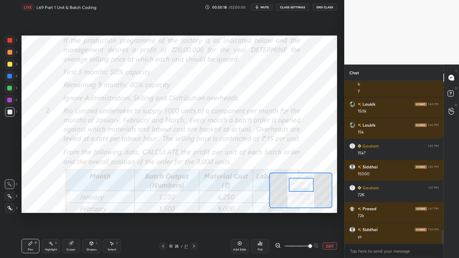
click at [163, 207] on icon at bounding box center [163, 246] width 2 height 3
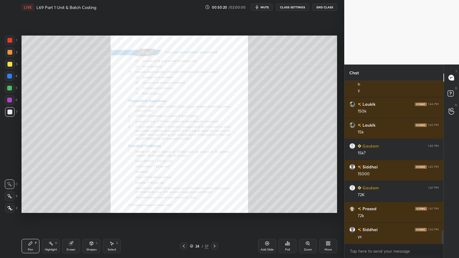
click at [70, 207] on icon at bounding box center [71, 244] width 4 height 4
click at [8, 206] on span "Erase all" at bounding box center [9, 208] width 9 height 4
click at [26, 207] on div "Setting up your live class Poll for secs No correct answer Start poll" at bounding box center [179, 124] width 320 height 220
click at [305, 207] on div "Zoom" at bounding box center [308, 249] width 8 height 3
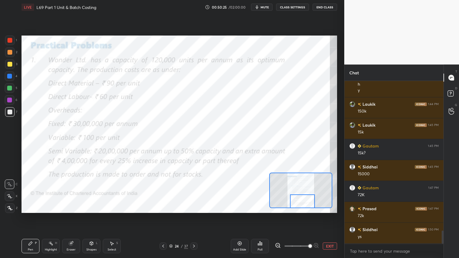
click at [8, 38] on div at bounding box center [10, 41] width 10 height 10
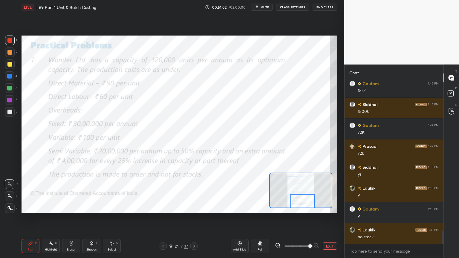
scroll to position [1926, 0]
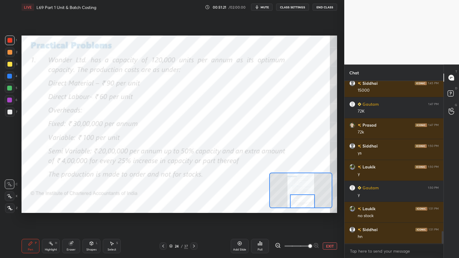
click at [68, 207] on div "Eraser" at bounding box center [71, 246] width 18 height 14
click at [7, 207] on span "Erase all" at bounding box center [9, 208] width 9 height 4
click at [24, 207] on div "Pen P Highlight H Eraser Shapes L Select S 24 / 37 Add Slide Poll EXIT" at bounding box center [178, 246] width 315 height 24
click at [69, 207] on icon at bounding box center [71, 244] width 4 height 4
click at [10, 206] on span "Erase all" at bounding box center [9, 208] width 9 height 4
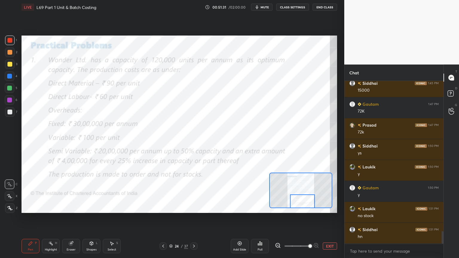
click at [26, 207] on div "Pen P Highlight H Eraser Shapes L Select S 24 / 37 Add Slide Poll EXIT" at bounding box center [178, 246] width 315 height 24
click at [201, 207] on div "24 / 37" at bounding box center [178, 245] width 105 height 7
click at [194, 207] on icon at bounding box center [193, 246] width 5 height 5
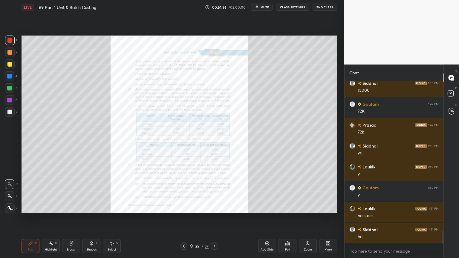
click at [214, 207] on icon at bounding box center [214, 246] width 2 height 3
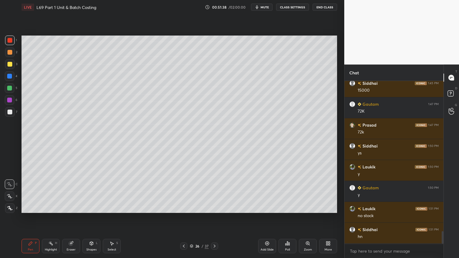
click at [181, 207] on icon at bounding box center [183, 246] width 5 height 5
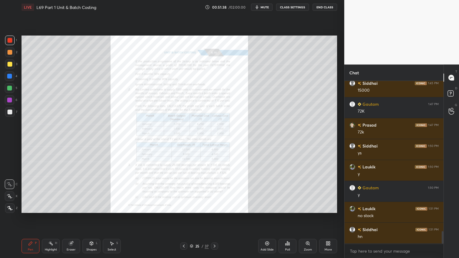
click at [184, 207] on icon at bounding box center [184, 246] width 2 height 3
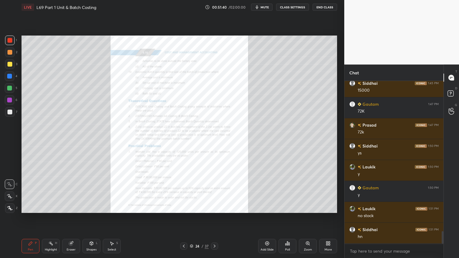
click at [307, 207] on div "Zoom" at bounding box center [308, 249] width 8 height 3
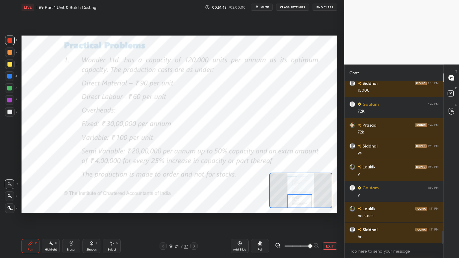
click at [195, 207] on icon at bounding box center [193, 246] width 5 height 5
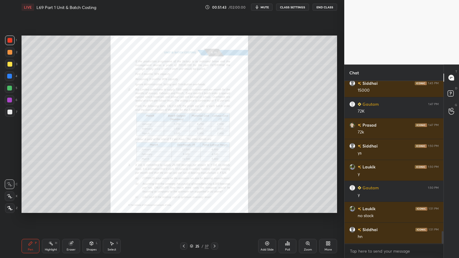
click at [215, 207] on icon at bounding box center [214, 246] width 5 height 5
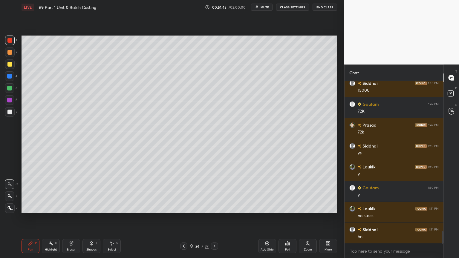
click at [13, 66] on div at bounding box center [10, 64] width 10 height 10
click at [31, 207] on icon at bounding box center [30, 243] width 5 height 5
click at [97, 207] on div "Shapes L" at bounding box center [91, 246] width 18 height 14
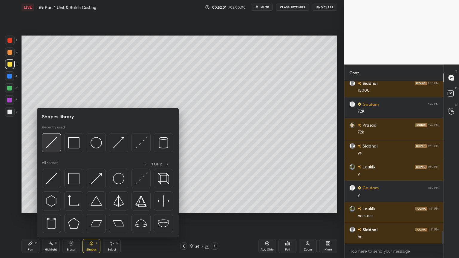
click at [51, 148] on img at bounding box center [51, 142] width 11 height 11
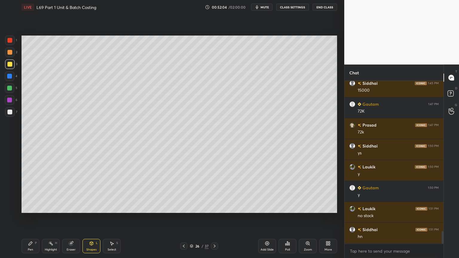
click at [22, 207] on div "Pen P" at bounding box center [30, 246] width 18 height 14
click at [185, 207] on icon at bounding box center [183, 246] width 5 height 5
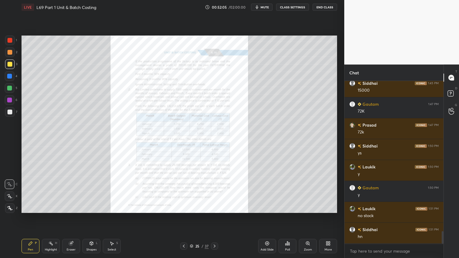
click at [183, 207] on icon at bounding box center [183, 246] width 5 height 5
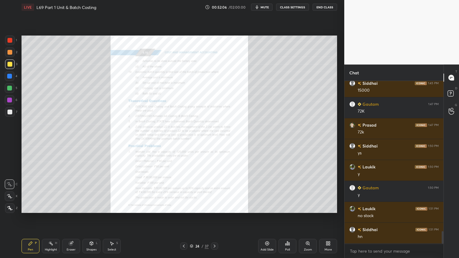
click at [308, 207] on div "Zoom" at bounding box center [308, 249] width 8 height 3
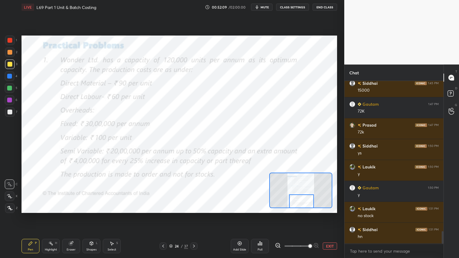
click at [11, 39] on div at bounding box center [9, 40] width 5 height 5
click at [192, 207] on icon at bounding box center [193, 246] width 5 height 5
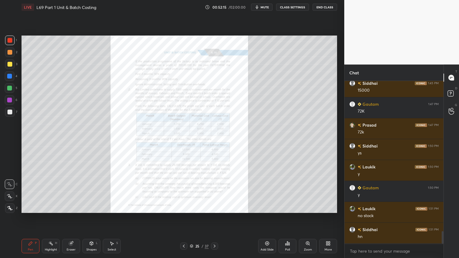
click at [216, 207] on div at bounding box center [214, 245] width 7 height 7
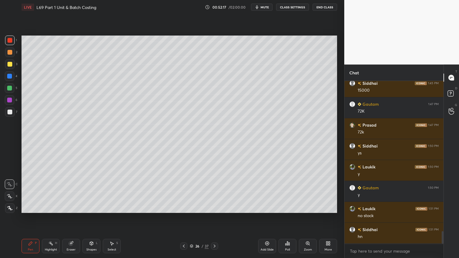
click at [27, 207] on div "Pen P" at bounding box center [30, 246] width 18 height 14
click at [11, 56] on div at bounding box center [10, 52] width 10 height 10
click at [91, 207] on div "Shapes L" at bounding box center [91, 246] width 18 height 14
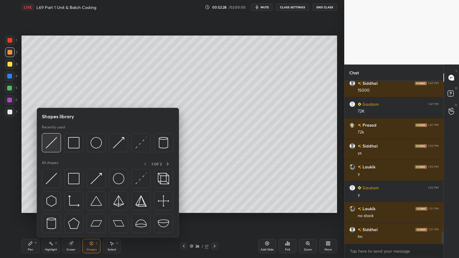
click at [49, 147] on img at bounding box center [51, 142] width 11 height 11
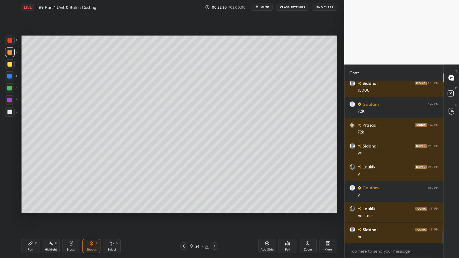
click at [9, 116] on div at bounding box center [10, 112] width 10 height 10
click at [25, 207] on div "Pen P" at bounding box center [30, 246] width 18 height 14
click at [183, 207] on icon at bounding box center [183, 246] width 5 height 5
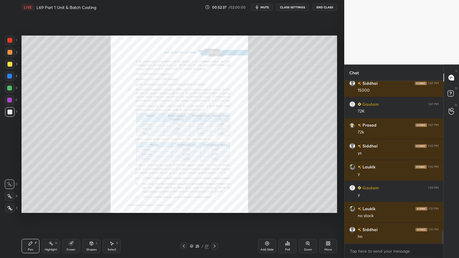
click at [183, 207] on icon at bounding box center [183, 246] width 5 height 5
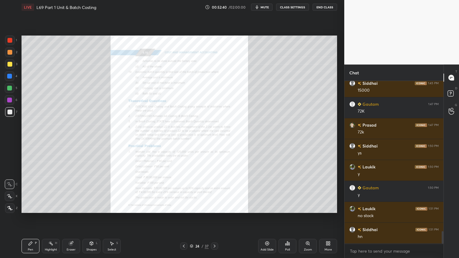
click at [216, 207] on icon at bounding box center [214, 246] width 5 height 5
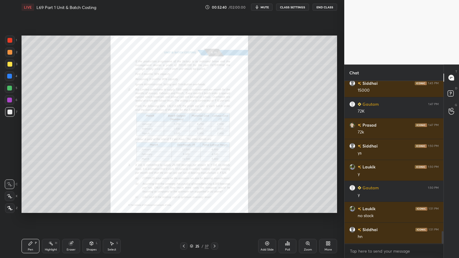
click at [215, 207] on icon at bounding box center [214, 246] width 5 height 5
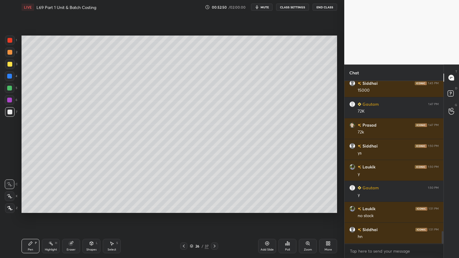
click at [183, 207] on icon at bounding box center [183, 246] width 5 height 5
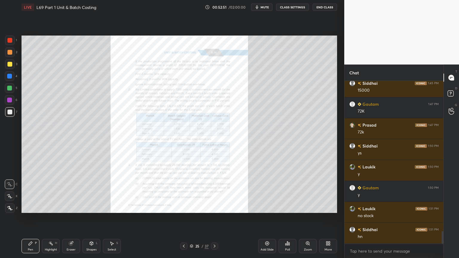
click at [185, 207] on icon at bounding box center [183, 246] width 5 height 5
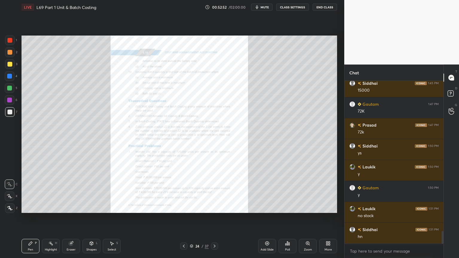
click at [311, 207] on div "Zoom" at bounding box center [308, 246] width 18 height 14
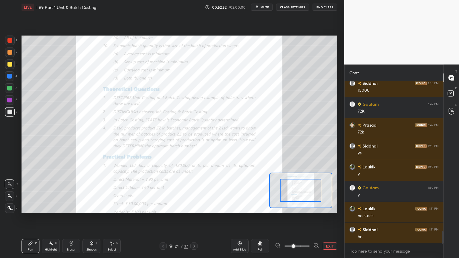
click at [295, 207] on span at bounding box center [293, 246] width 4 height 4
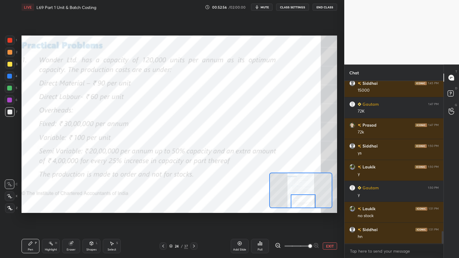
click at [13, 39] on div at bounding box center [10, 41] width 10 height 10
click at [194, 207] on icon at bounding box center [194, 246] width 2 height 3
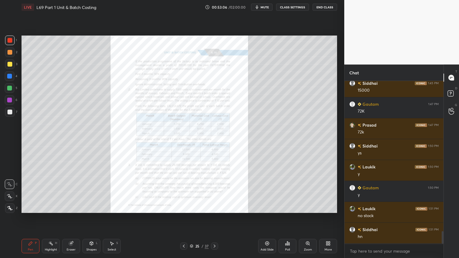
click at [215, 207] on icon at bounding box center [214, 246] width 5 height 5
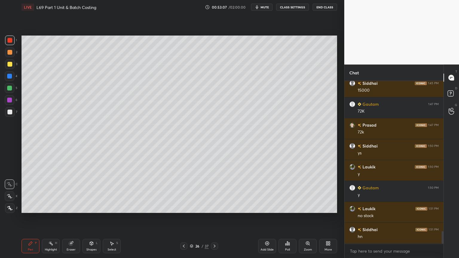
click at [9, 114] on div at bounding box center [9, 112] width 5 height 5
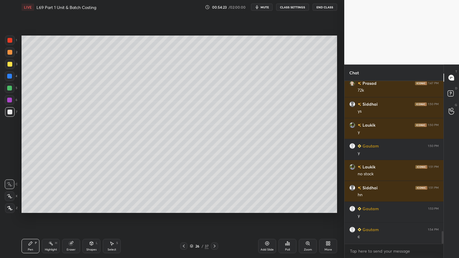
scroll to position [1974, 0]
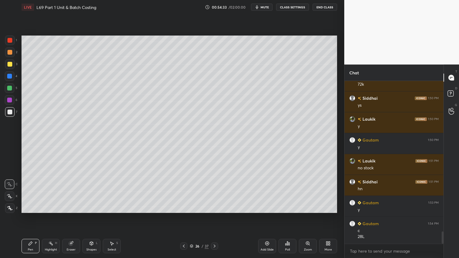
click at [106, 207] on div "Select S" at bounding box center [112, 246] width 18 height 14
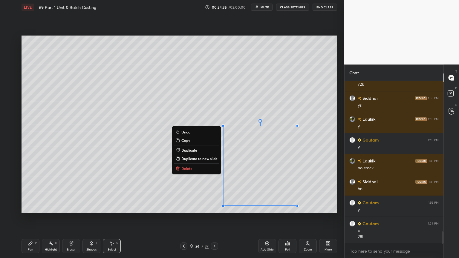
click at [189, 166] on button "Delete" at bounding box center [196, 168] width 44 height 7
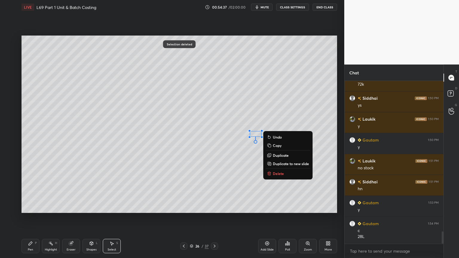
click at [271, 174] on button "Delete" at bounding box center [287, 173] width 44 height 7
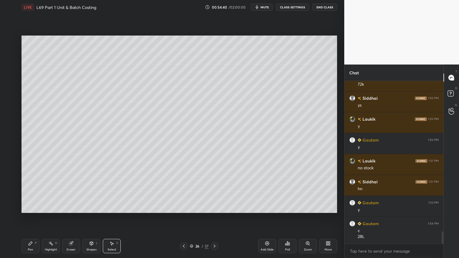
click at [27, 207] on div "Pen P" at bounding box center [30, 246] width 18 height 14
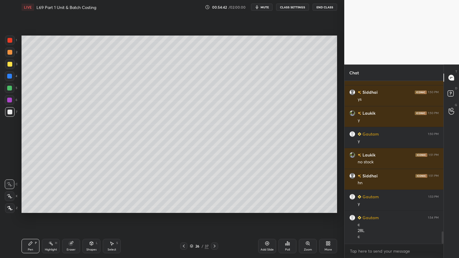
click at [13, 56] on div at bounding box center [10, 52] width 10 height 10
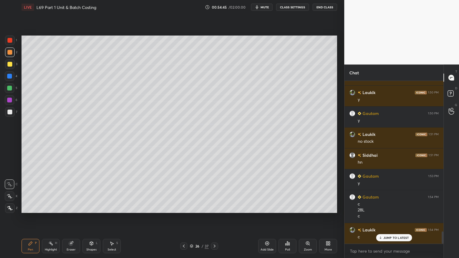
scroll to position [2022, 0]
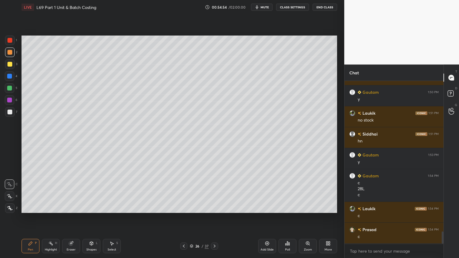
click at [12, 114] on div at bounding box center [9, 112] width 5 height 5
click at [73, 207] on div "Eraser" at bounding box center [71, 246] width 18 height 14
click at [31, 207] on div "Pen P" at bounding box center [30, 246] width 18 height 14
click at [11, 55] on div at bounding box center [10, 52] width 10 height 10
click at [12, 113] on div at bounding box center [10, 112] width 10 height 10
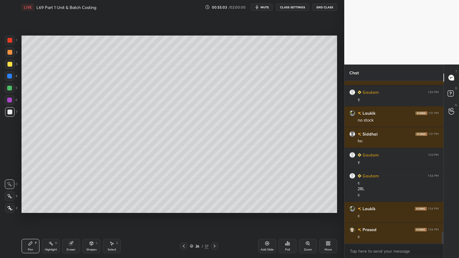
click at [27, 207] on div "Pen P" at bounding box center [30, 246] width 18 height 14
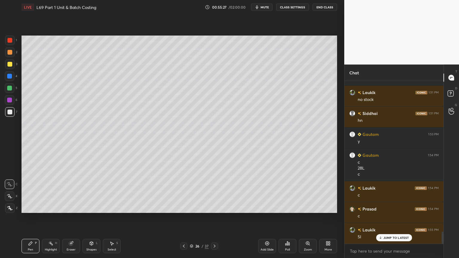
click at [8, 54] on div at bounding box center [9, 52] width 5 height 5
click at [12, 115] on div at bounding box center [10, 112] width 10 height 10
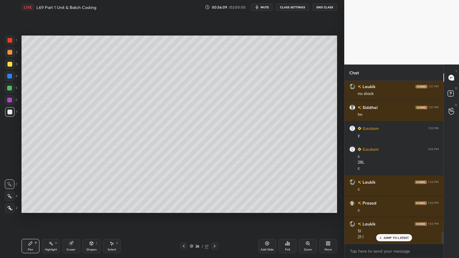
click at [9, 76] on div at bounding box center [9, 76] width 5 height 5
click at [88, 207] on div "Shapes L" at bounding box center [91, 246] width 18 height 14
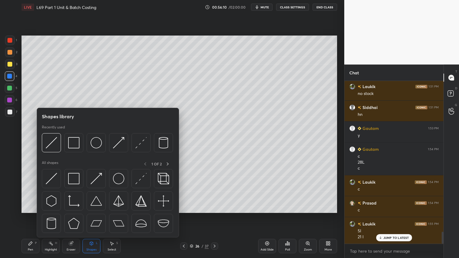
click at [50, 148] on img at bounding box center [51, 142] width 11 height 11
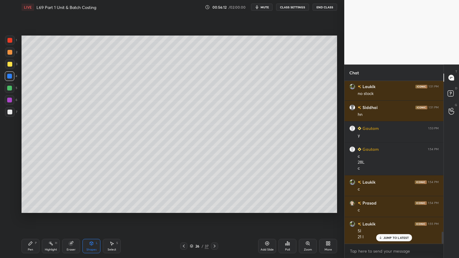
click at [11, 116] on div at bounding box center [10, 112] width 10 height 10
click at [32, 207] on div "Pen P" at bounding box center [30, 246] width 18 height 14
click at [114, 207] on icon at bounding box center [111, 243] width 5 height 5
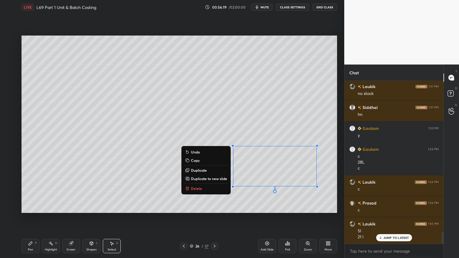
click at [195, 189] on p "Delete" at bounding box center [196, 188] width 11 height 5
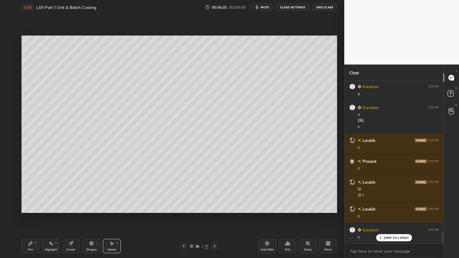
scroll to position [2111, 0]
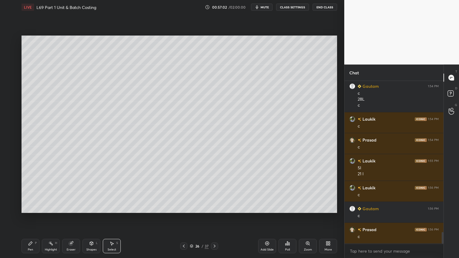
click at [191, 207] on div "26 / 37" at bounding box center [199, 245] width 19 height 5
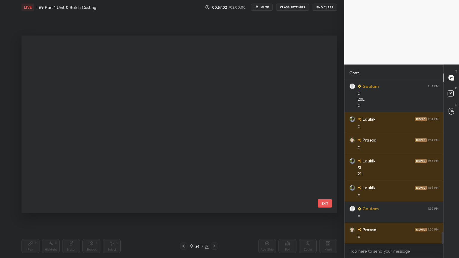
scroll to position [176, 312]
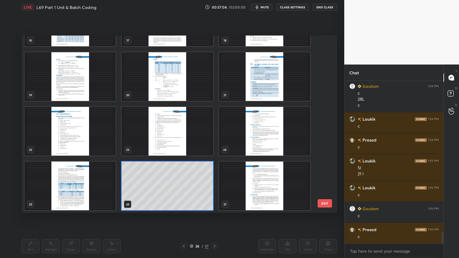
click at [245, 192] on img "grid" at bounding box center [264, 186] width 91 height 49
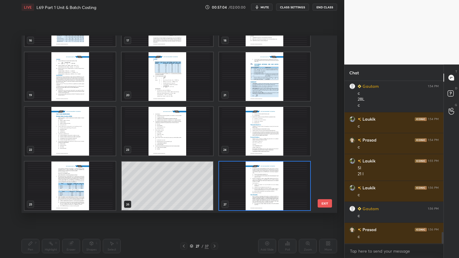
click at [245, 192] on img "grid" at bounding box center [264, 186] width 91 height 49
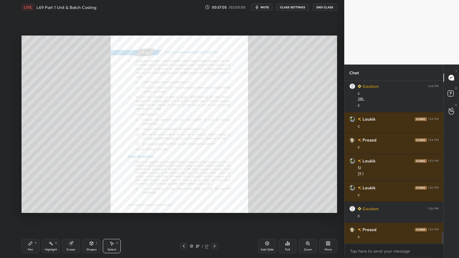
click at [216, 207] on icon at bounding box center [214, 246] width 5 height 5
click at [215, 207] on icon at bounding box center [214, 246] width 5 height 5
click at [216, 207] on icon at bounding box center [214, 246] width 5 height 5
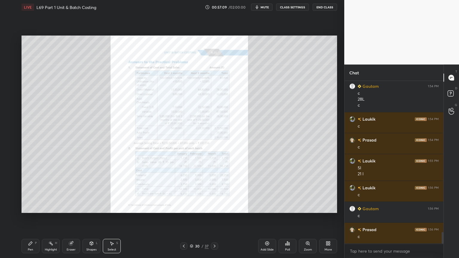
click at [312, 207] on div "Zoom" at bounding box center [308, 246] width 18 height 14
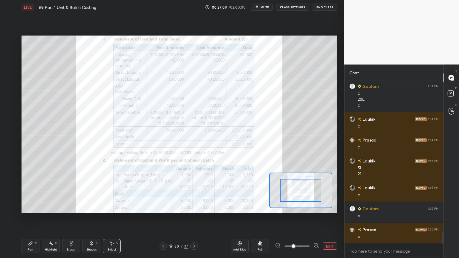
click at [295, 207] on span at bounding box center [293, 246] width 4 height 4
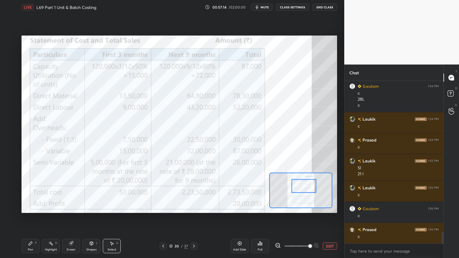
click at [30, 207] on icon at bounding box center [31, 244] width 4 height 4
click at [3, 42] on div "1 2 3 4 5 6 7 C X Z C X Z E E Erase all H H" at bounding box center [9, 124] width 19 height 177
click at [163, 207] on icon at bounding box center [163, 246] width 5 height 5
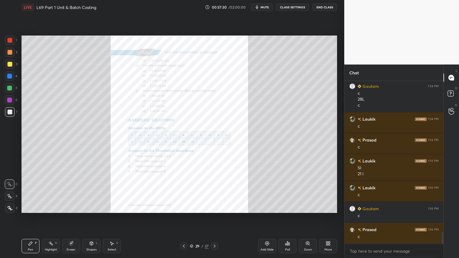
click at [165, 207] on div "29 / 37" at bounding box center [199, 245] width 118 height 7
click at [166, 207] on div "29 / 37" at bounding box center [199, 245] width 118 height 7
click at [184, 207] on icon at bounding box center [184, 246] width 2 height 3
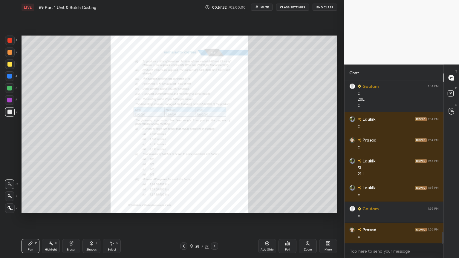
click at [185, 207] on icon at bounding box center [183, 246] width 5 height 5
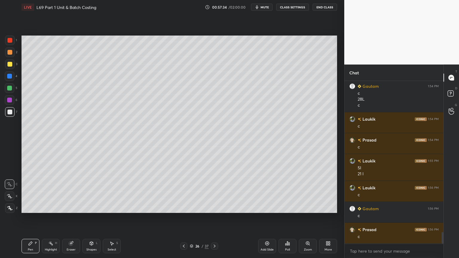
click at [263, 207] on div "Add Slide" at bounding box center [267, 246] width 18 height 14
click at [7, 75] on div at bounding box center [10, 76] width 10 height 10
click at [88, 207] on div "Shapes L" at bounding box center [91, 246] width 18 height 14
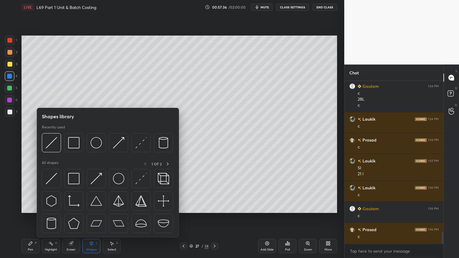
click at [76, 144] on img at bounding box center [73, 142] width 11 height 11
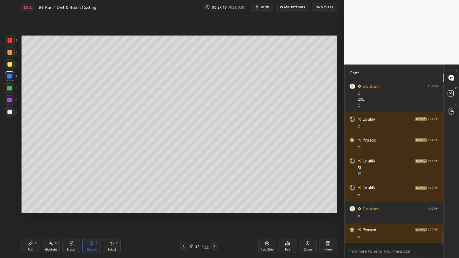
click at [184, 207] on icon at bounding box center [183, 246] width 5 height 5
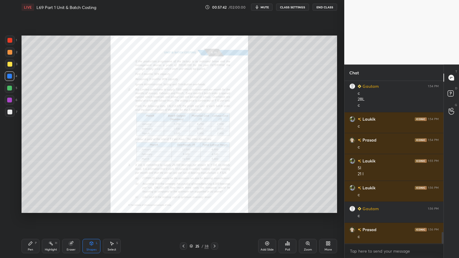
click at [302, 207] on div "Zoom" at bounding box center [308, 246] width 18 height 14
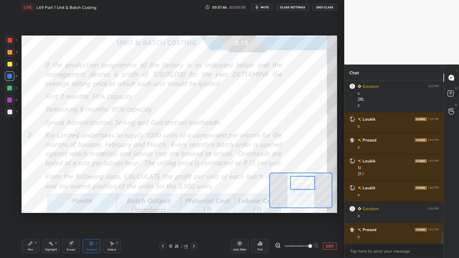
click at [8, 42] on div at bounding box center [9, 40] width 5 height 5
click at [92, 207] on div "Shapes" at bounding box center [91, 249] width 10 height 3
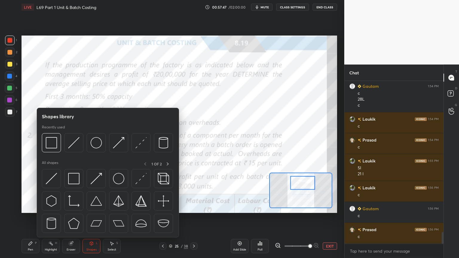
click at [44, 136] on div at bounding box center [51, 142] width 19 height 19
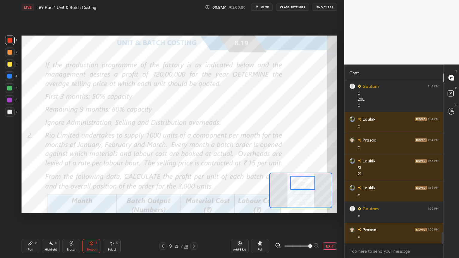
scroll to position [2132, 0]
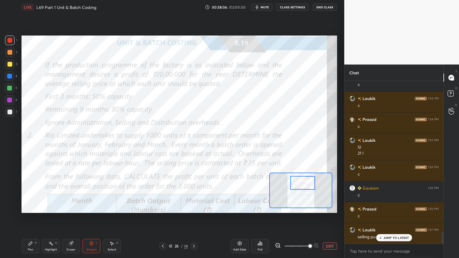
click at [193, 207] on icon at bounding box center [193, 246] width 5 height 5
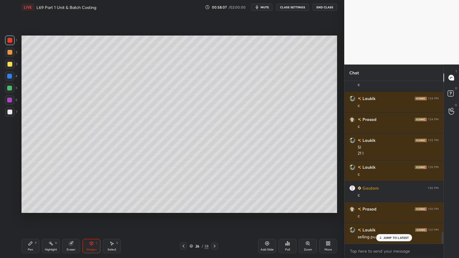
click at [213, 207] on icon at bounding box center [214, 246] width 5 height 5
click at [12, 67] on div at bounding box center [10, 64] width 10 height 10
click at [31, 207] on div "Pen" at bounding box center [30, 249] width 5 height 3
click at [99, 207] on div "Shapes L" at bounding box center [91, 246] width 18 height 14
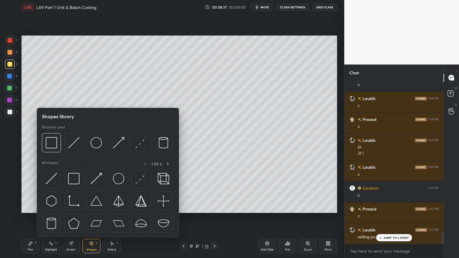
click at [73, 145] on img at bounding box center [73, 142] width 11 height 11
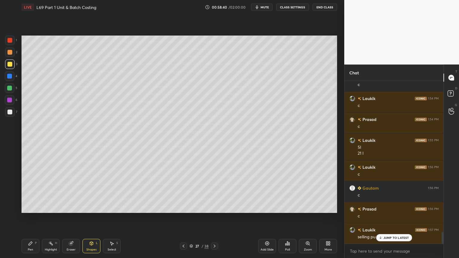
click at [13, 53] on div at bounding box center [10, 52] width 10 height 10
click at [29, 207] on icon at bounding box center [30, 243] width 5 height 5
click at [89, 207] on div "Shapes L" at bounding box center [91, 246] width 18 height 14
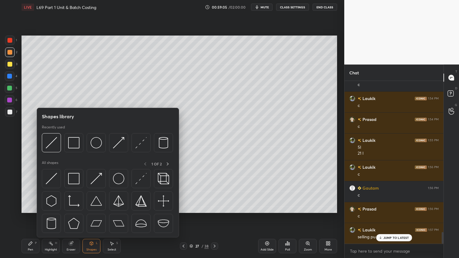
click at [57, 140] on img at bounding box center [51, 142] width 11 height 11
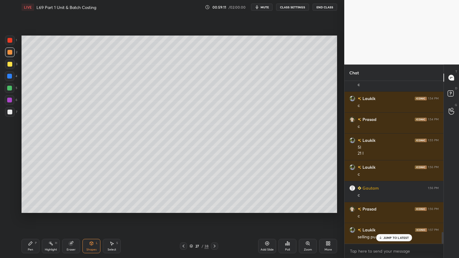
click at [30, 207] on icon at bounding box center [31, 244] width 4 height 4
click at [184, 207] on icon at bounding box center [183, 246] width 5 height 5
click at [213, 207] on icon at bounding box center [214, 246] width 5 height 5
click at [183, 207] on icon at bounding box center [183, 246] width 5 height 5
click at [213, 207] on icon at bounding box center [214, 246] width 5 height 5
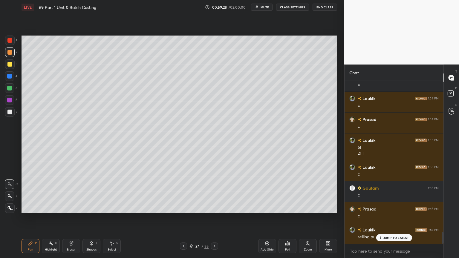
click at [184, 207] on icon at bounding box center [183, 246] width 5 height 5
click at [216, 207] on icon at bounding box center [214, 246] width 5 height 5
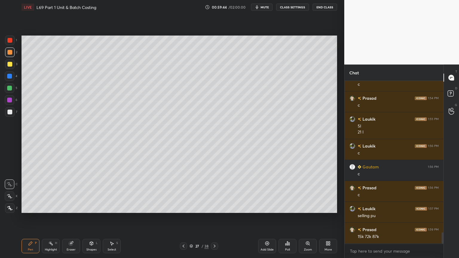
click at [9, 114] on div at bounding box center [9, 112] width 5 height 5
click at [39, 207] on div "Pen P" at bounding box center [30, 246] width 18 height 14
click at [186, 207] on div at bounding box center [183, 245] width 7 height 7
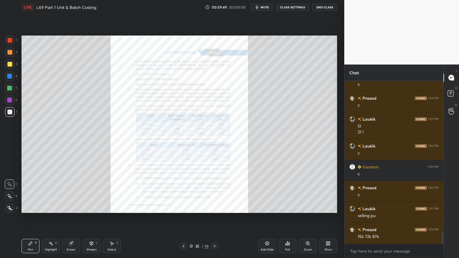
click at [185, 207] on icon at bounding box center [183, 246] width 5 height 5
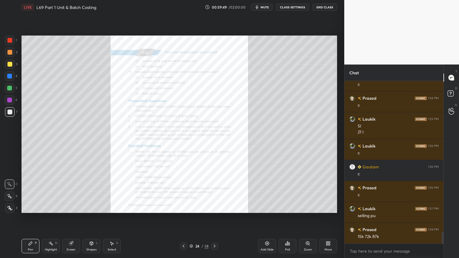
click at [311, 207] on div "Zoom" at bounding box center [308, 246] width 18 height 14
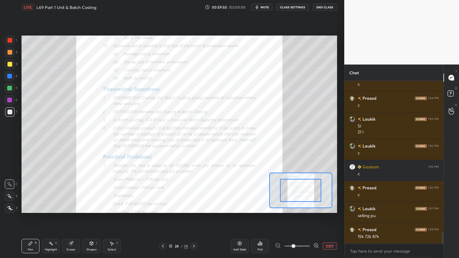
click at [295, 207] on span at bounding box center [293, 246] width 4 height 4
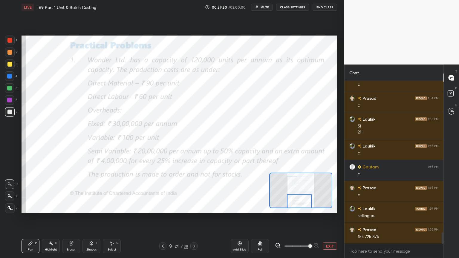
scroll to position [2174, 0]
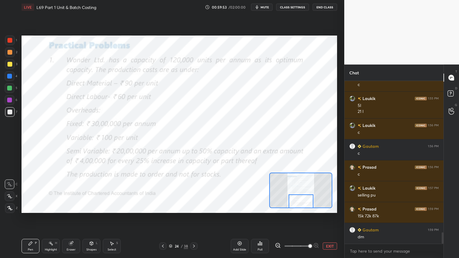
click at [196, 207] on icon at bounding box center [193, 246] width 5 height 5
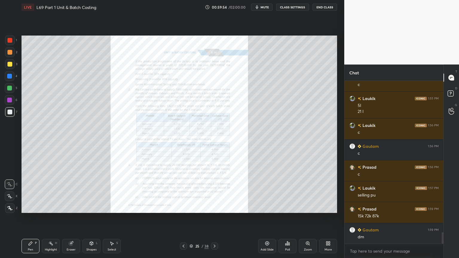
click at [196, 207] on div "25" at bounding box center [197, 246] width 6 height 4
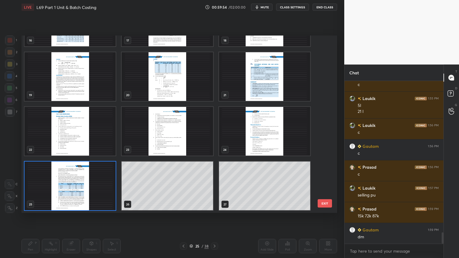
scroll to position [176, 312]
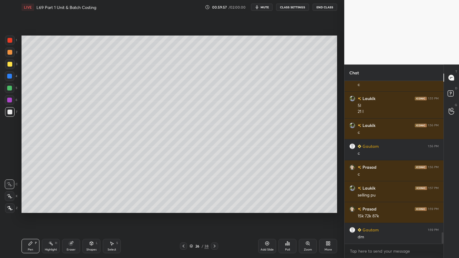
click at [214, 207] on icon at bounding box center [214, 246] width 5 height 5
click at [8, 90] on div at bounding box center [10, 88] width 10 height 10
click at [9, 114] on div at bounding box center [9, 112] width 5 height 5
click at [185, 207] on icon at bounding box center [183, 246] width 5 height 5
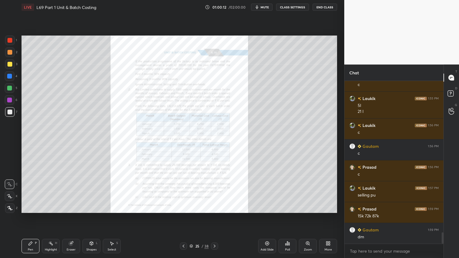
click at [183, 207] on icon at bounding box center [183, 246] width 5 height 5
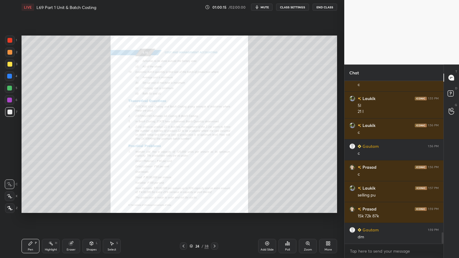
click at [215, 207] on icon at bounding box center [214, 246] width 5 height 5
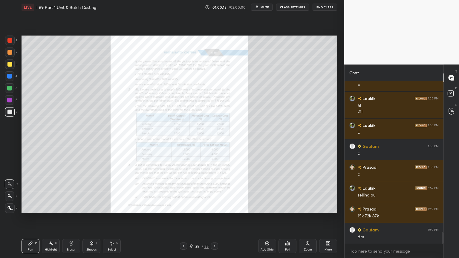
click at [216, 207] on icon at bounding box center [214, 246] width 5 height 5
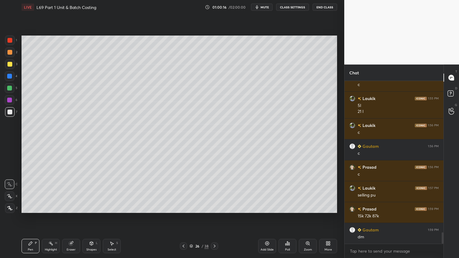
click at [214, 207] on icon at bounding box center [214, 246] width 2 height 3
click at [8, 90] on div at bounding box center [9, 88] width 5 height 5
click at [10, 77] on div at bounding box center [9, 76] width 5 height 5
click at [90, 207] on icon at bounding box center [91, 244] width 3 height 4
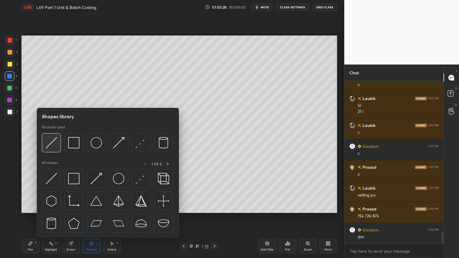
click at [55, 147] on img at bounding box center [51, 142] width 11 height 11
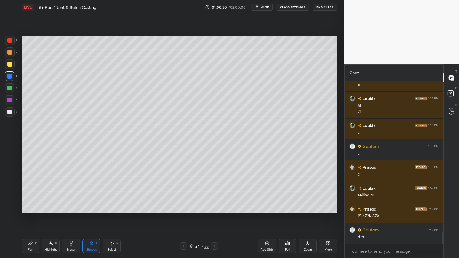
click at [12, 111] on div at bounding box center [10, 112] width 10 height 10
click at [26, 207] on div "Pen P" at bounding box center [30, 246] width 18 height 14
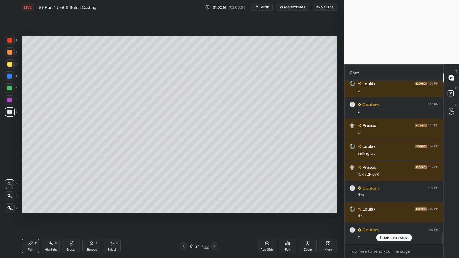
scroll to position [2237, 0]
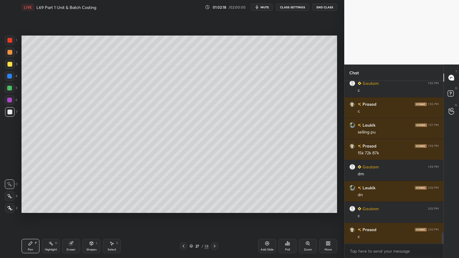
click at [182, 207] on icon at bounding box center [183, 246] width 5 height 5
click at [183, 207] on icon at bounding box center [183, 246] width 5 height 5
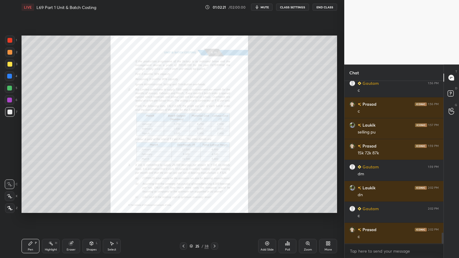
click at [186, 207] on div at bounding box center [183, 245] width 7 height 7
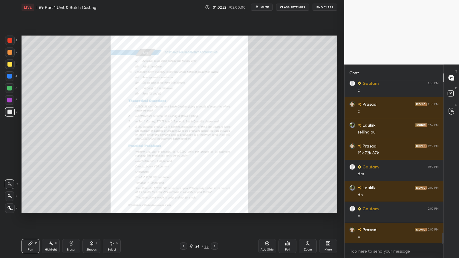
click at [311, 207] on div "Zoom" at bounding box center [308, 246] width 18 height 14
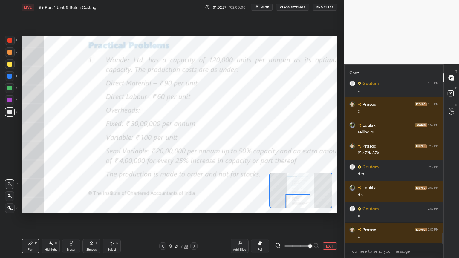
click at [193, 207] on icon at bounding box center [193, 246] width 5 height 5
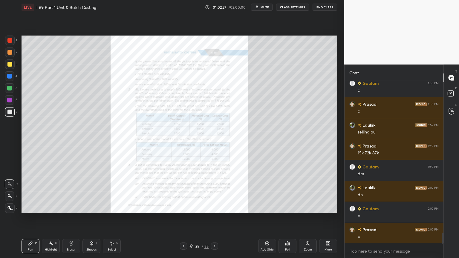
click at [195, 207] on div "25" at bounding box center [197, 246] width 6 height 4
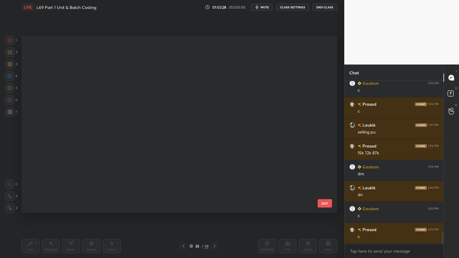
scroll to position [176, 312]
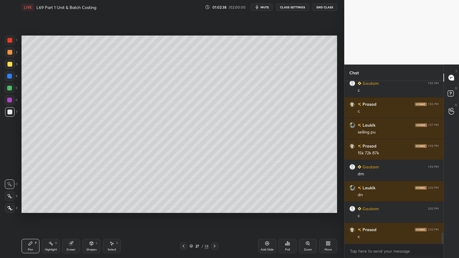
click at [87, 207] on div "Shapes L" at bounding box center [91, 246] width 18 height 14
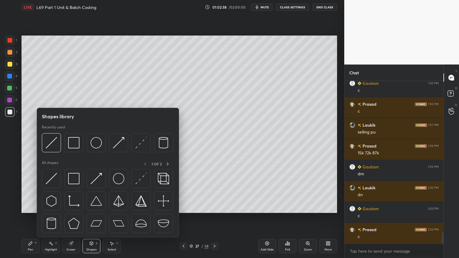
click at [53, 145] on img at bounding box center [51, 142] width 11 height 11
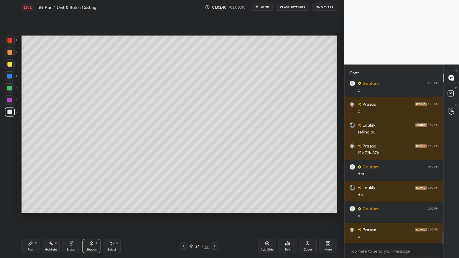
click at [30, 207] on icon at bounding box center [31, 244] width 4 height 4
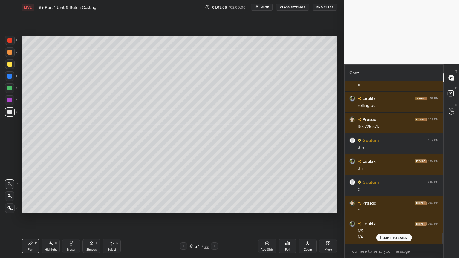
scroll to position [2284, 0]
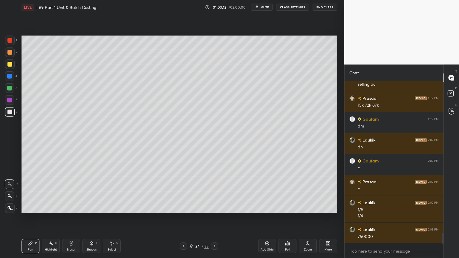
click at [110, 207] on div "Select" at bounding box center [111, 249] width 9 height 3
click at [145, 107] on div "0 ° Undo Copy Duplicate Duplicate to new slide Delete" at bounding box center [178, 124] width 315 height 177
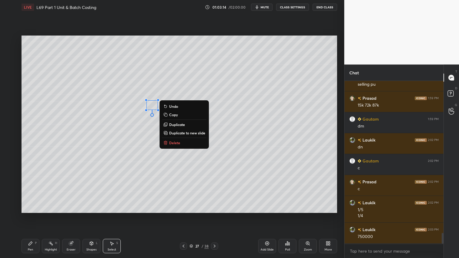
click at [172, 142] on p "Delete" at bounding box center [174, 142] width 11 height 5
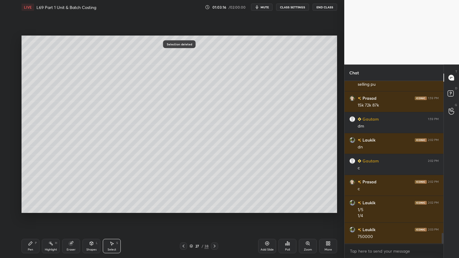
click at [32, 207] on icon at bounding box center [30, 243] width 5 height 5
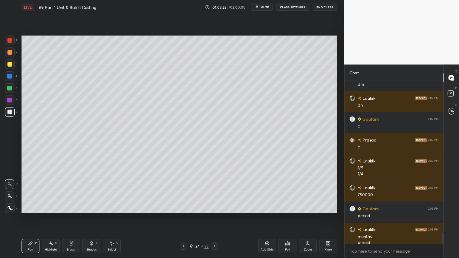
scroll to position [2332, 0]
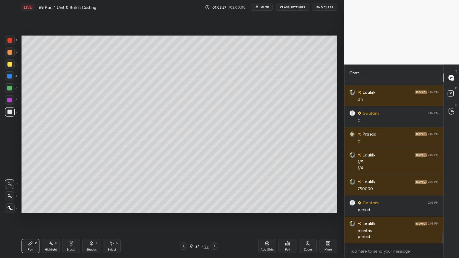
click at [113, 207] on icon at bounding box center [111, 243] width 5 height 5
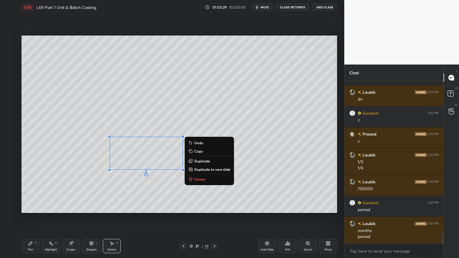
click at [199, 178] on p "Delete" at bounding box center [199, 179] width 11 height 5
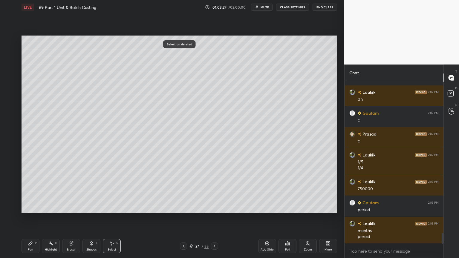
click at [26, 207] on div "Pen P" at bounding box center [30, 246] width 18 height 14
click at [51, 207] on div "Highlight H" at bounding box center [51, 246] width 18 height 14
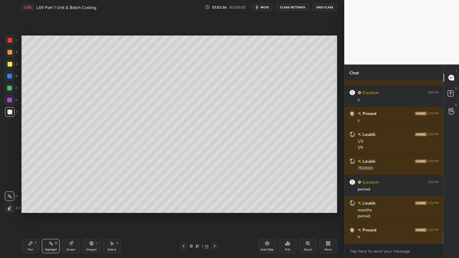
click at [30, 207] on icon at bounding box center [31, 244] width 4 height 4
click at [10, 93] on div "5" at bounding box center [11, 89] width 13 height 12
click at [9, 112] on div at bounding box center [9, 112] width 5 height 5
click at [21, 207] on div "Pen P" at bounding box center [30, 246] width 18 height 14
click at [10, 93] on div "5" at bounding box center [11, 89] width 13 height 12
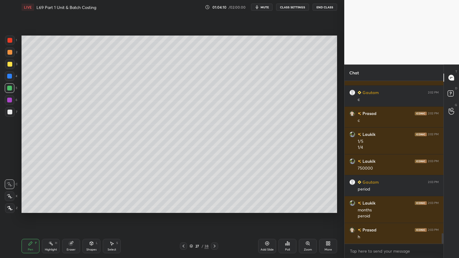
click at [187, 207] on div at bounding box center [183, 245] width 7 height 7
click at [186, 207] on div at bounding box center [183, 245] width 7 height 7
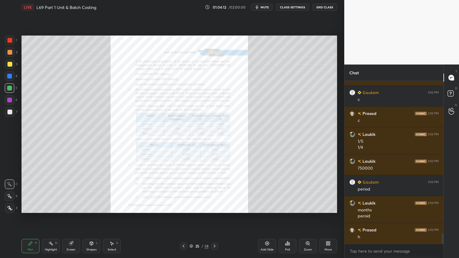
click at [185, 207] on div at bounding box center [183, 245] width 7 height 7
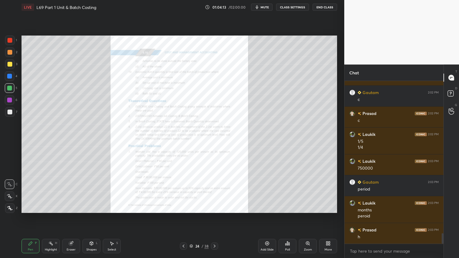
click at [311, 207] on div "Zoom" at bounding box center [308, 246] width 18 height 14
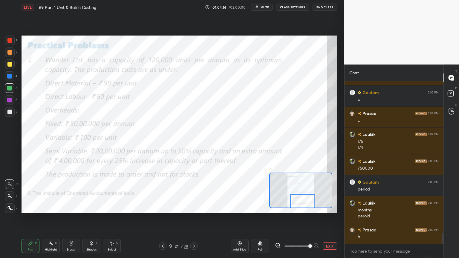
click at [193, 207] on icon at bounding box center [193, 246] width 5 height 5
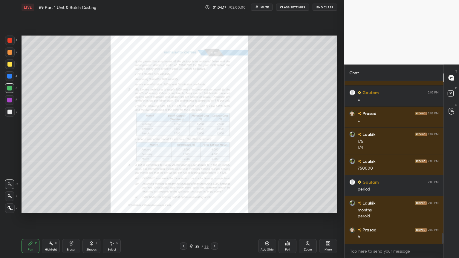
click at [211, 207] on div at bounding box center [214, 245] width 7 height 7
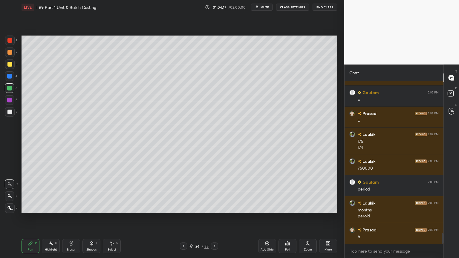
click at [216, 207] on icon at bounding box center [214, 246] width 5 height 5
click at [10, 112] on div at bounding box center [9, 112] width 5 height 5
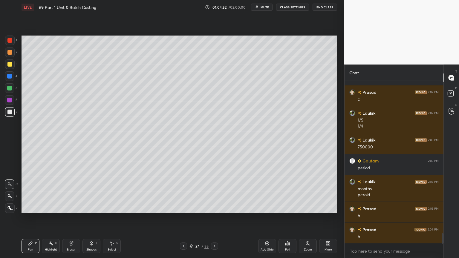
scroll to position [2395, 0]
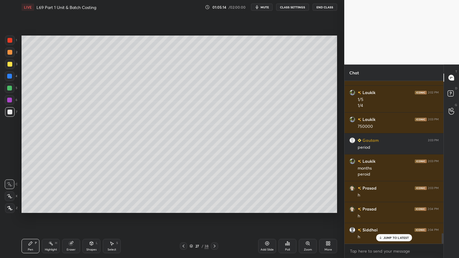
click at [9, 53] on div at bounding box center [9, 52] width 5 height 5
click at [184, 207] on icon at bounding box center [183, 246] width 5 height 5
click at [215, 207] on icon at bounding box center [214, 246] width 5 height 5
click at [11, 115] on div at bounding box center [10, 112] width 10 height 10
click at [33, 207] on div "Pen P Highlight H Eraser Shapes L Select S 27 / 38 Add Slide Poll Zoom More" at bounding box center [178, 246] width 315 height 24
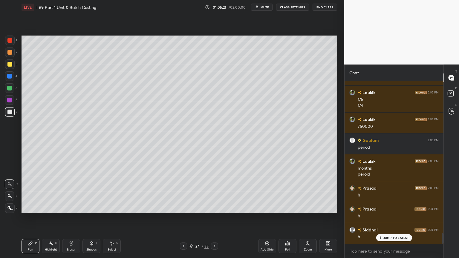
click at [182, 207] on icon at bounding box center [183, 246] width 5 height 5
click at [216, 207] on icon at bounding box center [214, 246] width 5 height 5
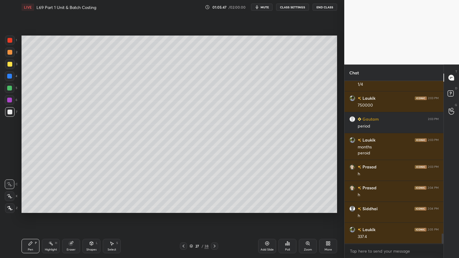
click at [182, 207] on icon at bounding box center [183, 246] width 5 height 5
click at [183, 207] on icon at bounding box center [183, 246] width 2 height 3
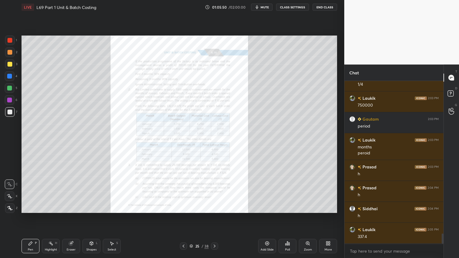
click at [180, 207] on div at bounding box center [183, 245] width 7 height 7
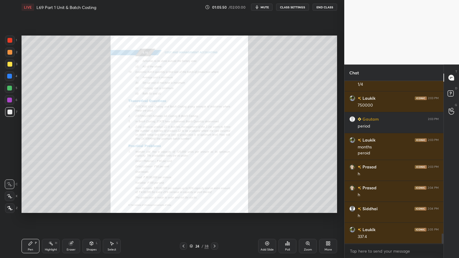
click at [304, 207] on div "Zoom" at bounding box center [308, 246] width 18 height 14
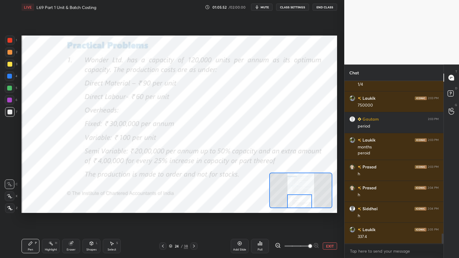
click at [10, 37] on div at bounding box center [10, 41] width 10 height 10
click at [74, 207] on div "Eraser" at bounding box center [71, 246] width 18 height 14
click at [4, 207] on div "1 2 3 4 5 6 7 C X Z C X Z E E Erase all H H" at bounding box center [9, 124] width 19 height 177
click at [32, 207] on div "Pen P Highlight H Eraser Shapes L Select S 24 / 38 Add Slide Poll EXIT" at bounding box center [178, 246] width 315 height 24
click at [13, 207] on span "Erase all" at bounding box center [9, 208] width 9 height 4
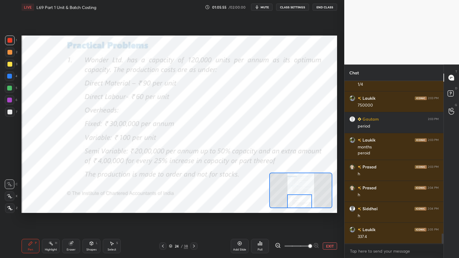
click at [28, 207] on div "Pen P Highlight H Eraser Shapes L Select S 24 / 38 Add Slide Poll EXIT" at bounding box center [178, 246] width 315 height 24
click at [193, 207] on icon at bounding box center [193, 246] width 5 height 5
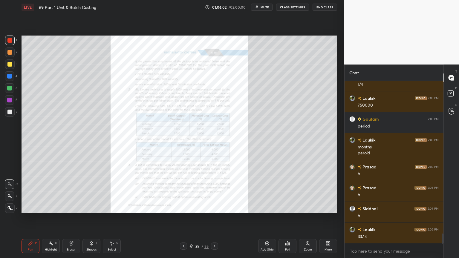
click at [309, 207] on div "Zoom" at bounding box center [308, 246] width 18 height 14
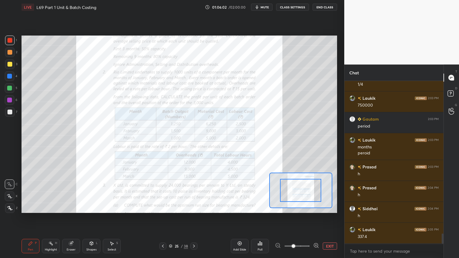
click at [295, 207] on span at bounding box center [293, 246] width 4 height 4
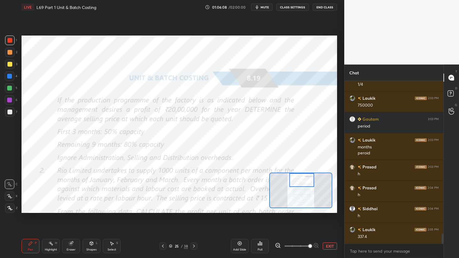
click at [196, 207] on icon at bounding box center [193, 246] width 5 height 5
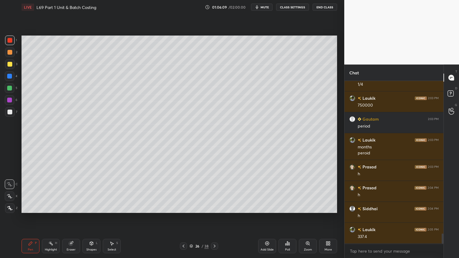
click at [216, 207] on icon at bounding box center [214, 246] width 5 height 5
click at [7, 77] on div at bounding box center [9, 76] width 5 height 5
click at [86, 207] on div "Shapes L" at bounding box center [91, 246] width 18 height 14
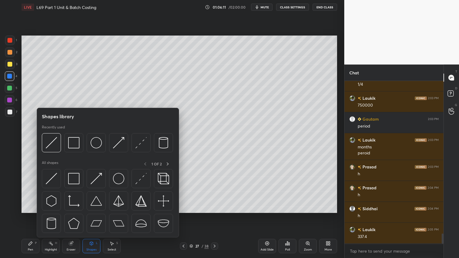
click at [54, 149] on div at bounding box center [51, 142] width 19 height 19
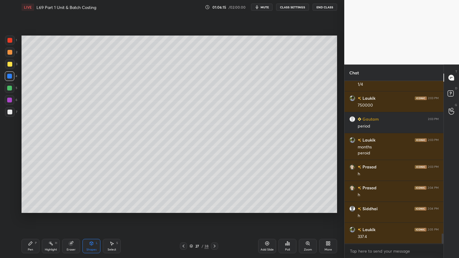
click at [30, 207] on icon at bounding box center [30, 243] width 5 height 5
click at [9, 113] on div at bounding box center [9, 112] width 5 height 5
click at [10, 76] on div at bounding box center [9, 76] width 5 height 5
click at [93, 207] on div "Shapes L" at bounding box center [91, 246] width 18 height 14
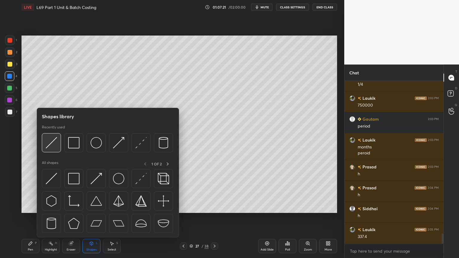
click at [54, 145] on img at bounding box center [51, 142] width 11 height 11
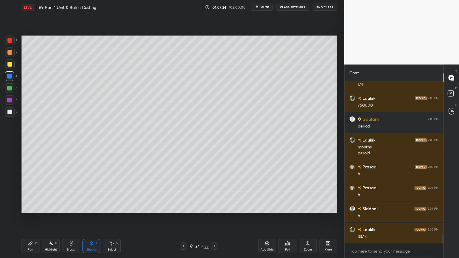
click at [9, 108] on div at bounding box center [10, 112] width 10 height 10
click at [31, 207] on div "Pen P Highlight H Eraser Shapes L Select S 27 / 38 Add Slide Poll Zoom More" at bounding box center [178, 246] width 315 height 24
click at [30, 207] on div "Pen P" at bounding box center [30, 246] width 18 height 14
click at [183, 207] on icon at bounding box center [183, 246] width 5 height 5
click at [180, 207] on div at bounding box center [183, 245] width 7 height 7
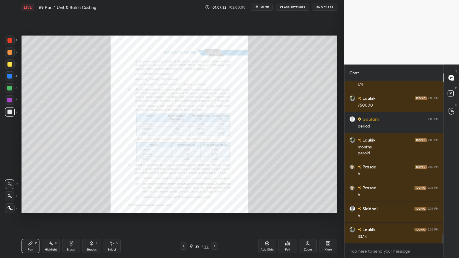
click at [306, 207] on icon at bounding box center [307, 243] width 3 height 3
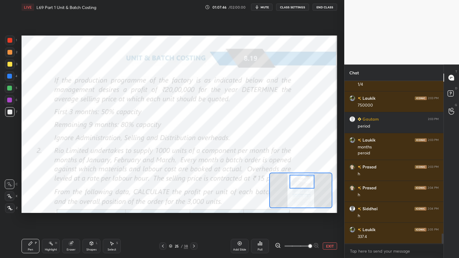
click at [11, 39] on div at bounding box center [9, 40] width 5 height 5
click at [195, 207] on icon at bounding box center [193, 246] width 5 height 5
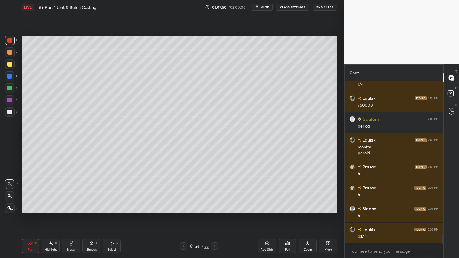
click at [215, 207] on icon at bounding box center [214, 246] width 5 height 5
click at [12, 110] on div at bounding box center [10, 112] width 10 height 10
click at [74, 207] on div "Eraser" at bounding box center [71, 246] width 18 height 14
click at [27, 207] on div "Pen P" at bounding box center [30, 246] width 18 height 14
click at [183, 207] on icon at bounding box center [183, 246] width 5 height 5
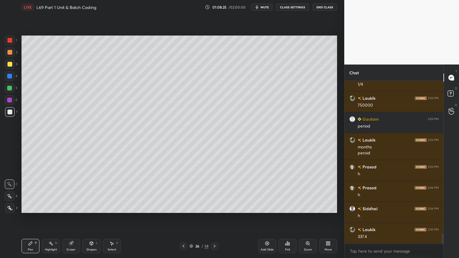
click at [188, 207] on div "26 / 38" at bounding box center [199, 245] width 38 height 7
click at [180, 207] on div at bounding box center [183, 245] width 7 height 7
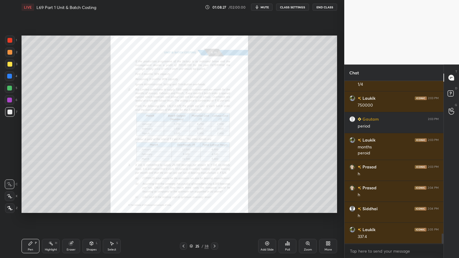
click at [308, 207] on icon at bounding box center [307, 243] width 3 height 3
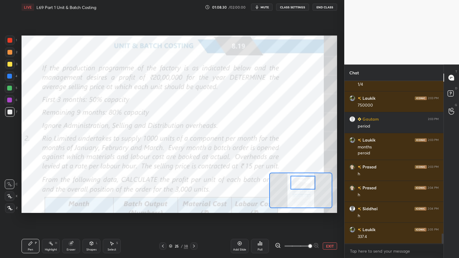
click at [14, 42] on div at bounding box center [10, 41] width 10 height 10
click at [196, 207] on div at bounding box center [193, 245] width 7 height 7
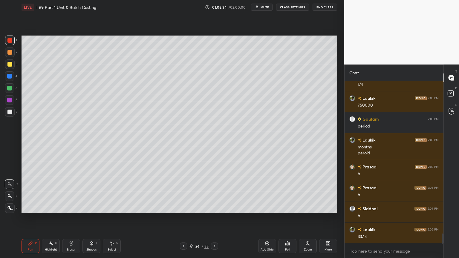
click at [215, 207] on icon at bounding box center [214, 246] width 5 height 5
click at [30, 207] on div "Pen" at bounding box center [30, 249] width 5 height 3
click at [13, 113] on div at bounding box center [10, 112] width 10 height 10
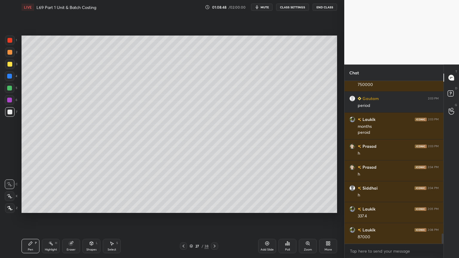
click at [7, 77] on div at bounding box center [10, 76] width 10 height 10
click at [93, 207] on div "Shapes L" at bounding box center [91, 246] width 18 height 14
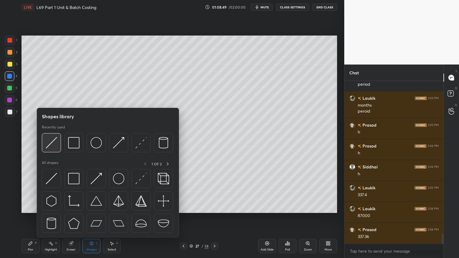
click at [55, 148] on img at bounding box center [51, 142] width 11 height 11
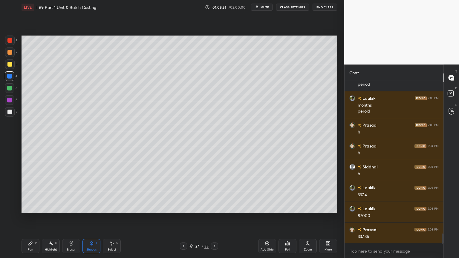
click at [9, 112] on div at bounding box center [9, 112] width 5 height 5
click at [31, 207] on icon at bounding box center [31, 244] width 4 height 4
click at [10, 44] on div at bounding box center [10, 41] width 10 height 10
click at [100, 207] on div "Pen P Highlight H Eraser Shapes L Select S" at bounding box center [80, 246] width 118 height 14
click at [90, 207] on div "Shapes L" at bounding box center [91, 246] width 18 height 14
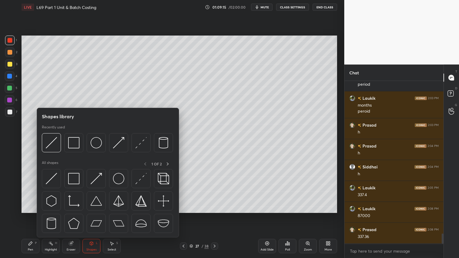
click at [74, 148] on img at bounding box center [73, 142] width 11 height 11
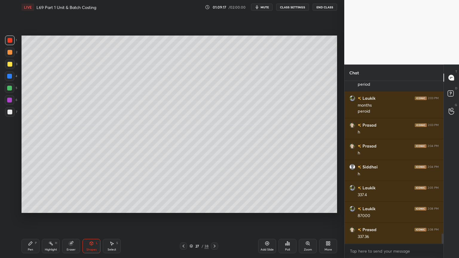
click at [34, 207] on div "Pen P" at bounding box center [30, 246] width 18 height 14
click at [13, 115] on div at bounding box center [10, 112] width 10 height 10
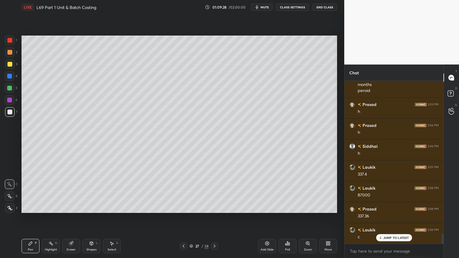
click at [51, 207] on div "Highlight" at bounding box center [51, 249] width 12 height 3
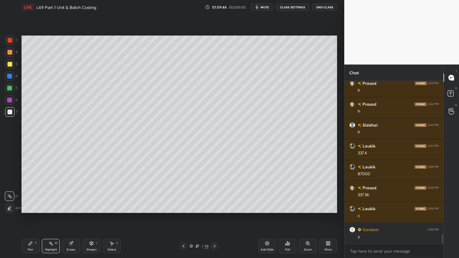
click at [186, 207] on div at bounding box center [183, 245] width 7 height 7
click at [211, 207] on div at bounding box center [214, 245] width 7 height 7
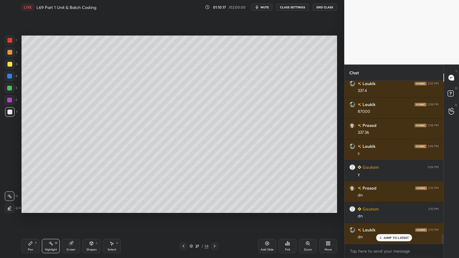
scroll to position [2568, 0]
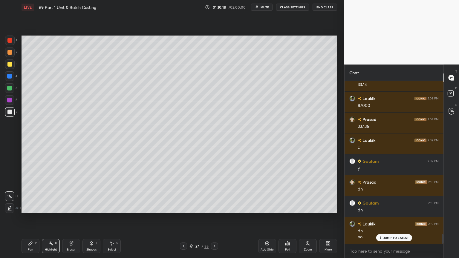
click at [187, 207] on div at bounding box center [183, 245] width 7 height 7
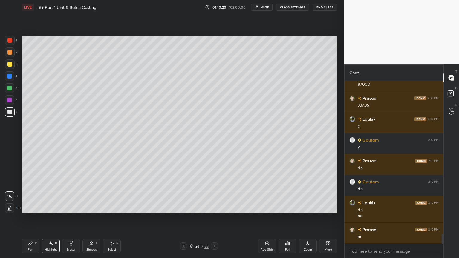
click at [214, 207] on icon at bounding box center [214, 246] width 5 height 5
click at [288, 207] on div "Poll" at bounding box center [287, 246] width 18 height 14
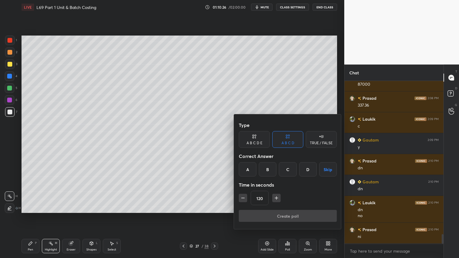
click at [287, 172] on div "C" at bounding box center [288, 169] width 18 height 14
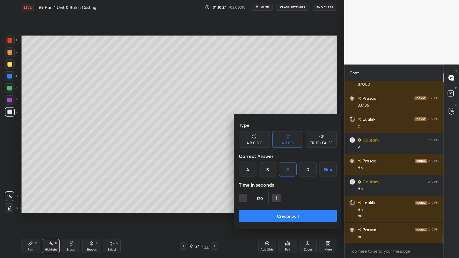
click at [274, 199] on icon "button" at bounding box center [276, 198] width 6 height 6
click at [275, 199] on icon "button" at bounding box center [276, 198] width 6 height 6
click at [276, 199] on icon "button" at bounding box center [276, 197] width 0 height 3
click at [276, 199] on icon "button" at bounding box center [276, 198] width 6 height 6
click at [276, 200] on icon "button" at bounding box center [276, 198] width 6 height 6
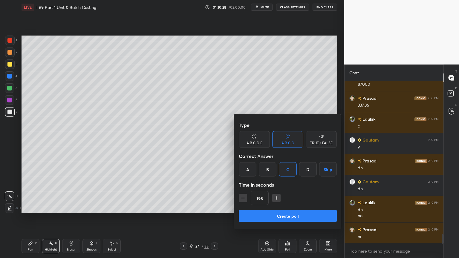
scroll to position [2595, 0]
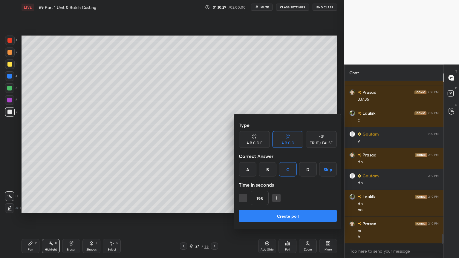
click at [275, 199] on icon "button" at bounding box center [276, 198] width 6 height 6
click at [276, 199] on icon "button" at bounding box center [276, 197] width 0 height 3
click at [275, 199] on icon "button" at bounding box center [276, 198] width 6 height 6
type input "240"
click at [273, 207] on button "Create poll" at bounding box center [288, 216] width 98 height 12
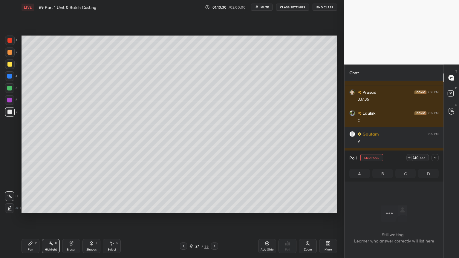
scroll to position [0, 0]
click at [268, 7] on span "mute" at bounding box center [264, 7] width 8 height 4
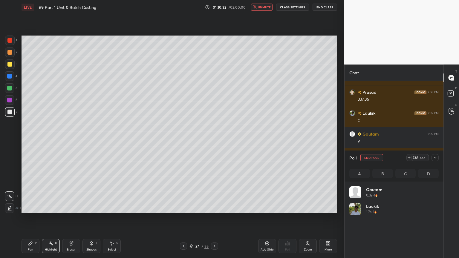
scroll to position [70, 87]
click at [214, 207] on icon at bounding box center [214, 246] width 5 height 5
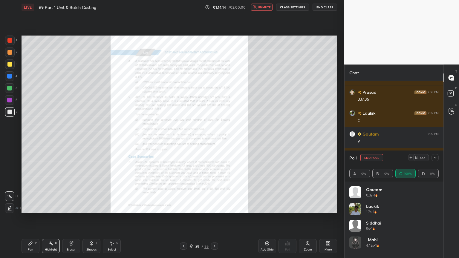
click at [215, 207] on icon at bounding box center [214, 246] width 2 height 3
click at [216, 207] on icon at bounding box center [214, 246] width 5 height 5
click at [259, 9] on button "unmute" at bounding box center [261, 7] width 21 height 7
click at [185, 207] on icon at bounding box center [183, 246] width 5 height 5
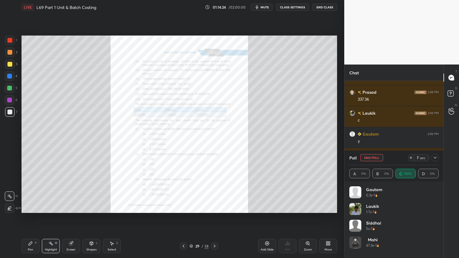
click at [185, 207] on icon at bounding box center [183, 246] width 5 height 5
click at [186, 207] on div at bounding box center [183, 245] width 7 height 7
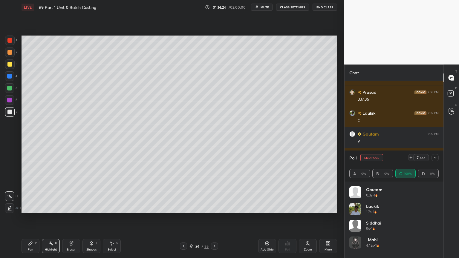
click at [186, 207] on div at bounding box center [183, 245] width 7 height 7
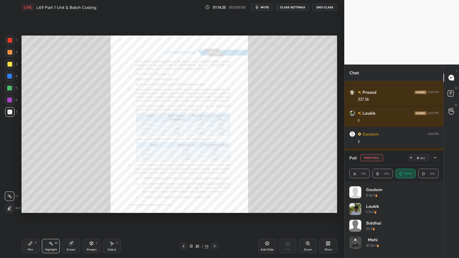
click at [186, 207] on div at bounding box center [183, 245] width 7 height 7
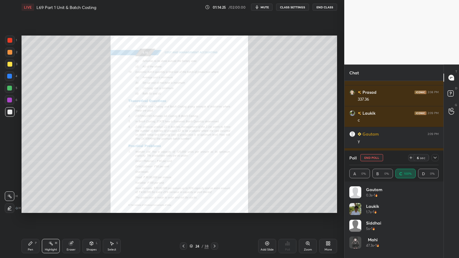
click at [186, 207] on div at bounding box center [183, 245] width 7 height 7
click at [187, 207] on div at bounding box center [183, 245] width 7 height 7
click at [187, 207] on div "23 / 38" at bounding box center [199, 245] width 38 height 7
click at [187, 207] on div "22 / 38" at bounding box center [199, 245] width 38 height 7
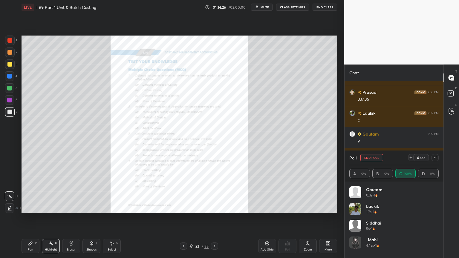
click at [183, 207] on icon at bounding box center [183, 246] width 2 height 3
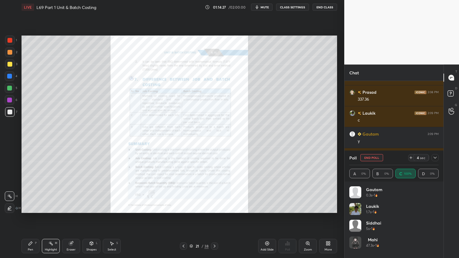
click at [184, 207] on icon at bounding box center [183, 246] width 2 height 3
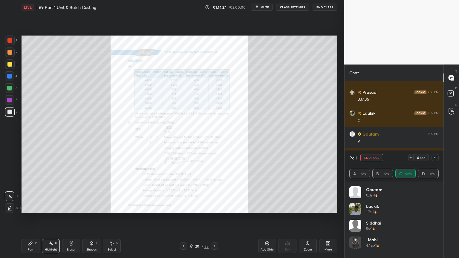
click at [184, 207] on icon at bounding box center [183, 246] width 5 height 5
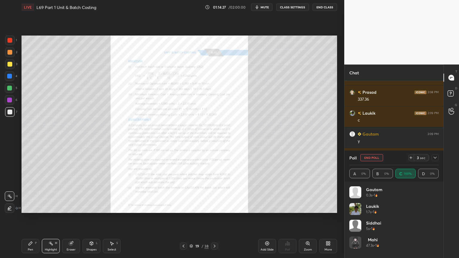
click at [184, 207] on icon at bounding box center [183, 246] width 2 height 3
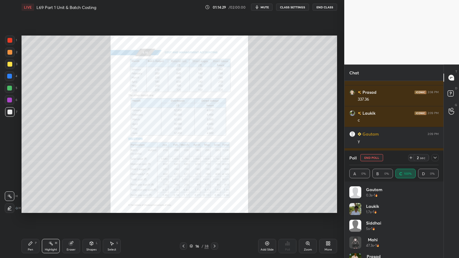
click at [184, 207] on icon at bounding box center [183, 246] width 5 height 5
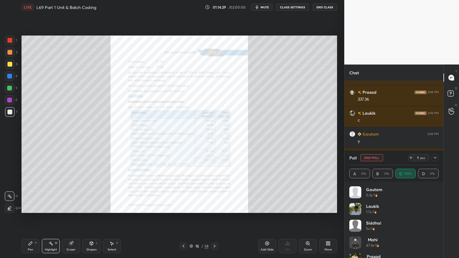
click at [184, 207] on icon at bounding box center [183, 246] width 5 height 5
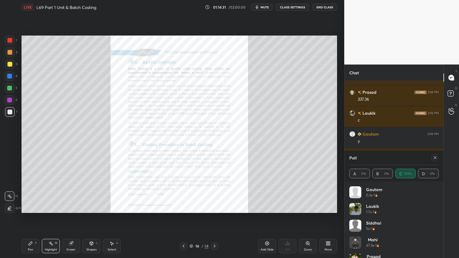
click at [215, 207] on icon at bounding box center [214, 246] width 5 height 5
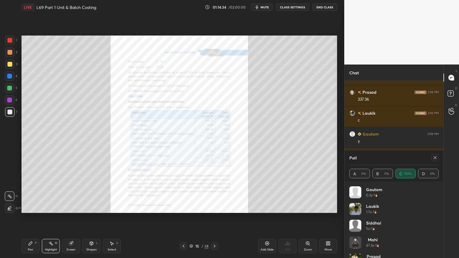
click at [183, 207] on icon at bounding box center [183, 246] width 5 height 5
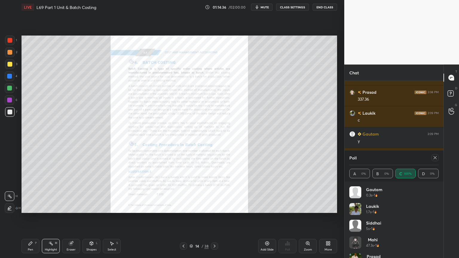
click at [434, 158] on icon at bounding box center [434, 157] width 5 height 5
type textarea "x"
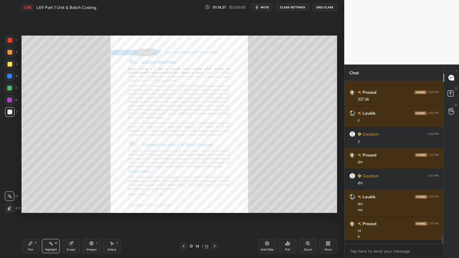
scroll to position [111, 97]
click at [306, 207] on icon at bounding box center [307, 243] width 5 height 5
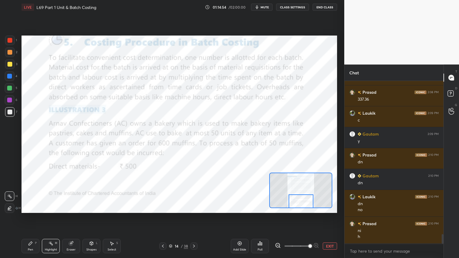
click at [194, 207] on icon at bounding box center [193, 246] width 5 height 5
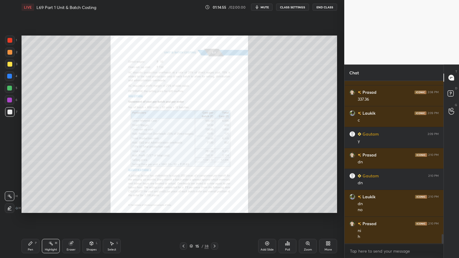
click at [309, 207] on icon at bounding box center [307, 243] width 5 height 5
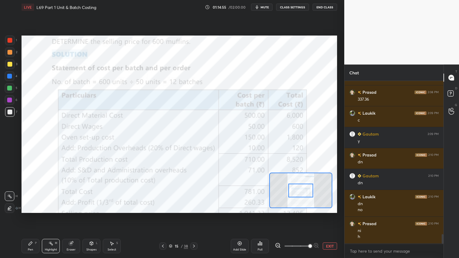
click at [311, 207] on span at bounding box center [310, 246] width 4 height 4
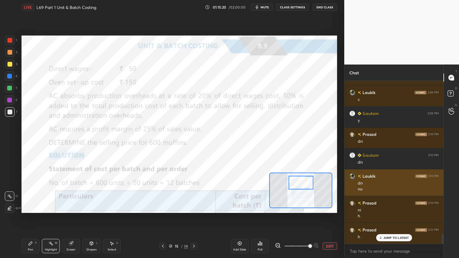
scroll to position [2616, 0]
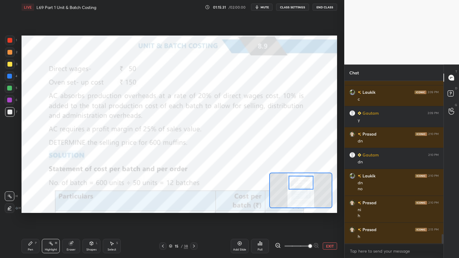
click at [239, 207] on div "Add Slide" at bounding box center [240, 246] width 18 height 14
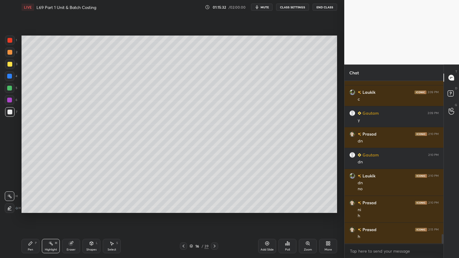
click at [11, 81] on div at bounding box center [10, 76] width 10 height 10
click at [89, 207] on icon at bounding box center [91, 243] width 5 height 5
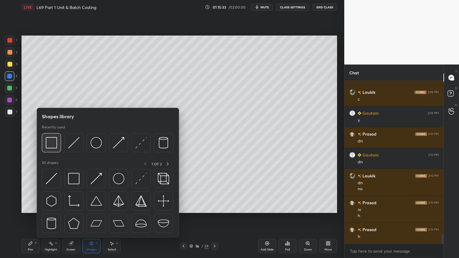
click at [51, 143] on img at bounding box center [51, 142] width 11 height 11
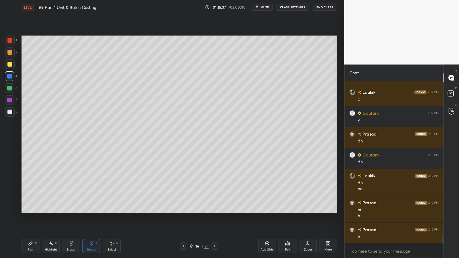
click at [184, 207] on icon at bounding box center [183, 246] width 5 height 5
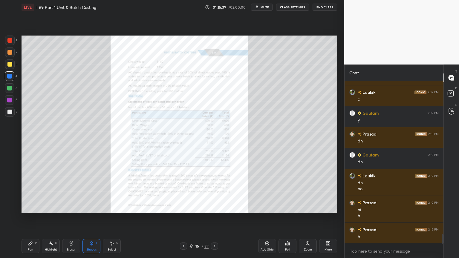
click at [185, 207] on icon at bounding box center [183, 246] width 5 height 5
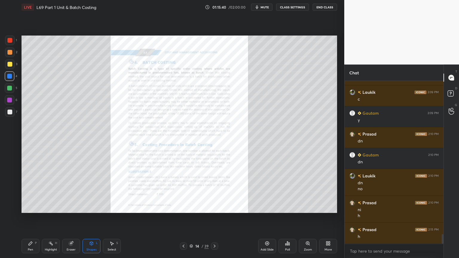
click at [309, 207] on div "Zoom" at bounding box center [308, 249] width 8 height 3
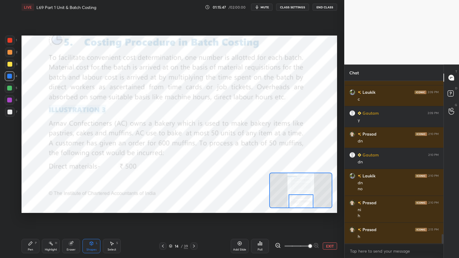
click at [7, 41] on div at bounding box center [9, 40] width 5 height 5
click at [90, 207] on icon at bounding box center [91, 244] width 3 height 4
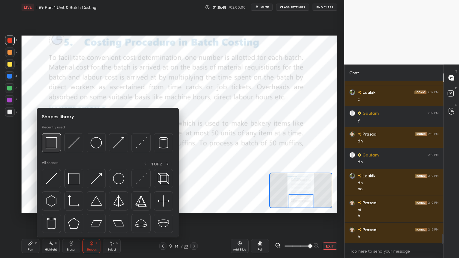
click at [52, 152] on div at bounding box center [107, 144] width 131 height 22
click at [49, 148] on img at bounding box center [51, 142] width 11 height 11
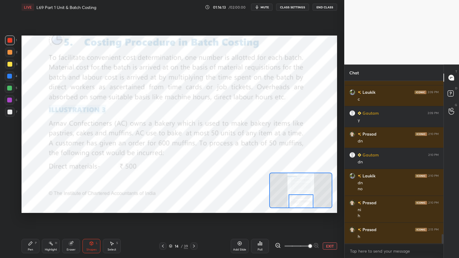
click at [30, 207] on icon at bounding box center [31, 244] width 4 height 4
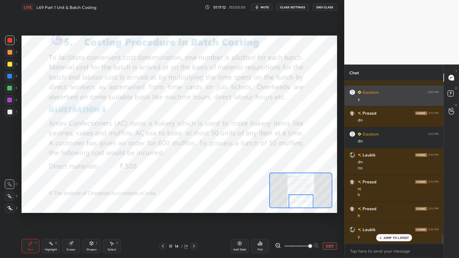
scroll to position [2657, 0]
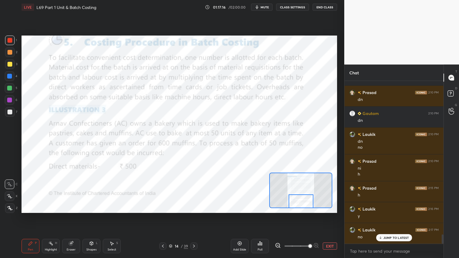
click at [71, 207] on div "Eraser" at bounding box center [71, 246] width 18 height 14
click at [12, 207] on div "Erase all" at bounding box center [10, 208] width 10 height 10
click at [32, 207] on div "Pen P Highlight H Eraser Shapes L Select S 14 / 39 Add Slide Poll EXIT" at bounding box center [178, 246] width 315 height 24
click at [72, 207] on div "Eraser" at bounding box center [71, 246] width 18 height 14
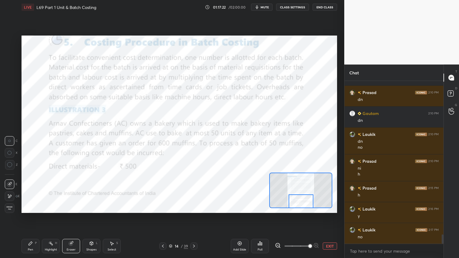
scroll to position [2679, 0]
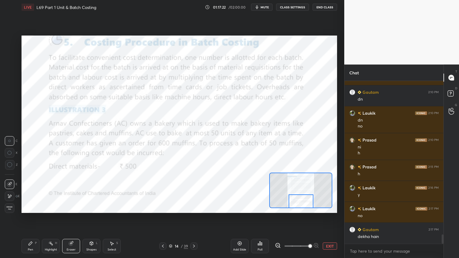
click at [10, 207] on span "Erase all" at bounding box center [9, 208] width 9 height 4
click at [35, 207] on div "Pen P" at bounding box center [30, 246] width 18 height 14
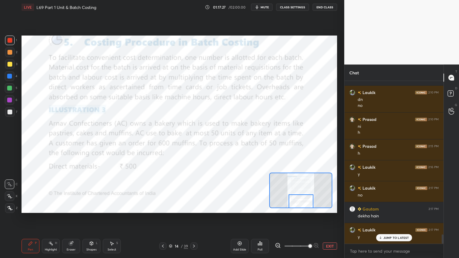
scroll to position [2705, 0]
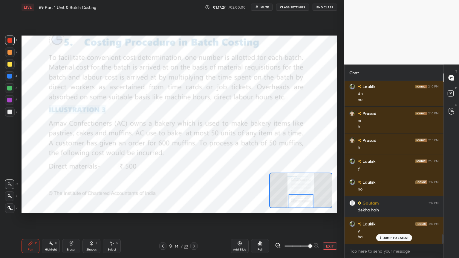
click at [67, 207] on div "Eraser" at bounding box center [71, 249] width 9 height 3
click at [9, 207] on span "Erase all" at bounding box center [9, 208] width 9 height 4
click at [27, 207] on div "Pen P Highlight H Eraser Shapes L Select S 14 / 39 Add Slide Poll EXIT" at bounding box center [178, 246] width 315 height 24
click at [91, 207] on div "Shapes" at bounding box center [91, 249] width 10 height 3
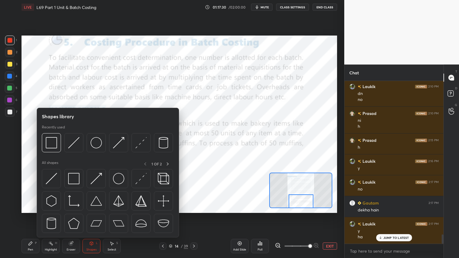
click at [48, 142] on img at bounding box center [51, 142] width 11 height 11
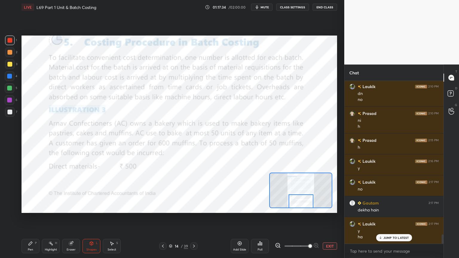
scroll to position [2726, 0]
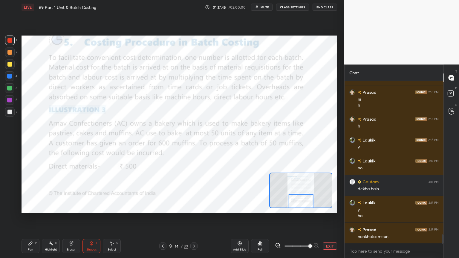
click at [90, 207] on icon at bounding box center [91, 244] width 3 height 4
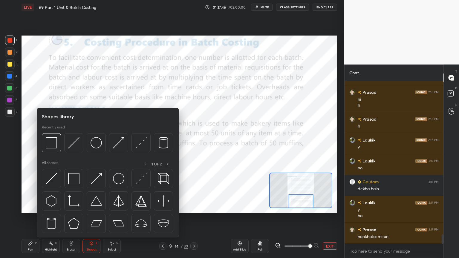
click at [44, 142] on div at bounding box center [51, 142] width 19 height 19
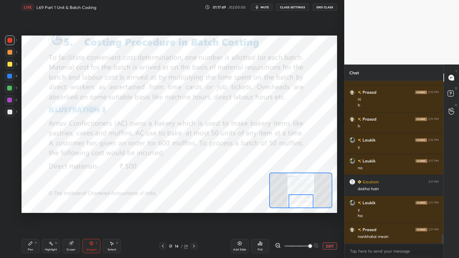
click at [196, 207] on icon at bounding box center [193, 246] width 5 height 5
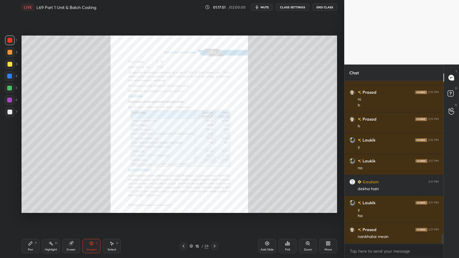
click at [182, 207] on icon at bounding box center [183, 246] width 5 height 5
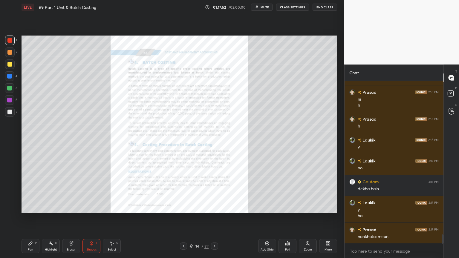
click at [214, 207] on icon at bounding box center [214, 246] width 5 height 5
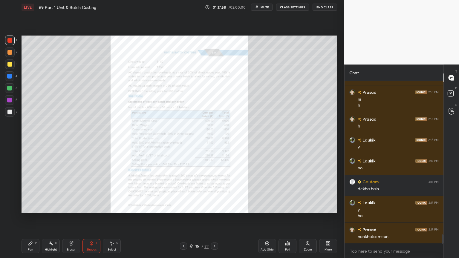
click at [184, 207] on icon at bounding box center [183, 246] width 5 height 5
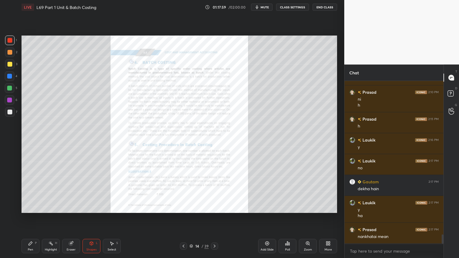
click at [306, 207] on div "Zoom" at bounding box center [308, 246] width 18 height 14
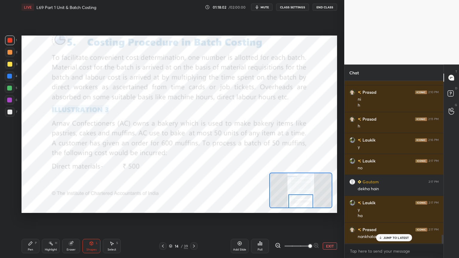
scroll to position [2747, 0]
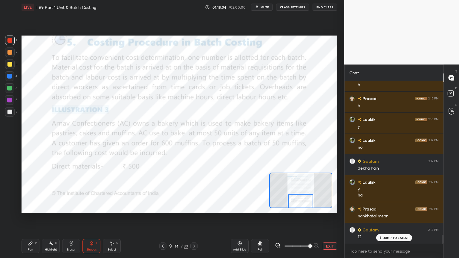
click at [30, 207] on icon at bounding box center [30, 243] width 5 height 5
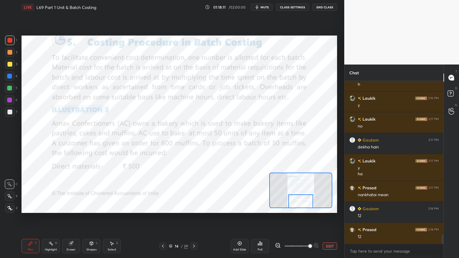
click at [69, 207] on div "Eraser" at bounding box center [71, 246] width 18 height 14
click at [9, 207] on span "Erase all" at bounding box center [9, 208] width 9 height 4
click at [21, 207] on div "LIVE L69 Part 1 Unit & Batch Costing 01:18:13 / 02:00:00 mute CLASS SETTINGS En…" at bounding box center [179, 129] width 320 height 258
click at [193, 207] on icon at bounding box center [193, 246] width 5 height 5
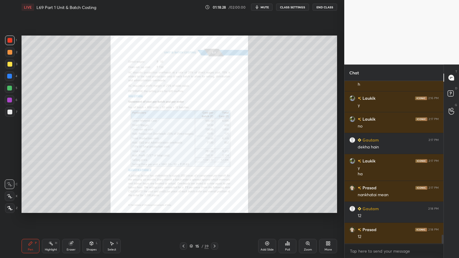
click at [307, 207] on icon at bounding box center [307, 243] width 5 height 5
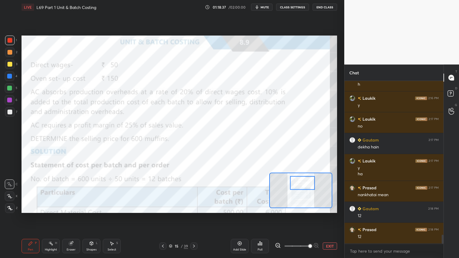
scroll to position [2789, 0]
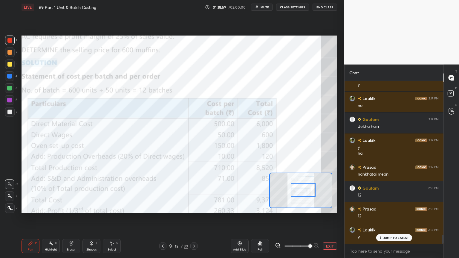
click at [196, 207] on div at bounding box center [193, 245] width 7 height 7
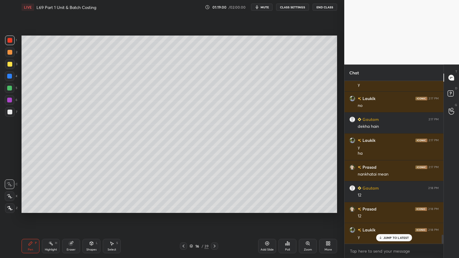
click at [25, 207] on div "Pen P" at bounding box center [30, 246] width 18 height 14
click at [27, 207] on div "Pen P" at bounding box center [30, 246] width 18 height 14
click at [7, 63] on div at bounding box center [9, 64] width 5 height 5
click at [11, 207] on icon at bounding box center [9, 208] width 5 height 4
click at [13, 43] on div at bounding box center [10, 41] width 10 height 10
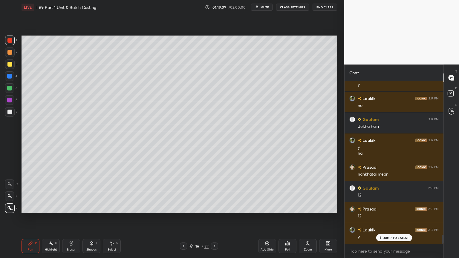
click at [88, 207] on div "Shapes L" at bounding box center [91, 246] width 18 height 14
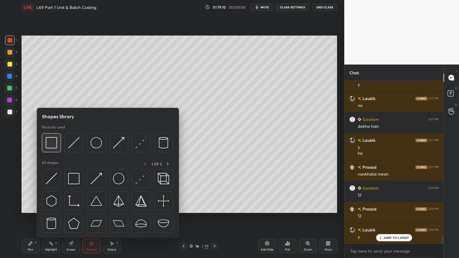
click at [55, 135] on div at bounding box center [51, 142] width 19 height 19
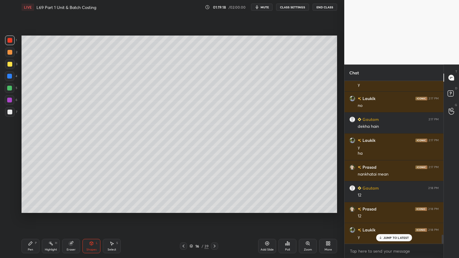
click at [27, 207] on div "Pen P" at bounding box center [30, 246] width 18 height 14
click at [10, 186] on icon at bounding box center [9, 184] width 5 height 4
click at [9, 64] on div at bounding box center [9, 64] width 5 height 5
click at [90, 207] on icon at bounding box center [91, 244] width 3 height 4
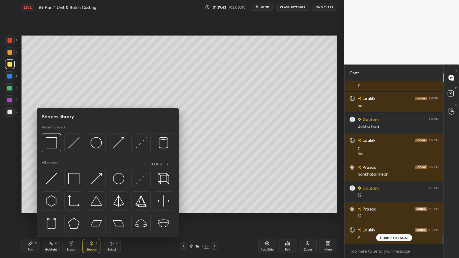
click at [74, 141] on img at bounding box center [73, 142] width 11 height 11
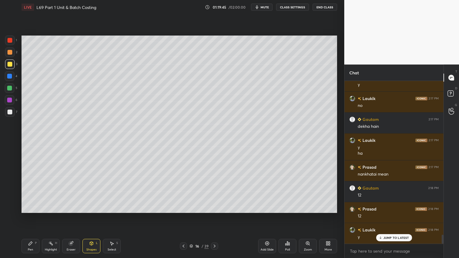
click at [10, 113] on div at bounding box center [9, 112] width 5 height 5
click at [24, 207] on div "Pen P" at bounding box center [30, 246] width 18 height 14
click at [88, 207] on div "Shapes L" at bounding box center [91, 246] width 18 height 14
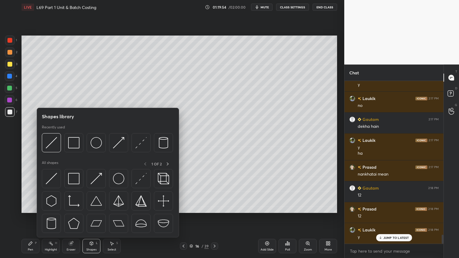
click at [51, 147] on img at bounding box center [51, 142] width 11 height 11
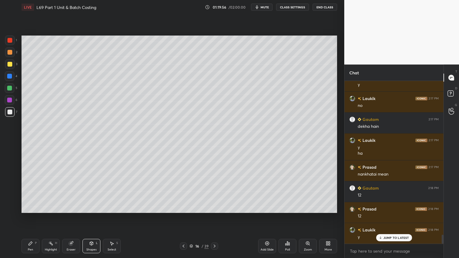
click at [27, 207] on div "Pen P Highlight H Eraser Shapes L Select S 16 / 39 Add Slide Poll Zoom More" at bounding box center [178, 246] width 315 height 24
click at [31, 207] on icon at bounding box center [30, 243] width 5 height 5
click at [10, 78] on div at bounding box center [9, 76] width 5 height 5
click at [88, 207] on div "Shapes L" at bounding box center [91, 246] width 18 height 14
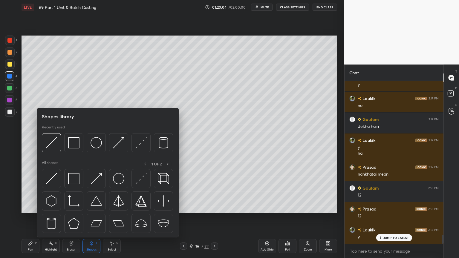
click at [53, 146] on img at bounding box center [51, 142] width 11 height 11
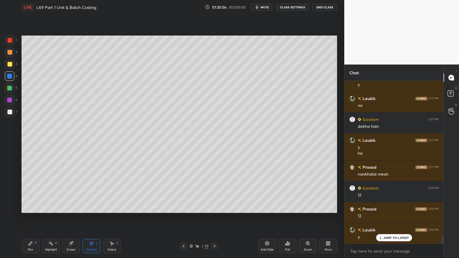
click at [27, 207] on div "Pen P" at bounding box center [30, 246] width 18 height 14
click at [14, 109] on div at bounding box center [10, 112] width 10 height 10
click at [11, 64] on div at bounding box center [9, 64] width 5 height 5
click at [184, 207] on icon at bounding box center [183, 246] width 5 height 5
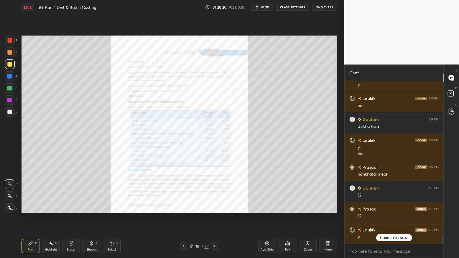
click at [214, 207] on icon at bounding box center [214, 246] width 5 height 5
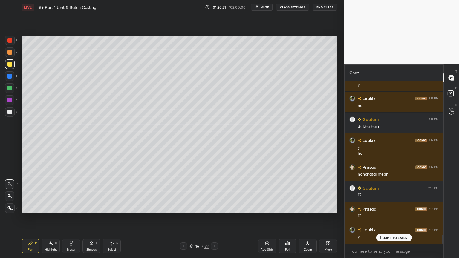
click at [214, 207] on icon at bounding box center [214, 246] width 5 height 5
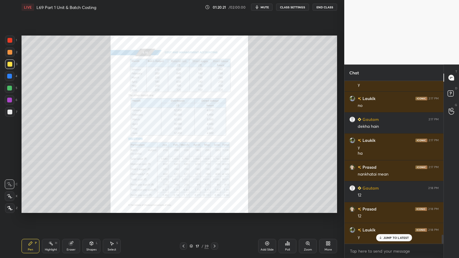
click at [184, 207] on icon at bounding box center [183, 246] width 5 height 5
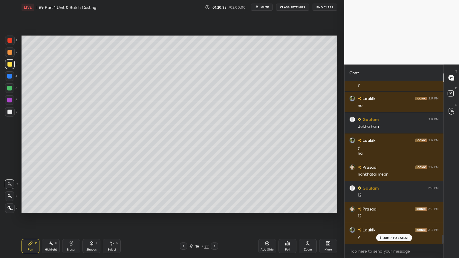
click at [184, 207] on icon at bounding box center [183, 246] width 2 height 3
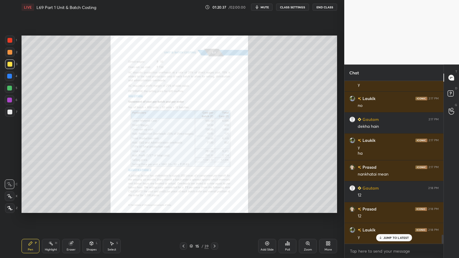
click at [73, 207] on div "Eraser" at bounding box center [71, 246] width 18 height 14
click at [14, 207] on div "Erase all" at bounding box center [10, 208] width 10 height 10
click at [216, 207] on icon at bounding box center [214, 246] width 5 height 5
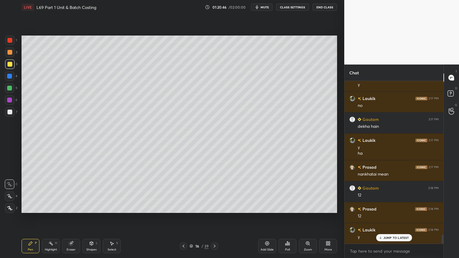
click at [95, 207] on div "Shapes L" at bounding box center [91, 246] width 18 height 14
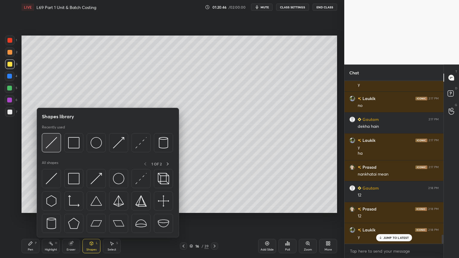
click at [53, 147] on img at bounding box center [51, 142] width 11 height 11
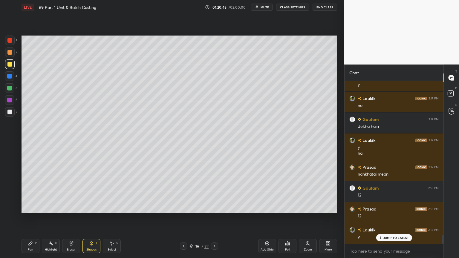
click at [10, 56] on div at bounding box center [10, 52] width 10 height 10
click at [36, 207] on div "Pen P" at bounding box center [30, 246] width 18 height 14
click at [184, 207] on icon at bounding box center [183, 246] width 5 height 5
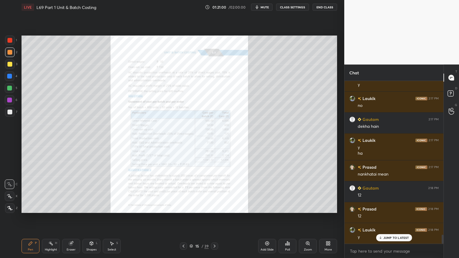
click at [216, 207] on icon at bounding box center [214, 246] width 5 height 5
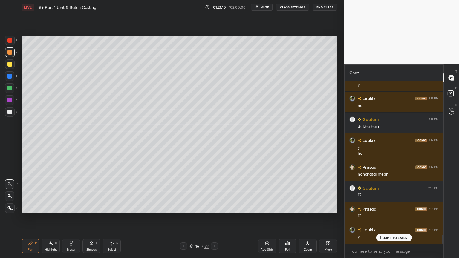
click at [92, 207] on icon at bounding box center [91, 242] width 3 height 1
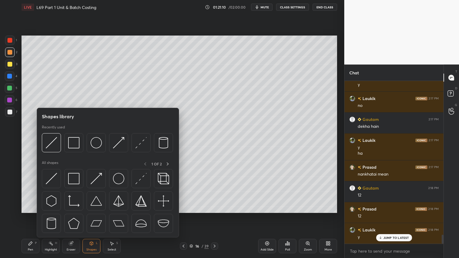
click at [56, 148] on img at bounding box center [51, 142] width 11 height 11
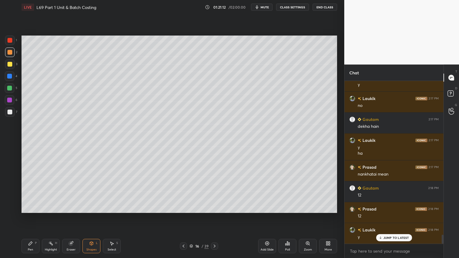
click at [9, 110] on div at bounding box center [9, 112] width 5 height 5
click at [25, 207] on div "Pen P" at bounding box center [30, 246] width 18 height 14
click at [185, 207] on icon at bounding box center [183, 246] width 5 height 5
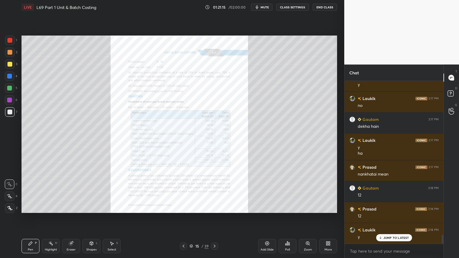
click at [184, 207] on icon at bounding box center [183, 246] width 5 height 5
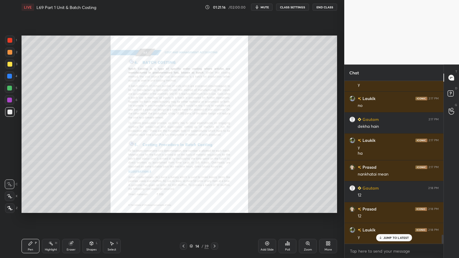
click at [213, 207] on icon at bounding box center [214, 246] width 5 height 5
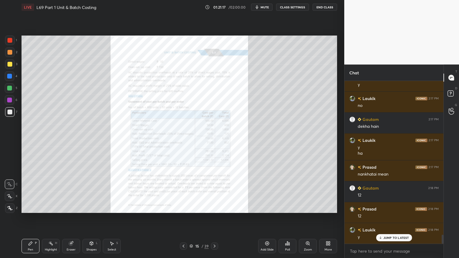
click at [213, 207] on icon at bounding box center [214, 246] width 5 height 5
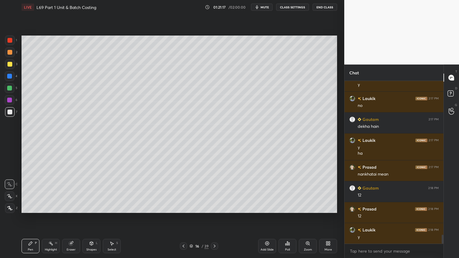
scroll to position [2810, 0]
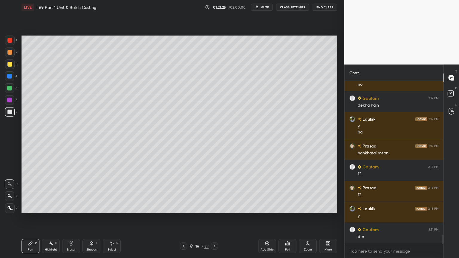
click at [8, 88] on div at bounding box center [9, 88] width 5 height 5
click at [188, 207] on div "16 / 39" at bounding box center [199, 245] width 38 height 7
click at [186, 207] on div at bounding box center [183, 245] width 7 height 7
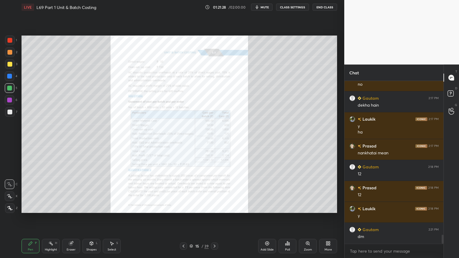
click at [184, 207] on icon at bounding box center [183, 246] width 5 height 5
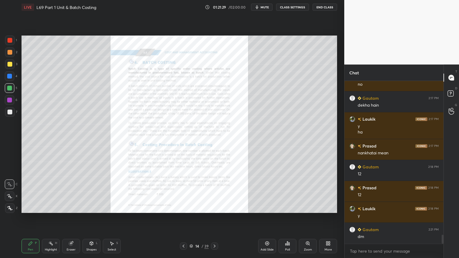
click at [306, 207] on div "Zoom" at bounding box center [308, 249] width 8 height 3
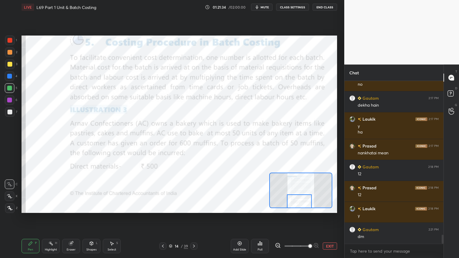
click at [195, 207] on icon at bounding box center [193, 246] width 5 height 5
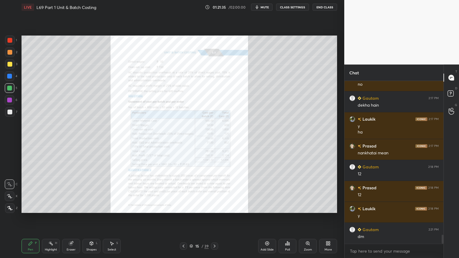
click at [216, 207] on icon at bounding box center [214, 246] width 5 height 5
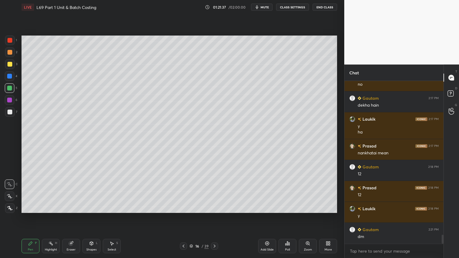
scroll to position [2816, 0]
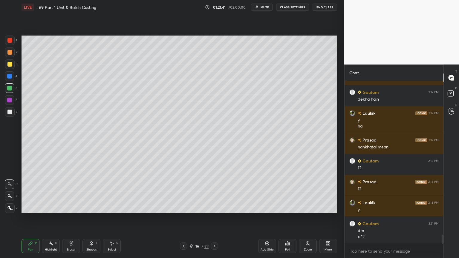
click at [12, 113] on div at bounding box center [9, 112] width 5 height 5
click at [189, 207] on div "16 / 39" at bounding box center [199, 245] width 38 height 7
click at [186, 207] on div at bounding box center [183, 245] width 7 height 7
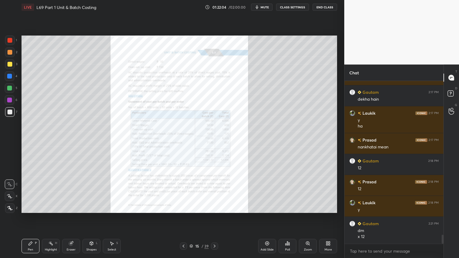
click at [215, 207] on icon at bounding box center [214, 246] width 5 height 5
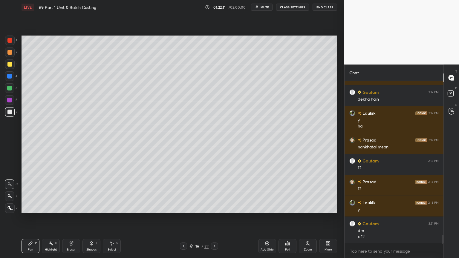
click at [10, 88] on div at bounding box center [9, 88] width 5 height 5
click at [7, 111] on div at bounding box center [9, 112] width 5 height 5
click at [112, 207] on icon at bounding box center [111, 243] width 5 height 5
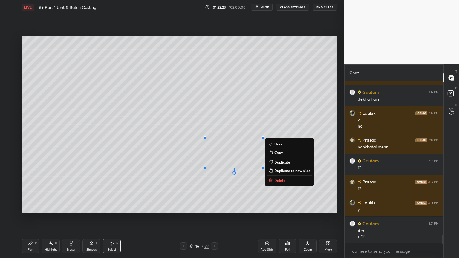
click at [272, 180] on icon at bounding box center [270, 180] width 3 height 3
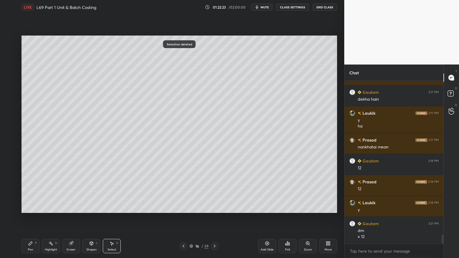
click at [29, 207] on icon at bounding box center [31, 244] width 4 height 4
click at [184, 207] on icon at bounding box center [183, 246] width 5 height 5
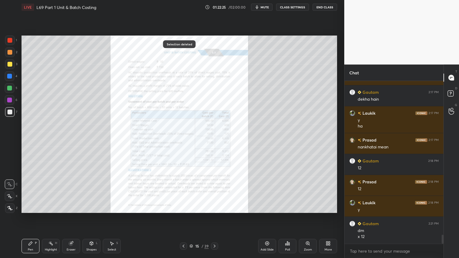
click at [306, 207] on icon at bounding box center [307, 243] width 3 height 3
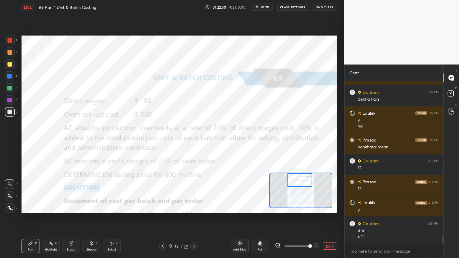
click at [193, 207] on icon at bounding box center [193, 246] width 5 height 5
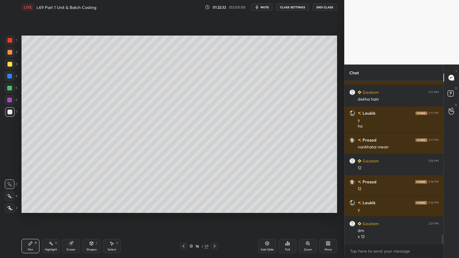
scroll to position [2837, 0]
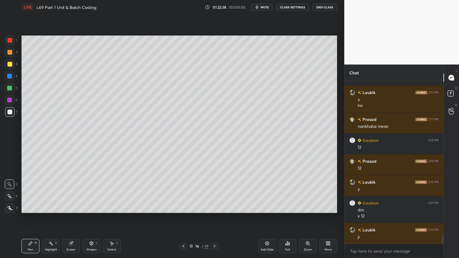
click at [12, 90] on div at bounding box center [10, 88] width 10 height 10
click at [183, 207] on icon at bounding box center [183, 246] width 5 height 5
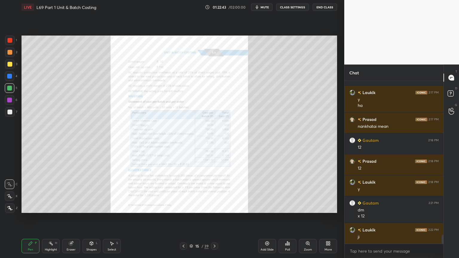
click at [213, 207] on icon at bounding box center [214, 246] width 5 height 5
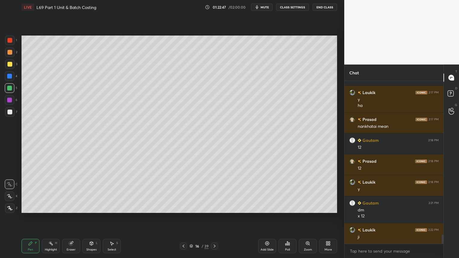
click at [16, 111] on div "7" at bounding box center [11, 112] width 12 height 10
click at [185, 207] on icon at bounding box center [183, 246] width 5 height 5
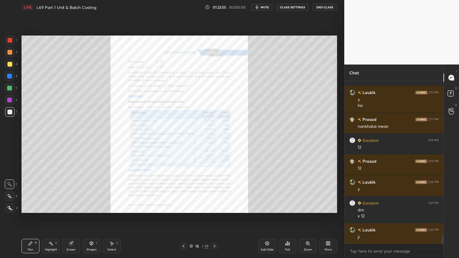
click at [309, 207] on icon at bounding box center [307, 243] width 5 height 5
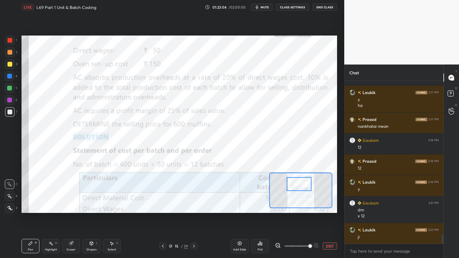
click at [9, 42] on div at bounding box center [9, 40] width 5 height 5
click at [194, 207] on icon at bounding box center [193, 246] width 5 height 5
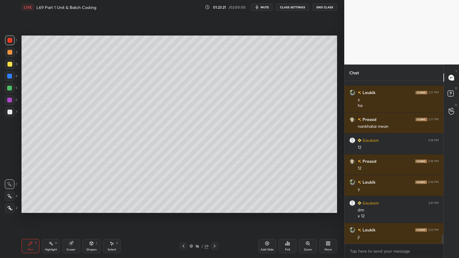
click at [8, 117] on div "7" at bounding box center [11, 113] width 12 height 12
click at [12, 91] on div at bounding box center [10, 88] width 10 height 10
click at [9, 110] on div at bounding box center [9, 112] width 5 height 5
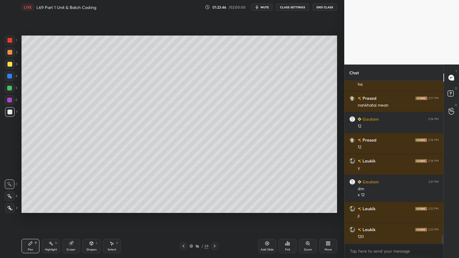
click at [185, 207] on icon at bounding box center [183, 246] width 5 height 5
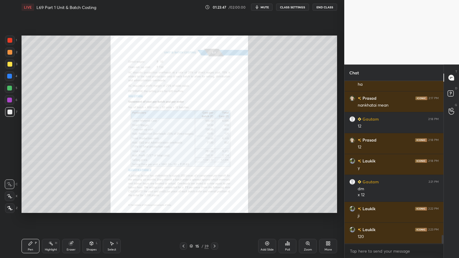
click at [310, 207] on div "Zoom" at bounding box center [308, 246] width 18 height 14
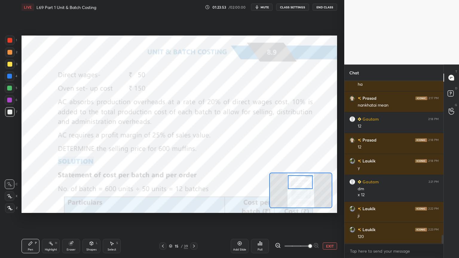
click at [193, 207] on icon at bounding box center [193, 246] width 5 height 5
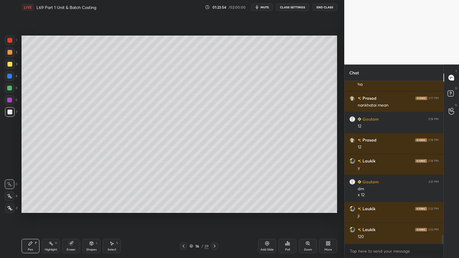
click at [11, 78] on div at bounding box center [9, 76] width 5 height 5
click at [95, 207] on div "Shapes L" at bounding box center [91, 246] width 18 height 14
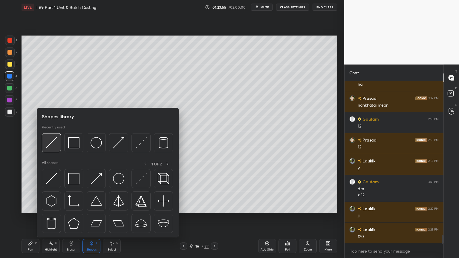
click at [50, 146] on img at bounding box center [51, 142] width 11 height 11
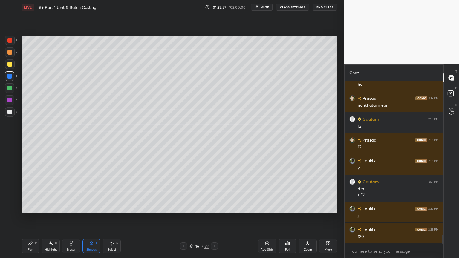
click at [9, 112] on div at bounding box center [9, 112] width 5 height 5
click at [32, 207] on div "Pen P" at bounding box center [30, 246] width 18 height 14
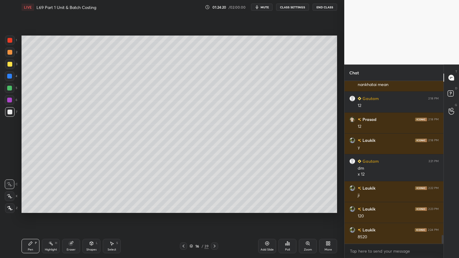
click at [185, 207] on icon at bounding box center [183, 246] width 5 height 5
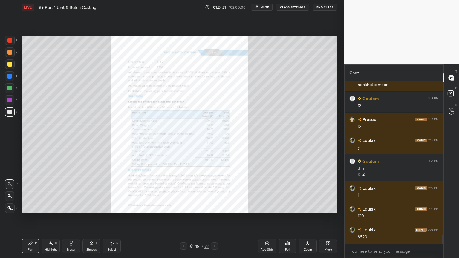
scroll to position [2900, 0]
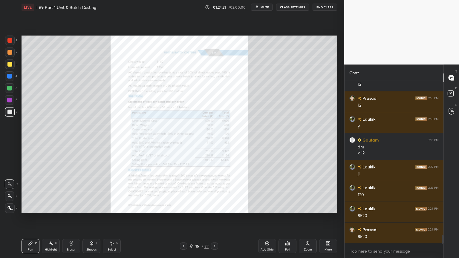
click at [305, 207] on icon at bounding box center [307, 243] width 5 height 5
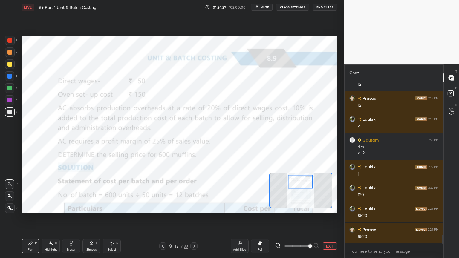
scroll to position [2920, 0]
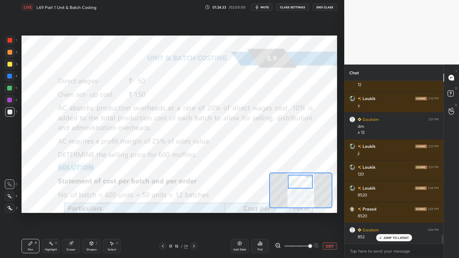
click at [192, 207] on icon at bounding box center [193, 246] width 5 height 5
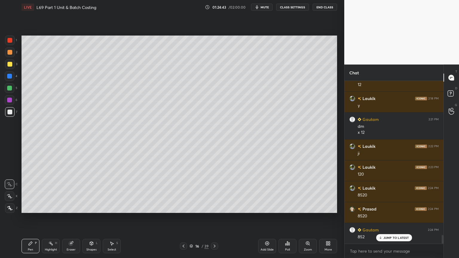
click at [13, 92] on div at bounding box center [10, 88] width 10 height 10
click at [9, 113] on div at bounding box center [9, 112] width 5 height 5
click at [10, 76] on div at bounding box center [9, 76] width 5 height 5
click at [92, 207] on div "Shapes L" at bounding box center [91, 246] width 18 height 14
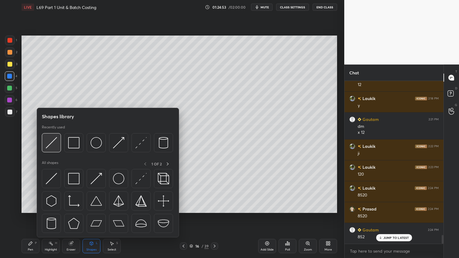
click at [48, 146] on img at bounding box center [51, 142] width 11 height 11
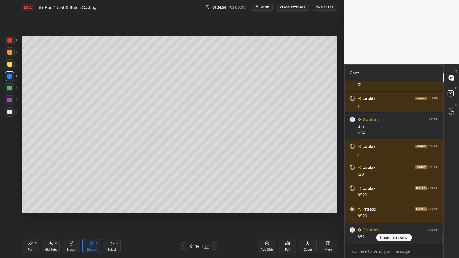
click at [9, 113] on div at bounding box center [9, 112] width 5 height 5
click at [30, 207] on icon at bounding box center [31, 244] width 4 height 4
click at [11, 90] on div at bounding box center [9, 88] width 5 height 5
click at [10, 78] on div at bounding box center [9, 76] width 5 height 5
click at [91, 207] on icon at bounding box center [91, 242] width 3 height 1
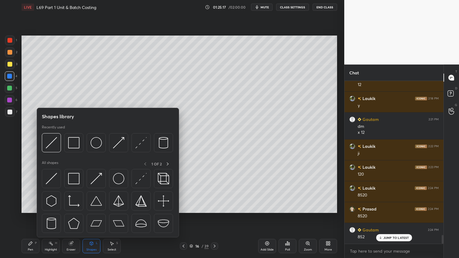
click at [50, 147] on img at bounding box center [51, 142] width 11 height 11
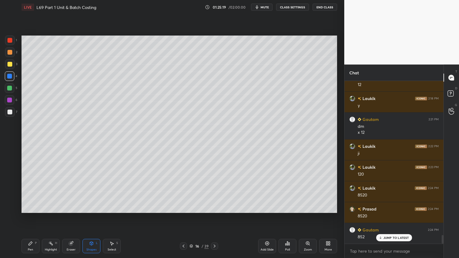
click at [6, 113] on div at bounding box center [10, 112] width 10 height 10
click at [19, 207] on div "LIVE L69 Part 1 Unit & Batch Costing 01:25:20 / 02:00:00 mute CLASS SETTINGS En…" at bounding box center [179, 129] width 320 height 258
click at [36, 207] on div "Pen P Highlight H Eraser Shapes L Select S 16 / 39 Add Slide Poll Zoom More" at bounding box center [178, 246] width 315 height 24
click at [32, 207] on icon at bounding box center [30, 243] width 5 height 5
click at [183, 207] on icon at bounding box center [183, 246] width 5 height 5
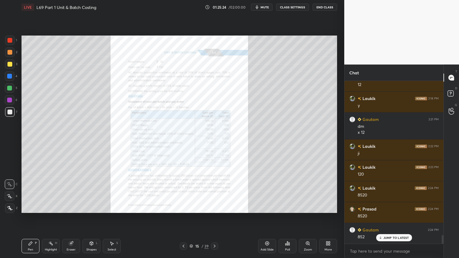
click at [306, 207] on div "Zoom" at bounding box center [308, 246] width 18 height 14
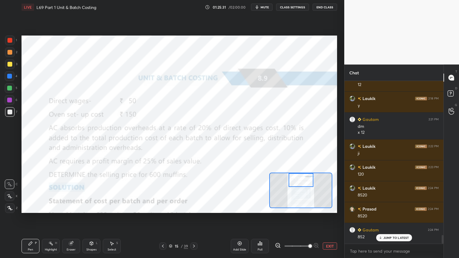
click at [195, 207] on icon at bounding box center [193, 246] width 5 height 5
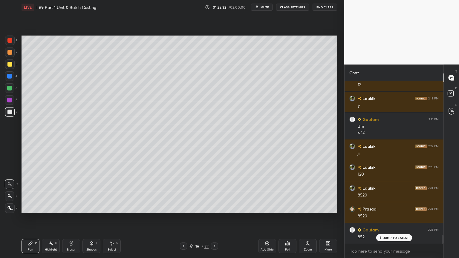
click at [10, 55] on div at bounding box center [10, 52] width 10 height 10
click at [7, 91] on div at bounding box center [10, 88] width 10 height 10
click at [10, 101] on div at bounding box center [9, 100] width 5 height 5
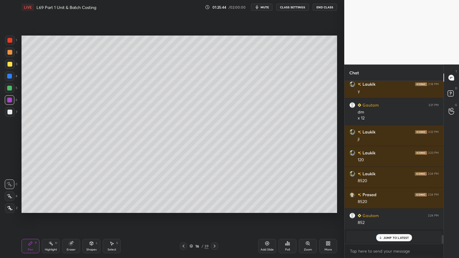
click at [7, 113] on div at bounding box center [9, 112] width 5 height 5
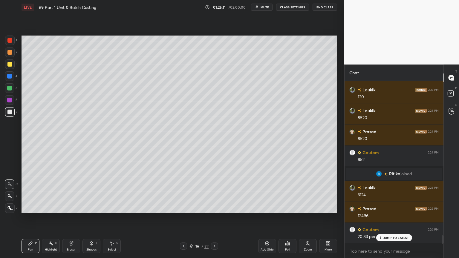
scroll to position [3018, 0]
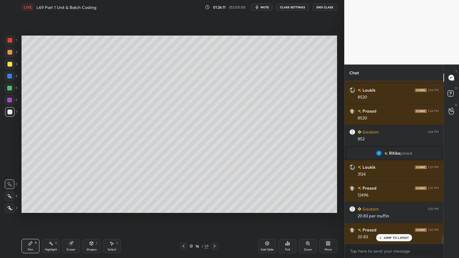
click at [10, 78] on div at bounding box center [9, 76] width 5 height 5
click at [92, 207] on div "Shapes L" at bounding box center [91, 246] width 18 height 14
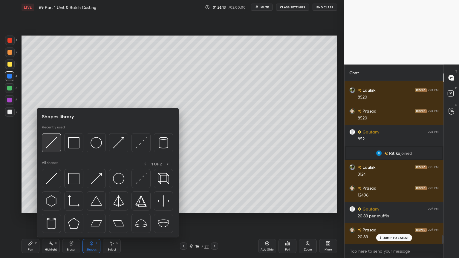
click at [49, 146] on img at bounding box center [51, 142] width 11 height 11
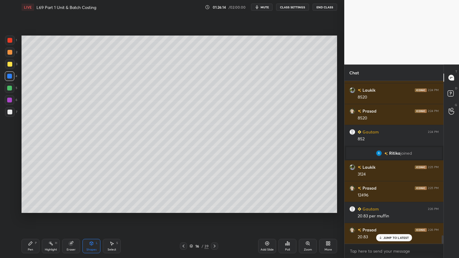
scroll to position [3039, 0]
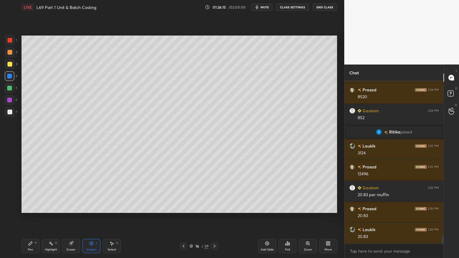
click at [10, 113] on div at bounding box center [9, 112] width 5 height 5
click at [30, 207] on div "Pen P" at bounding box center [30, 246] width 18 height 14
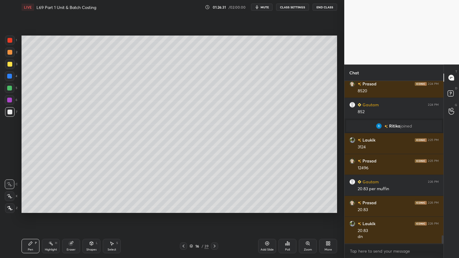
click at [9, 42] on div at bounding box center [9, 40] width 5 height 5
click at [93, 207] on icon at bounding box center [91, 243] width 5 height 5
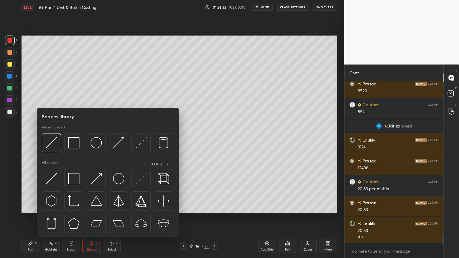
click at [77, 141] on img at bounding box center [73, 142] width 11 height 11
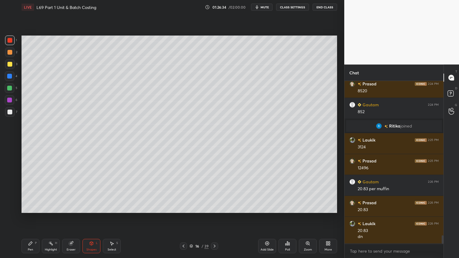
click at [13, 115] on div at bounding box center [10, 112] width 10 height 10
click at [31, 207] on div "Pen" at bounding box center [30, 249] width 5 height 3
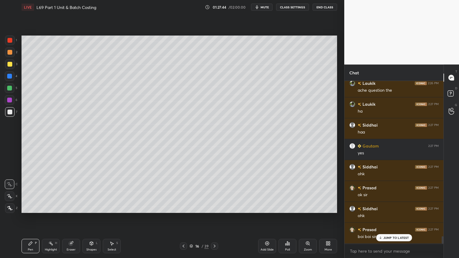
scroll to position [3317, 0]
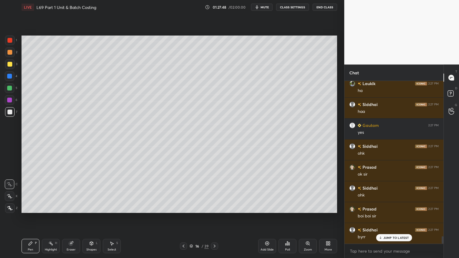
click at [395, 207] on div "JUMP TO LATEST" at bounding box center [394, 237] width 36 height 7
click at [323, 7] on button "End Class" at bounding box center [324, 7] width 24 height 7
